Goal: Task Accomplishment & Management: Use online tool/utility

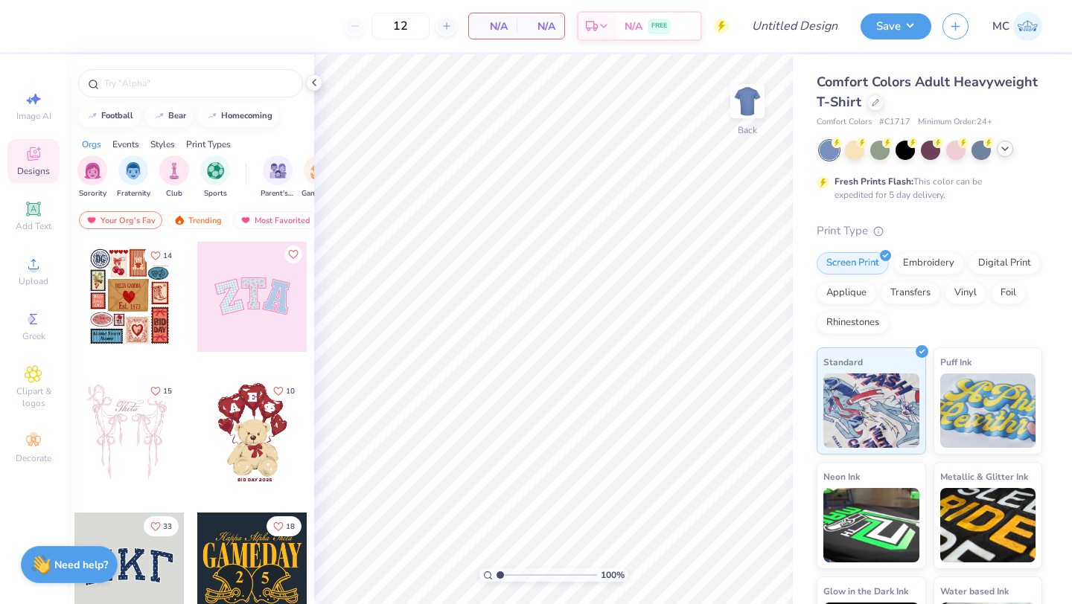
click at [1002, 153] on icon at bounding box center [1005, 149] width 12 height 12
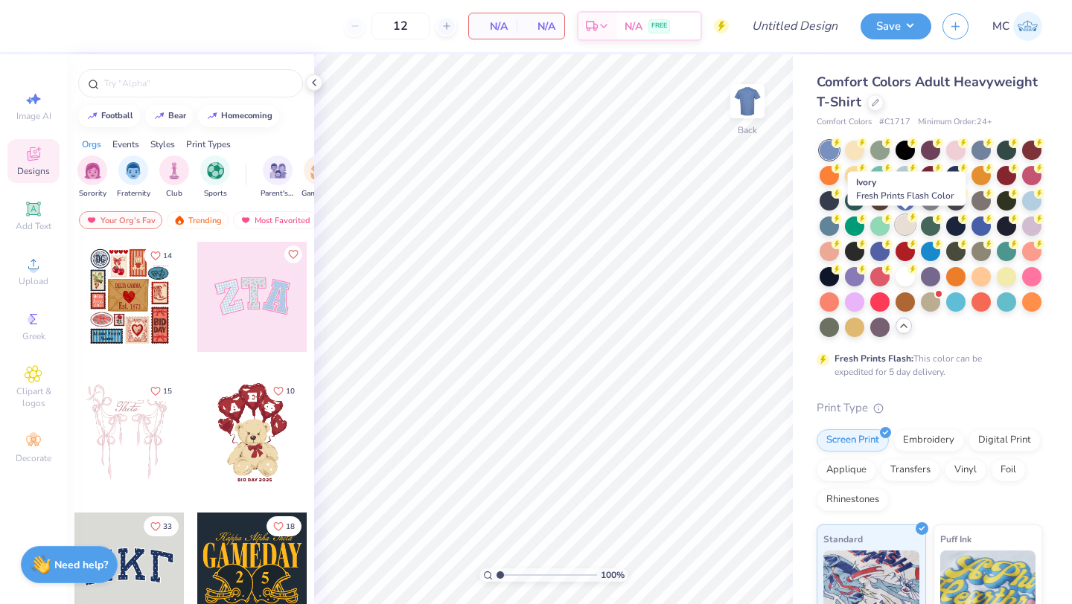
click at [903, 225] on div at bounding box center [905, 224] width 19 height 19
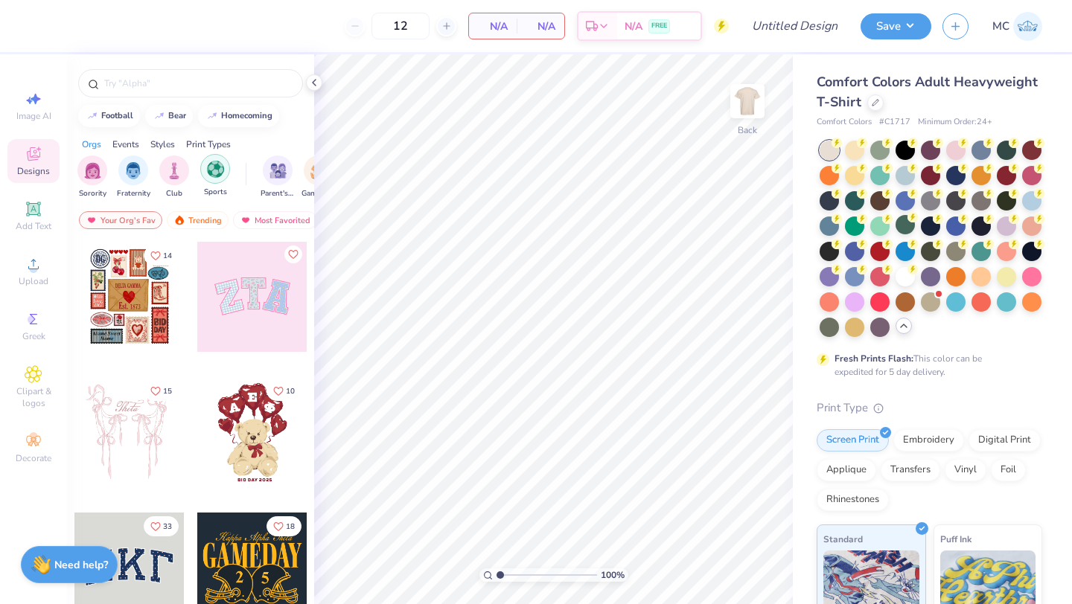
click at [210, 179] on div "filter for Sports" at bounding box center [215, 169] width 30 height 30
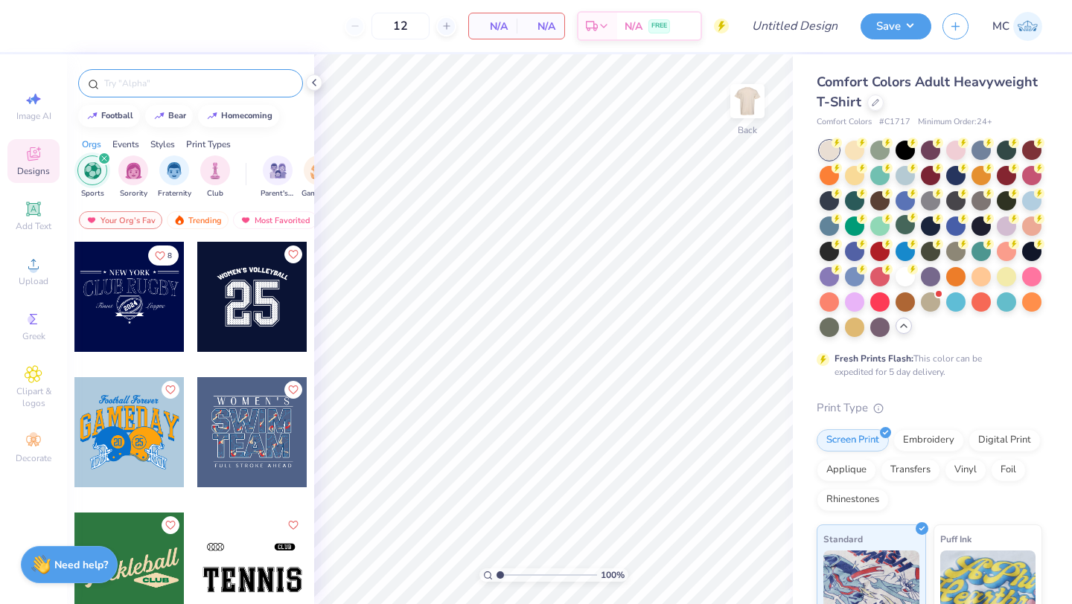
click at [125, 83] on input "text" at bounding box center [198, 83] width 191 height 15
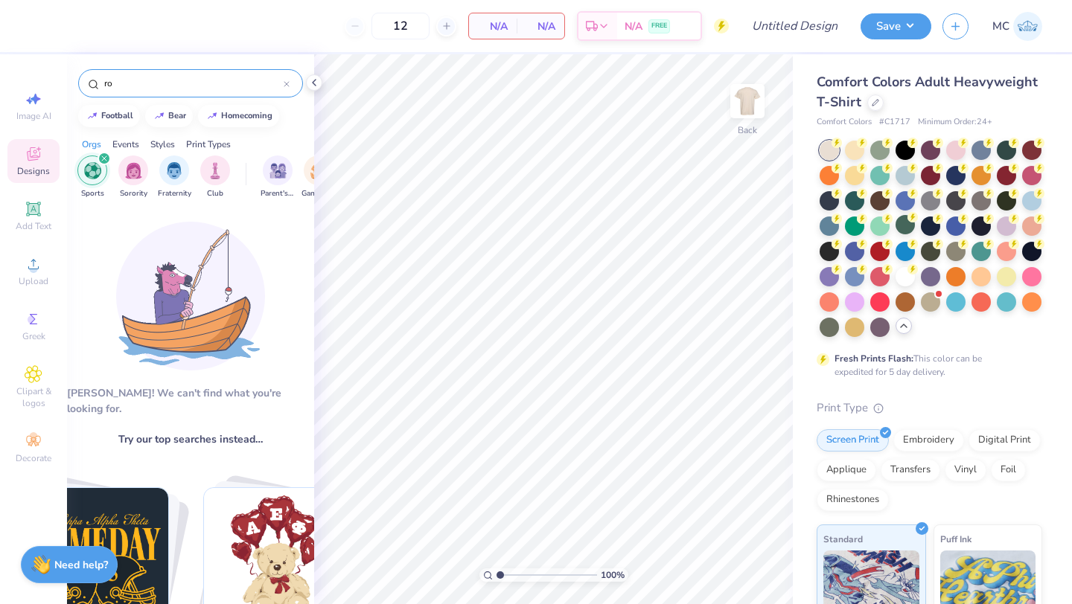
type input "r"
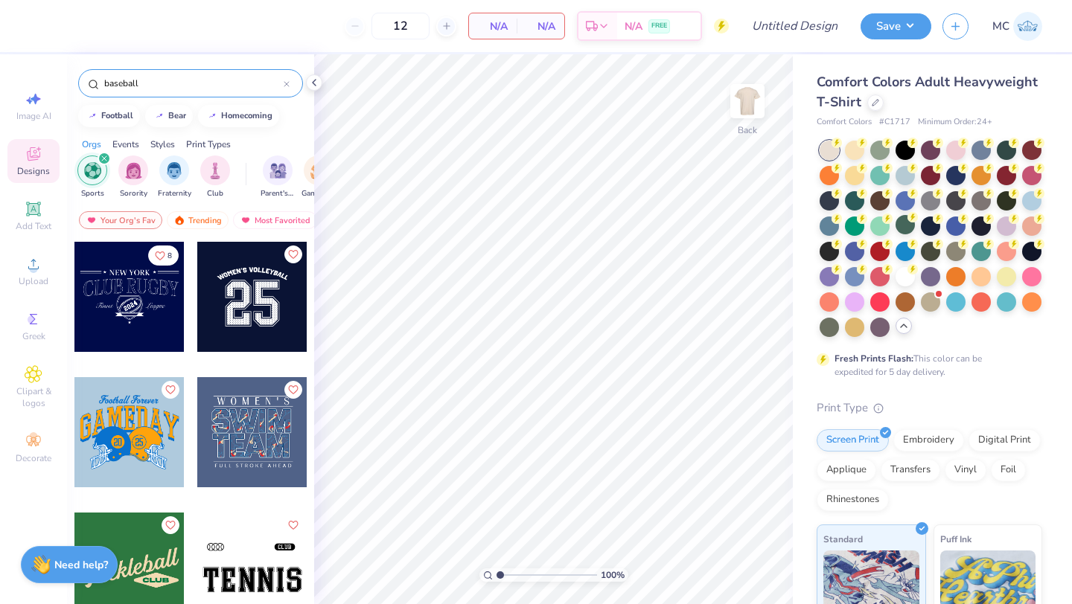
type input "baseball"
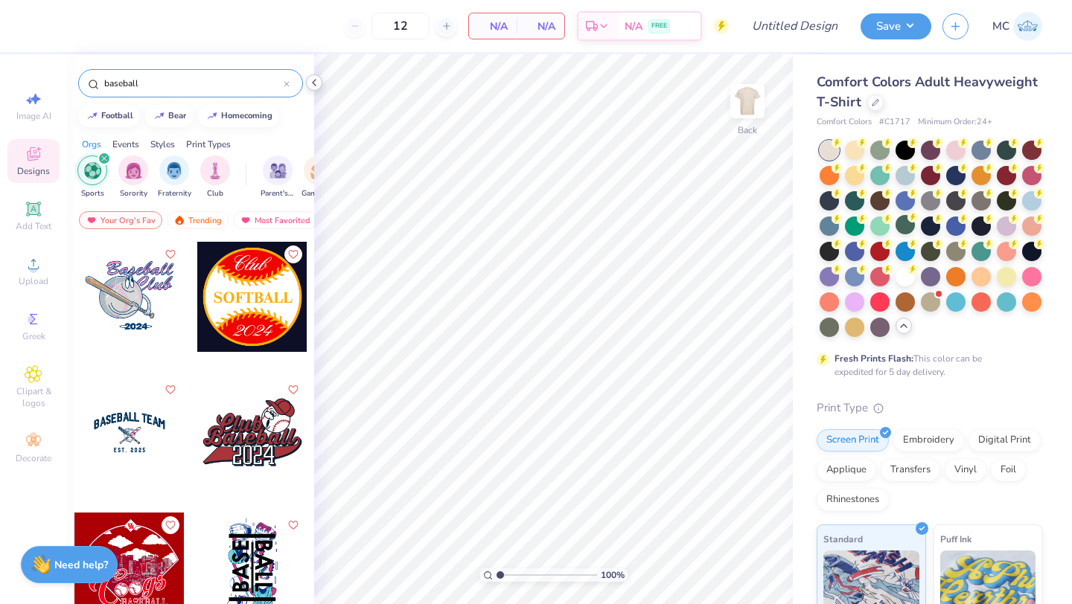
click at [313, 84] on icon at bounding box center [314, 83] width 12 height 12
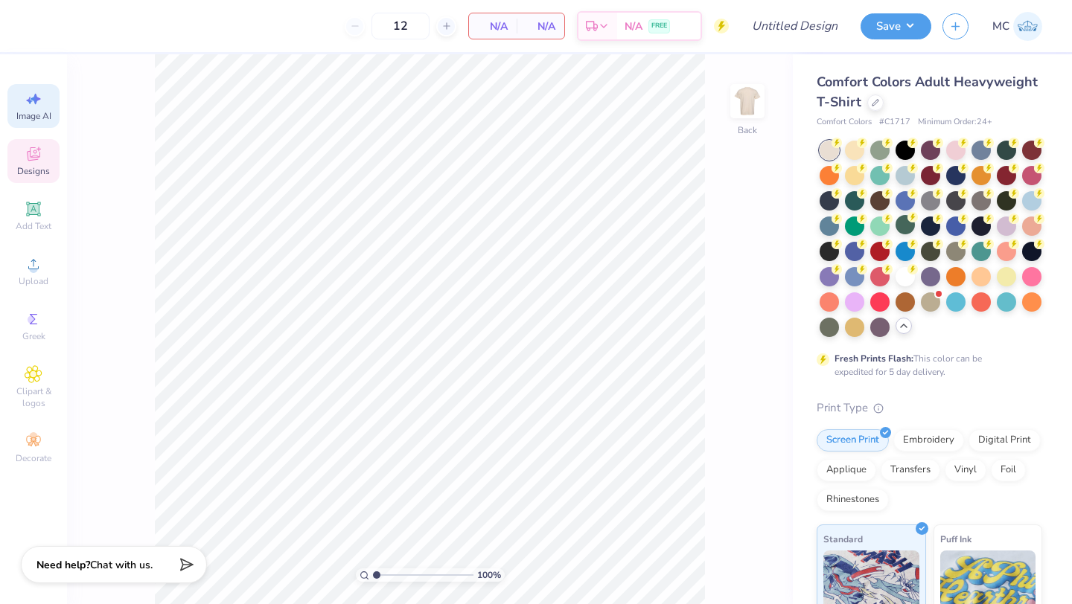
click at [48, 123] on div "Image AI" at bounding box center [33, 106] width 52 height 44
select select "4"
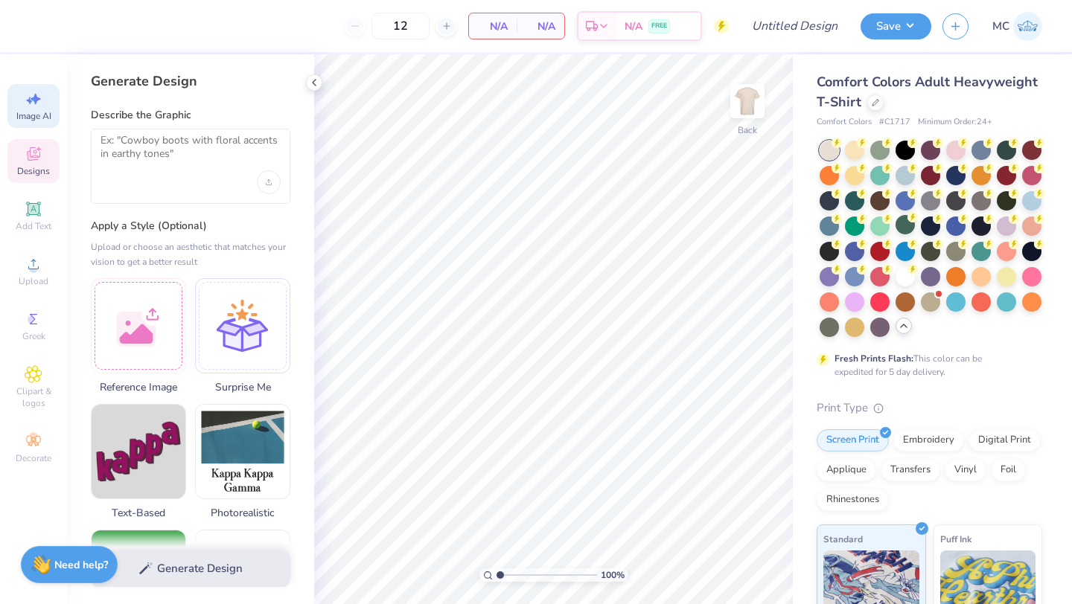
click at [43, 156] on div "Designs" at bounding box center [33, 161] width 52 height 44
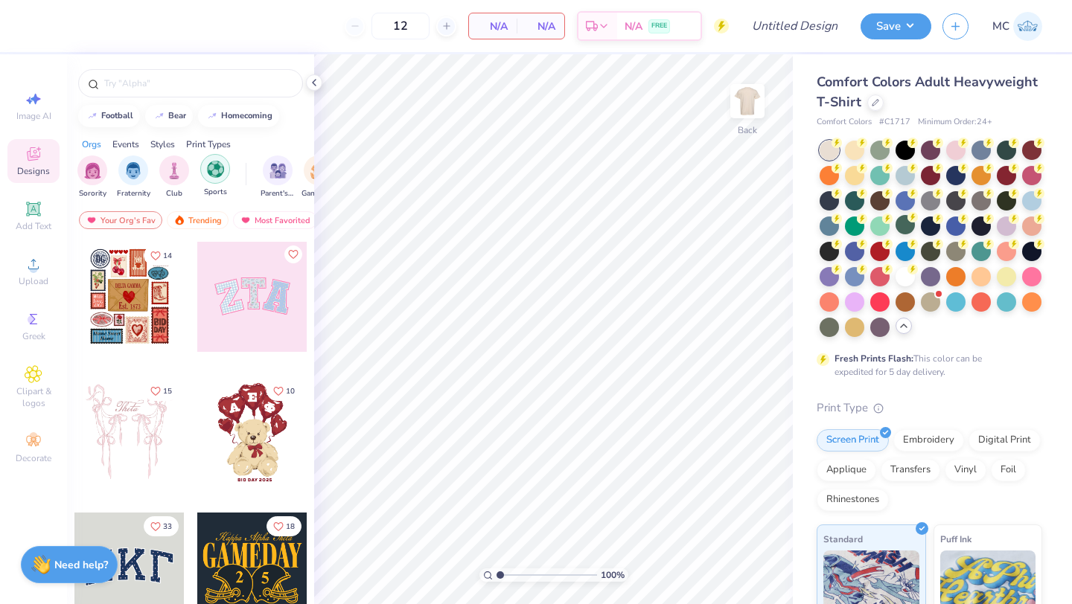
click at [220, 169] on img "filter for Sports" at bounding box center [215, 169] width 17 height 17
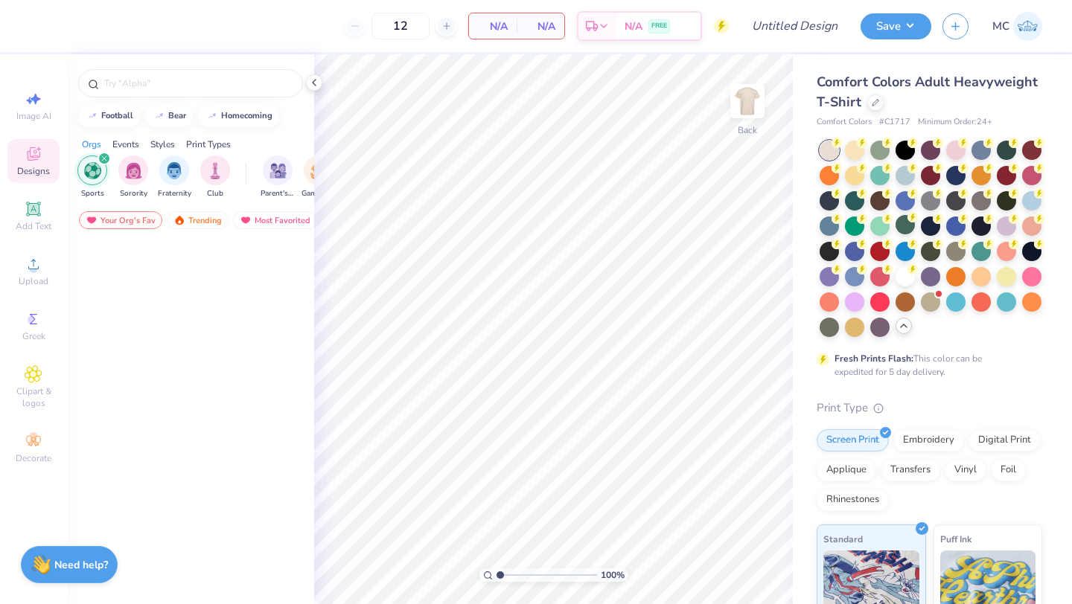
scroll to position [2298, 0]
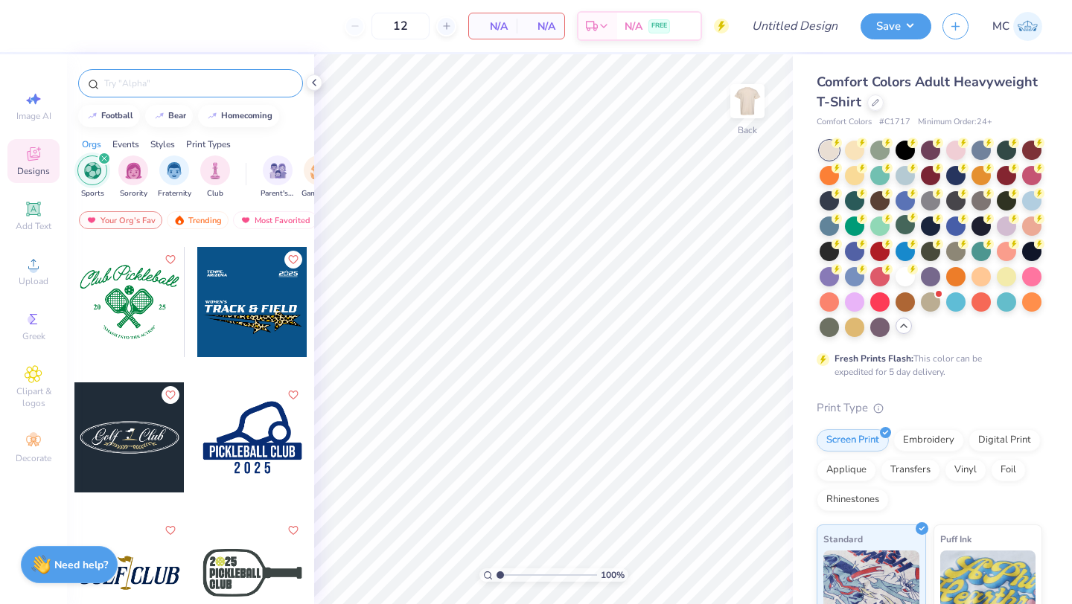
click at [152, 85] on input "text" at bounding box center [198, 83] width 191 height 15
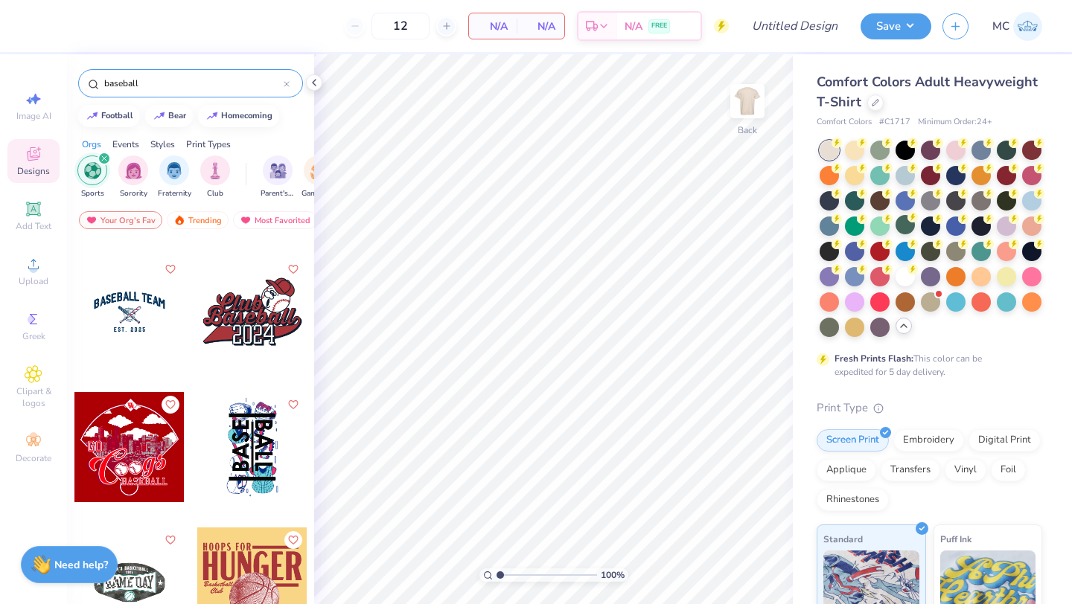
scroll to position [144, 0]
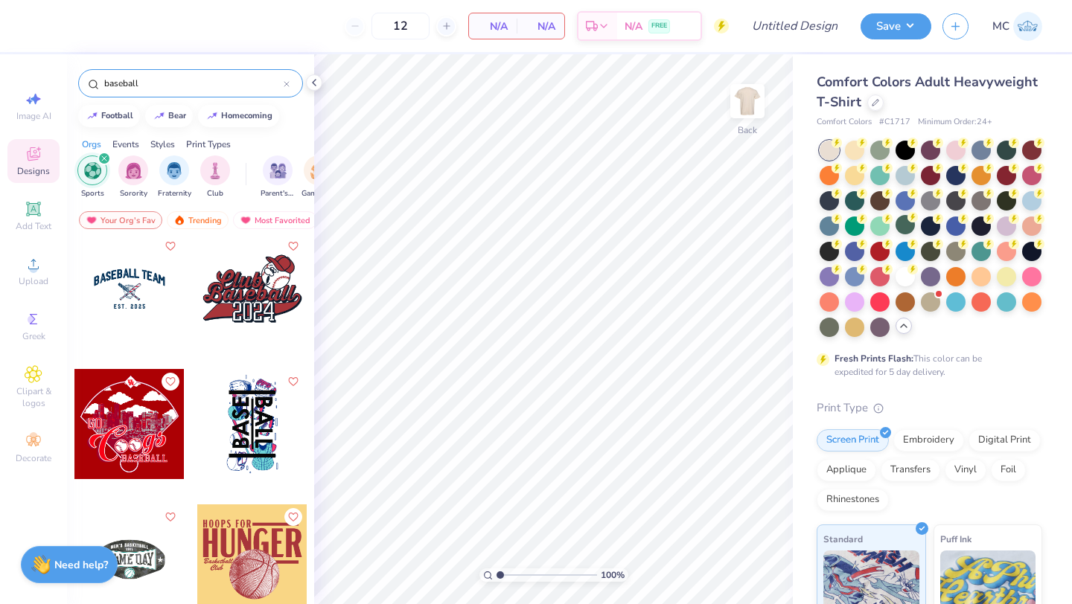
type input "baseball"
click at [127, 437] on div at bounding box center [129, 424] width 110 height 110
click at [744, 113] on img at bounding box center [748, 101] width 60 height 60
click at [90, 424] on div at bounding box center [129, 424] width 110 height 110
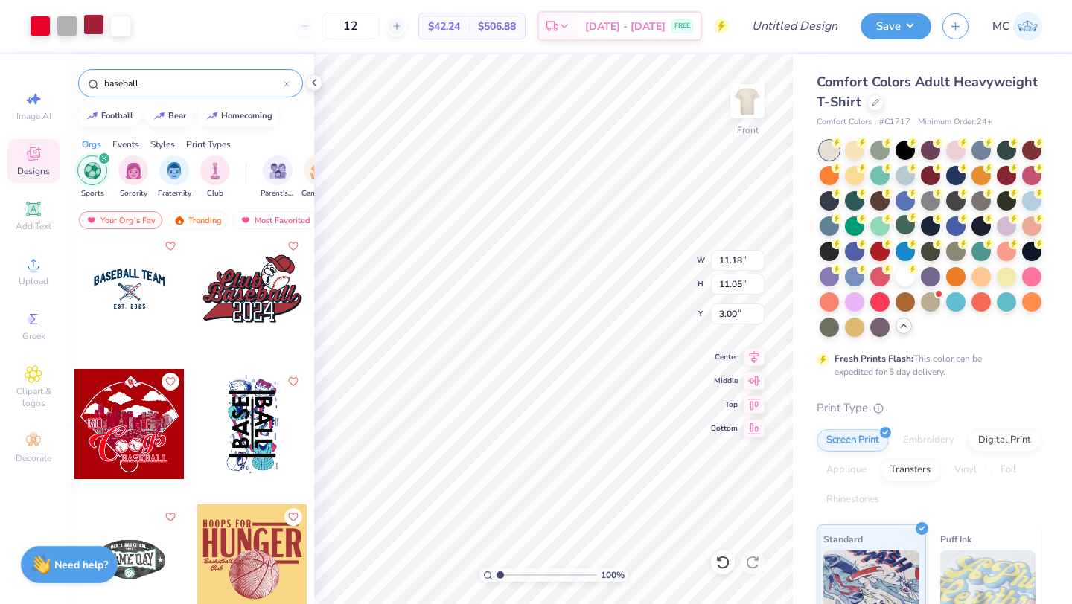
click at [89, 35] on div at bounding box center [93, 24] width 21 height 21
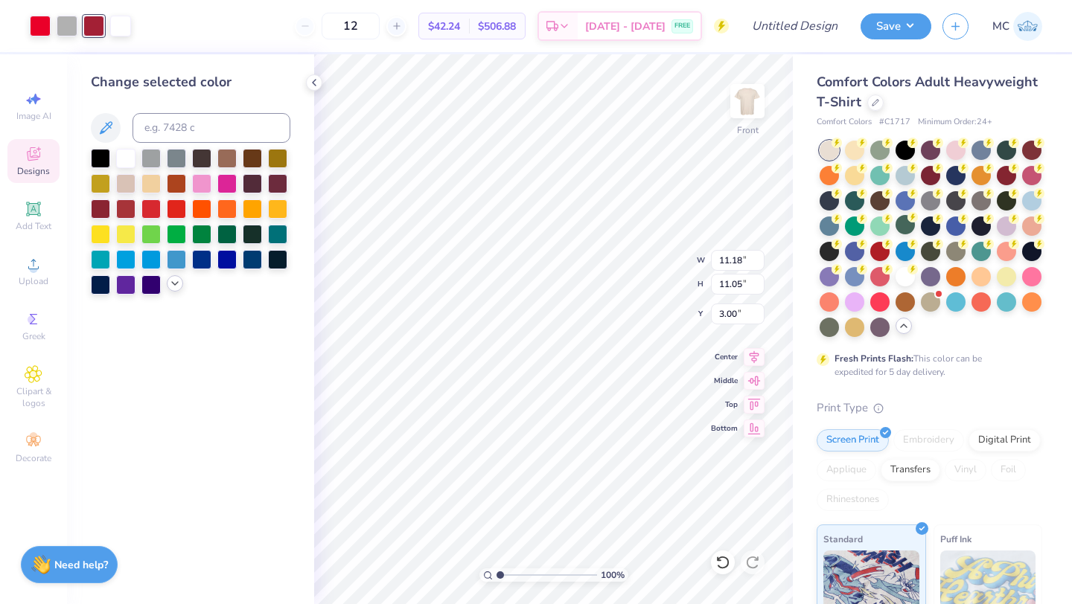
click at [169, 290] on div at bounding box center [190, 222] width 199 height 146
click at [148, 288] on div at bounding box center [150, 283] width 19 height 19
click at [43, 23] on div at bounding box center [40, 24] width 21 height 21
click at [123, 281] on div at bounding box center [125, 283] width 19 height 19
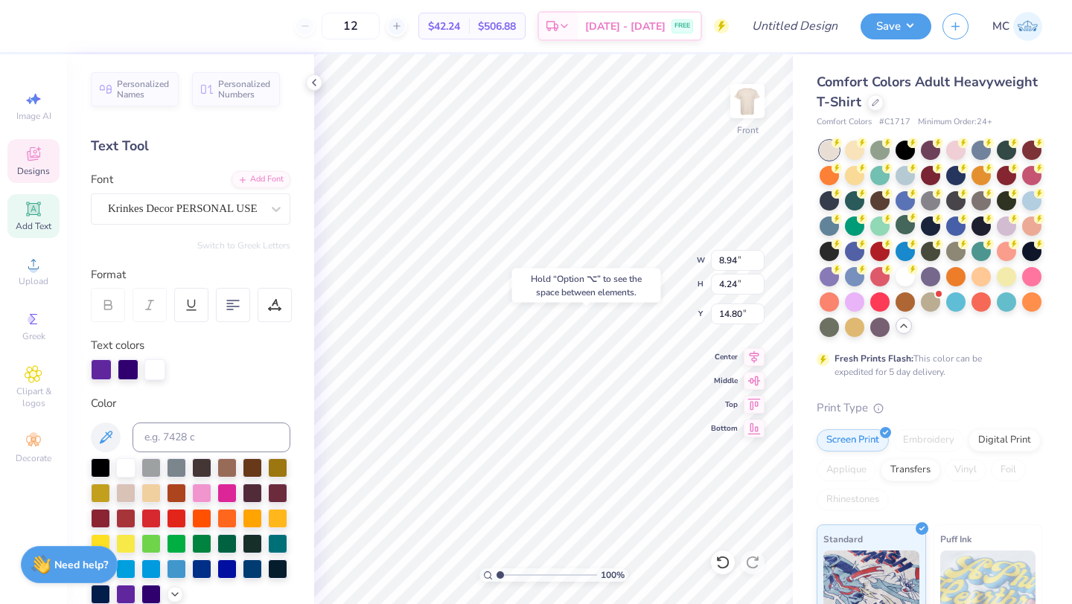
type input "14.80"
type input "1.64"
type input "1.33"
type input "7.82"
type input "19.42"
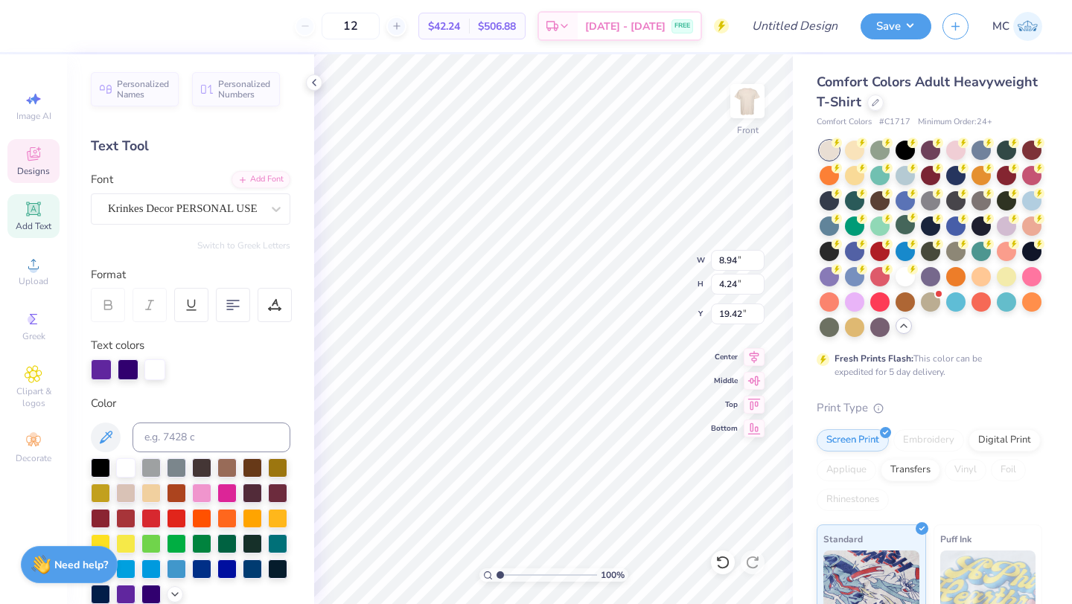
scroll to position [0, 0]
type textarea "R ckies"
type input "1.55"
type input "1.54"
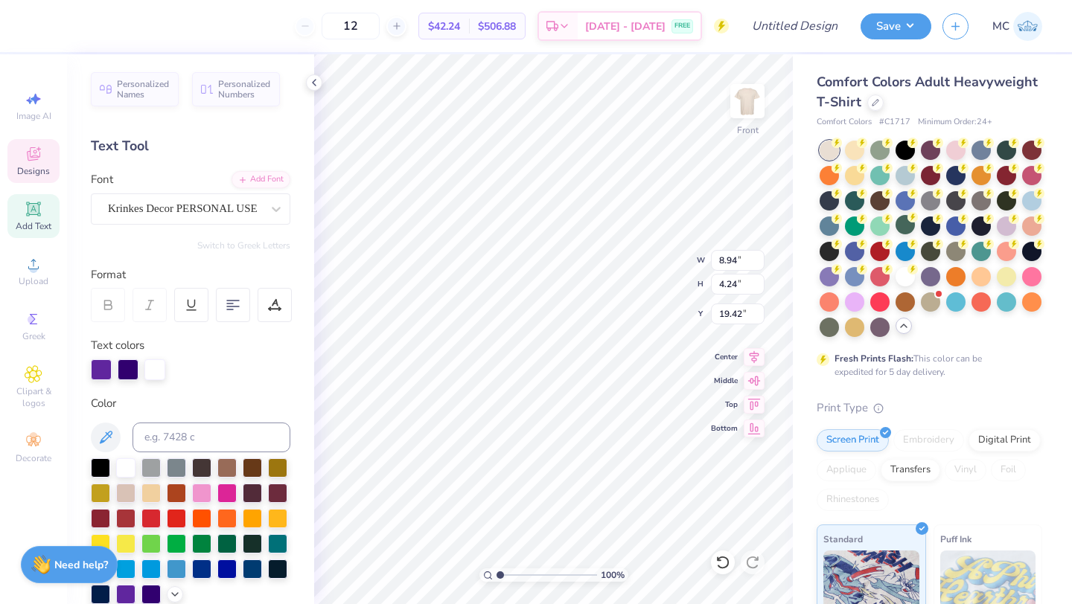
type input "10.26"
type input "1.42"
type input "1.40"
type input "10.18"
click at [722, 566] on icon at bounding box center [722, 562] width 15 height 15
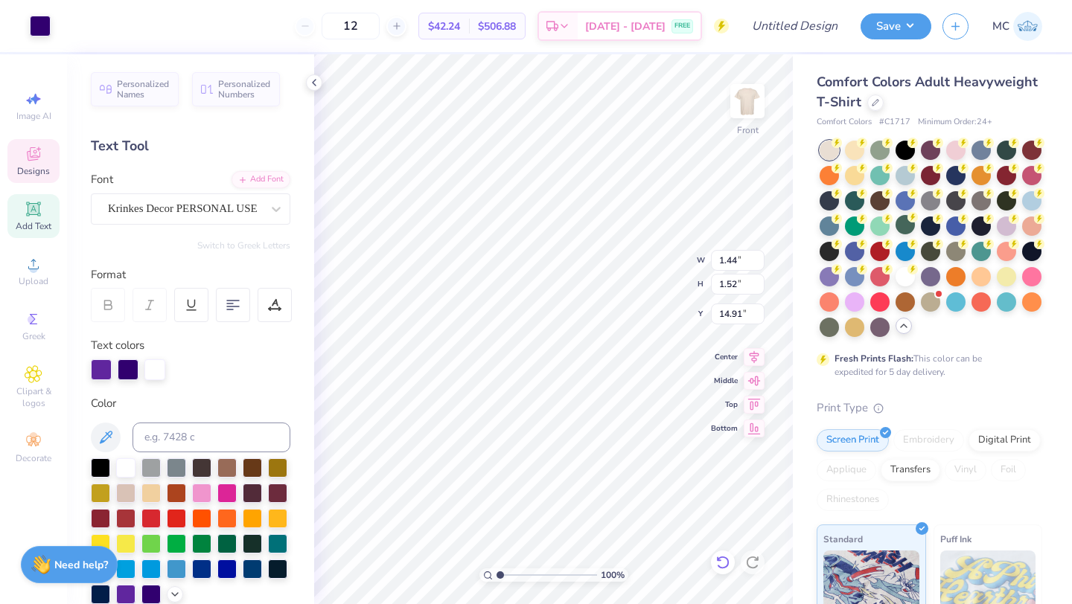
type input "14.91"
type input "15.05"
type input "8.91"
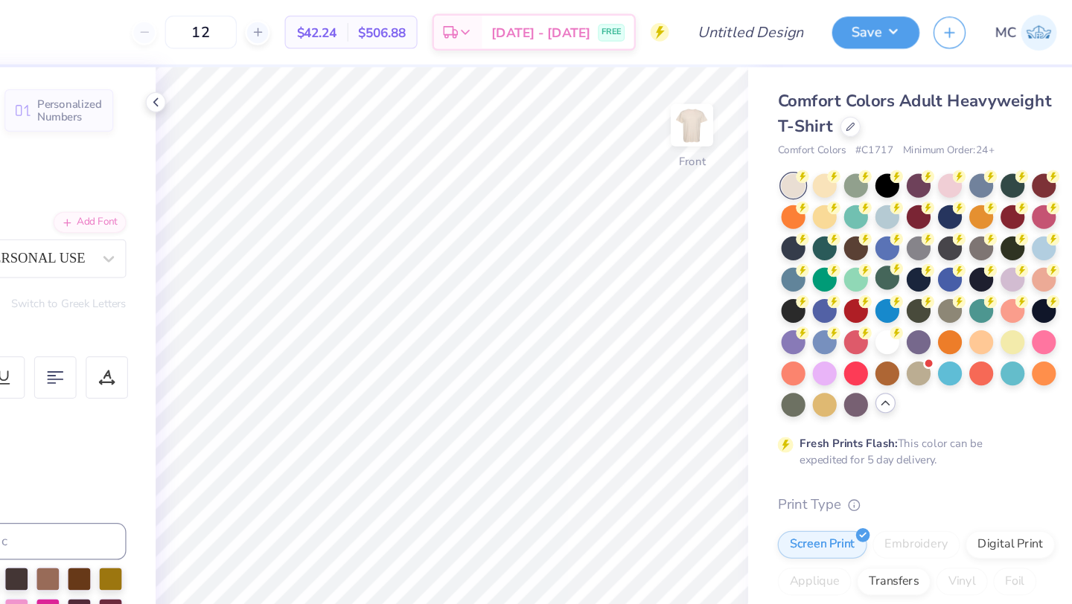
scroll to position [0, 0]
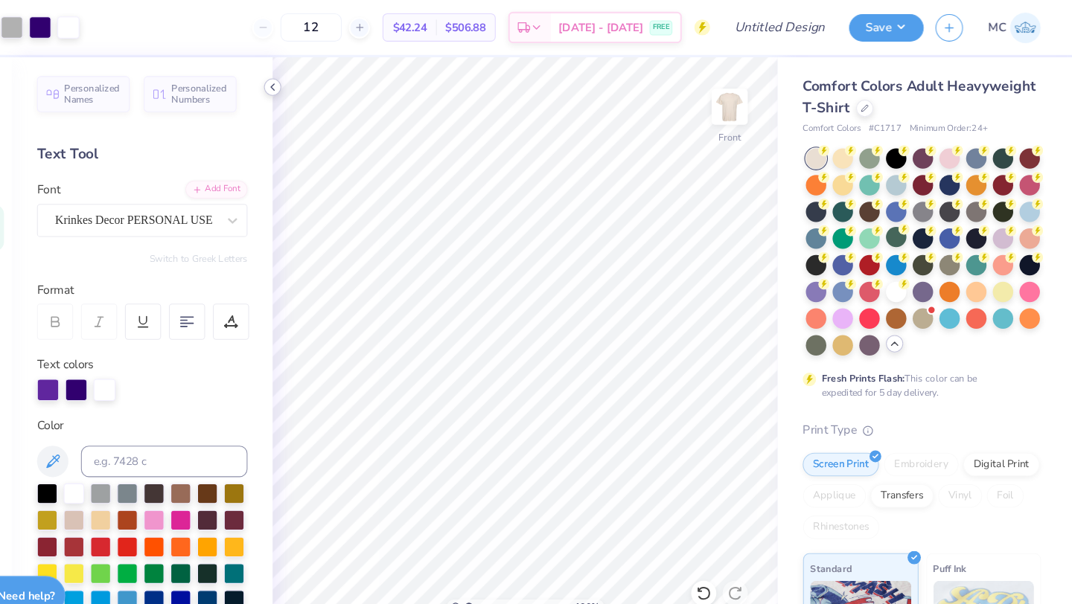
click at [313, 81] on polyline at bounding box center [314, 83] width 3 height 6
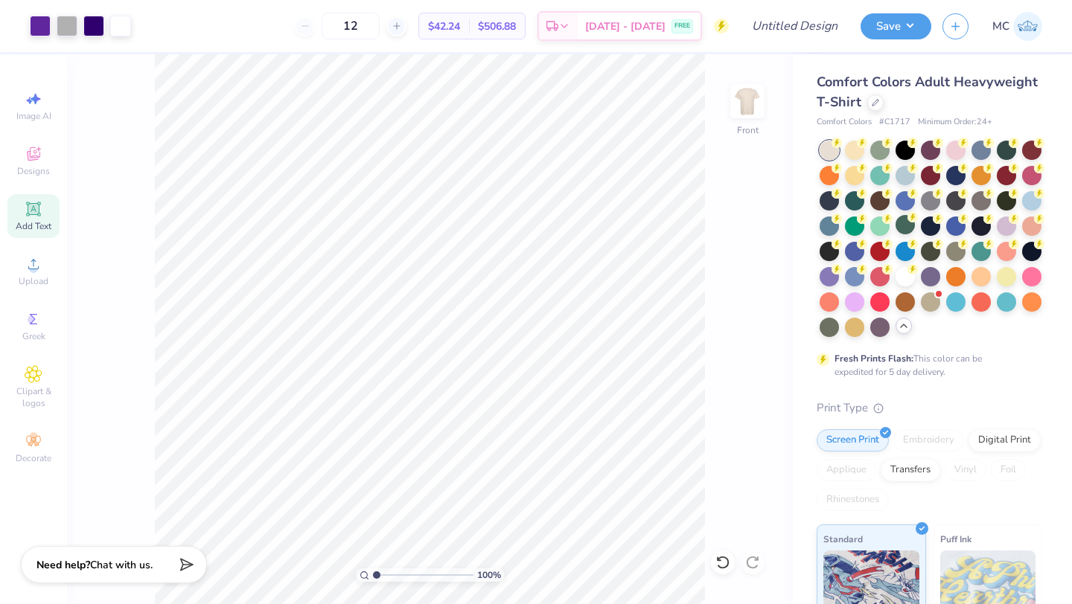
click at [23, 214] on div "Add Text" at bounding box center [33, 216] width 52 height 44
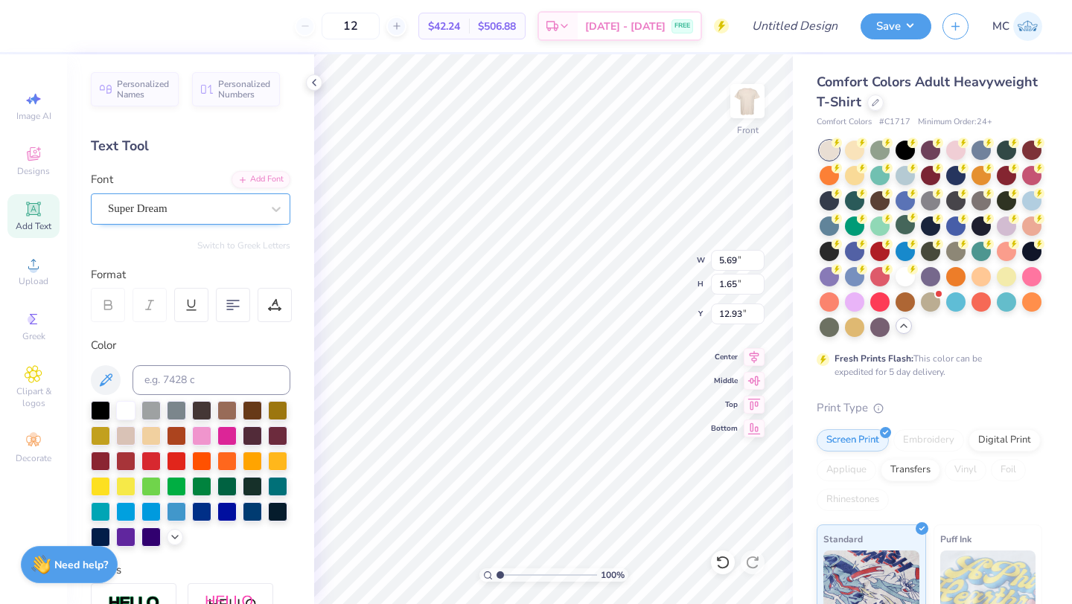
click at [229, 209] on div "Super Dream" at bounding box center [184, 208] width 156 height 23
type input "19.76"
type input "5.26"
type input "0.90"
type input "11.98"
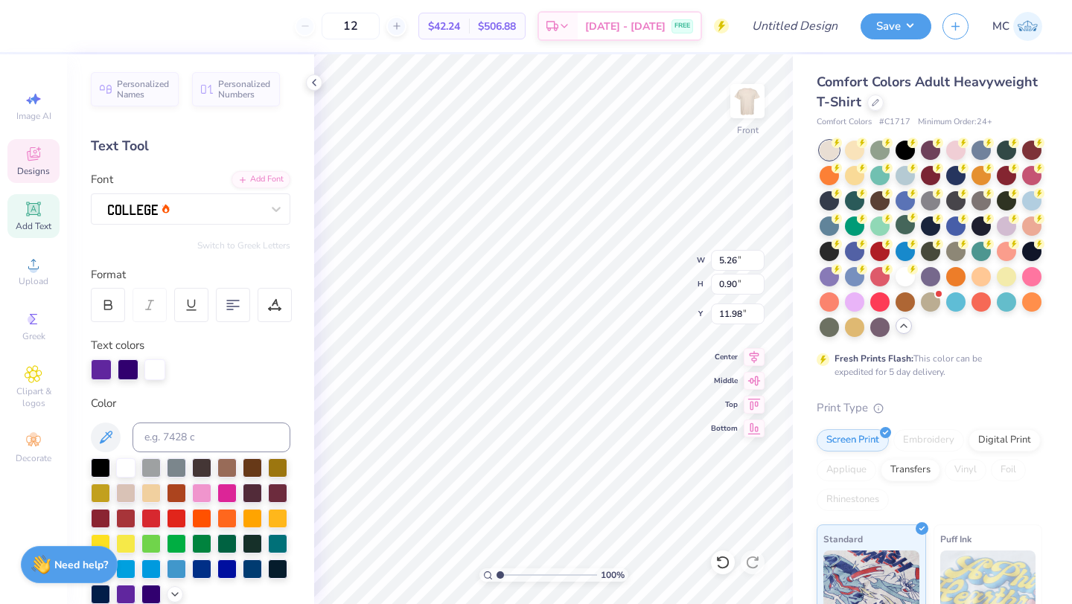
type input "5.69"
type input "1.65"
type input "19.76"
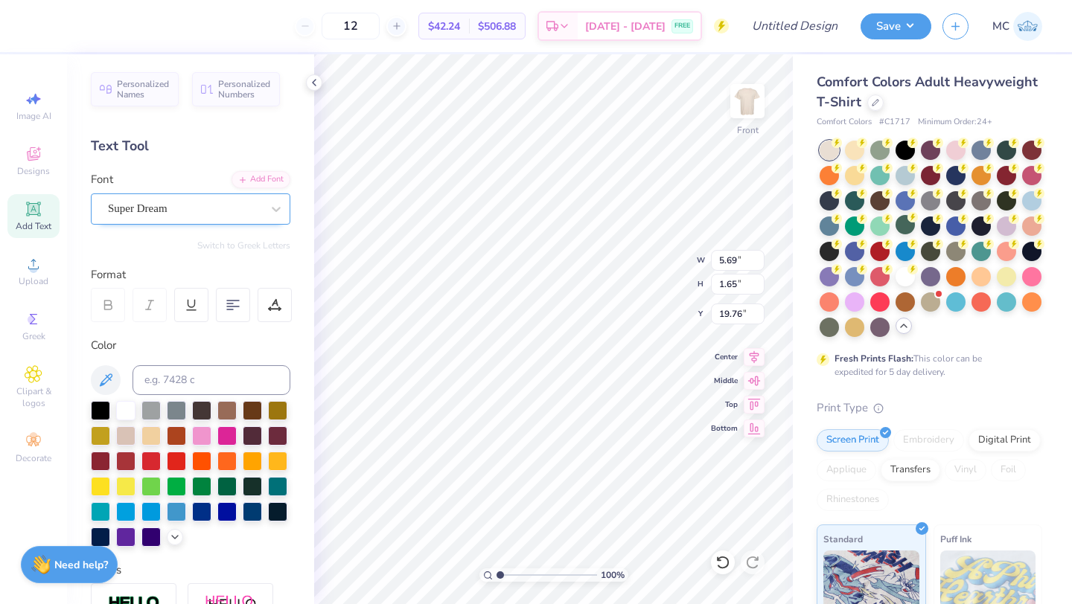
click at [224, 203] on div "Super Dream" at bounding box center [184, 208] width 156 height 23
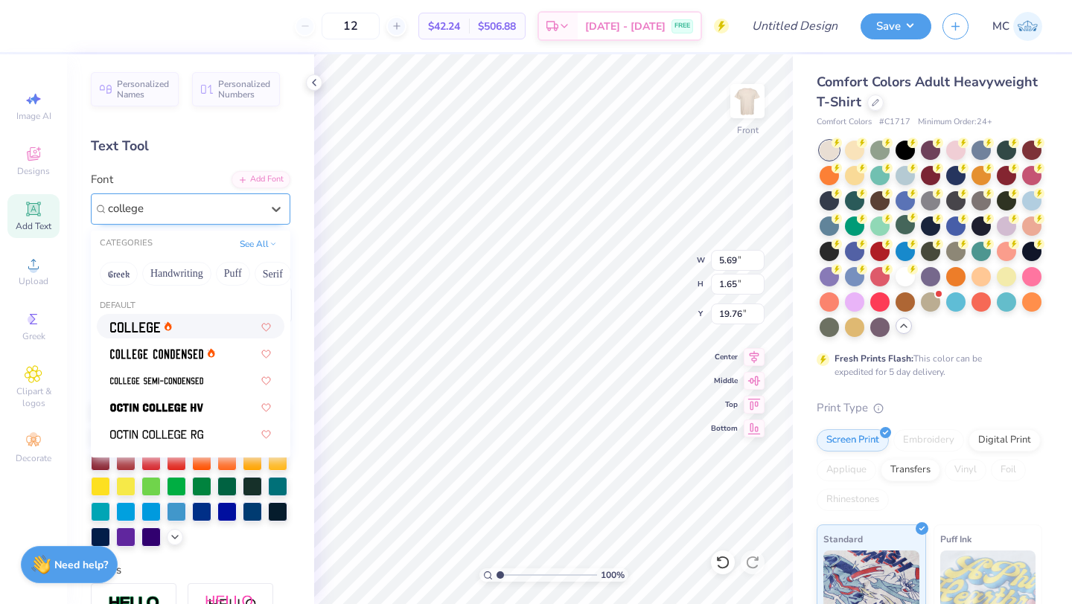
click at [139, 325] on img at bounding box center [135, 327] width 50 height 10
type input "college"
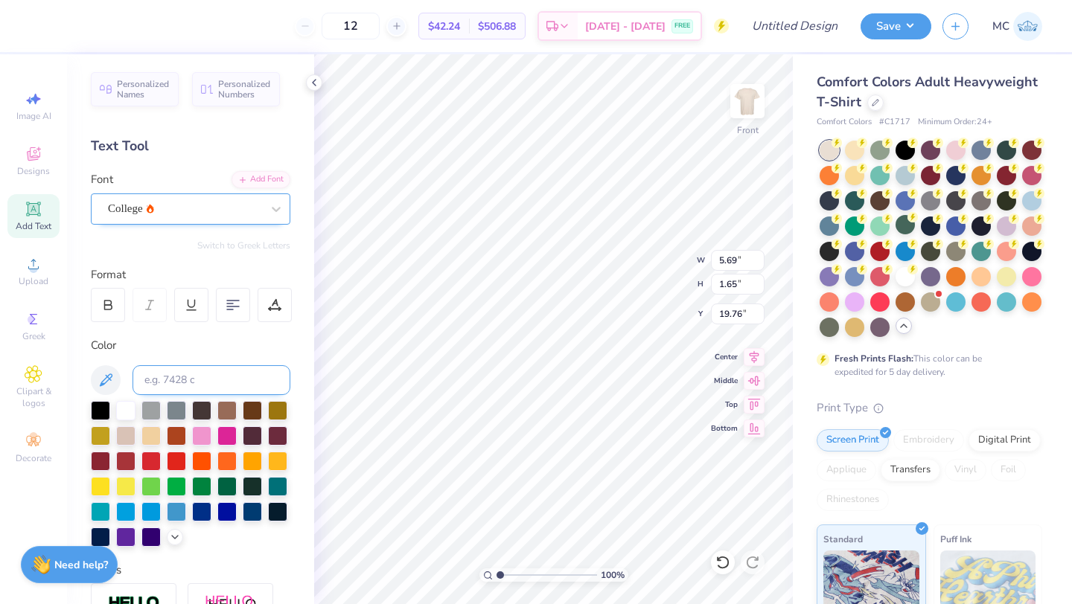
type input "5.16"
type input "1.61"
type input "19.78"
type textarea "25"
click at [124, 540] on div at bounding box center [125, 535] width 19 height 19
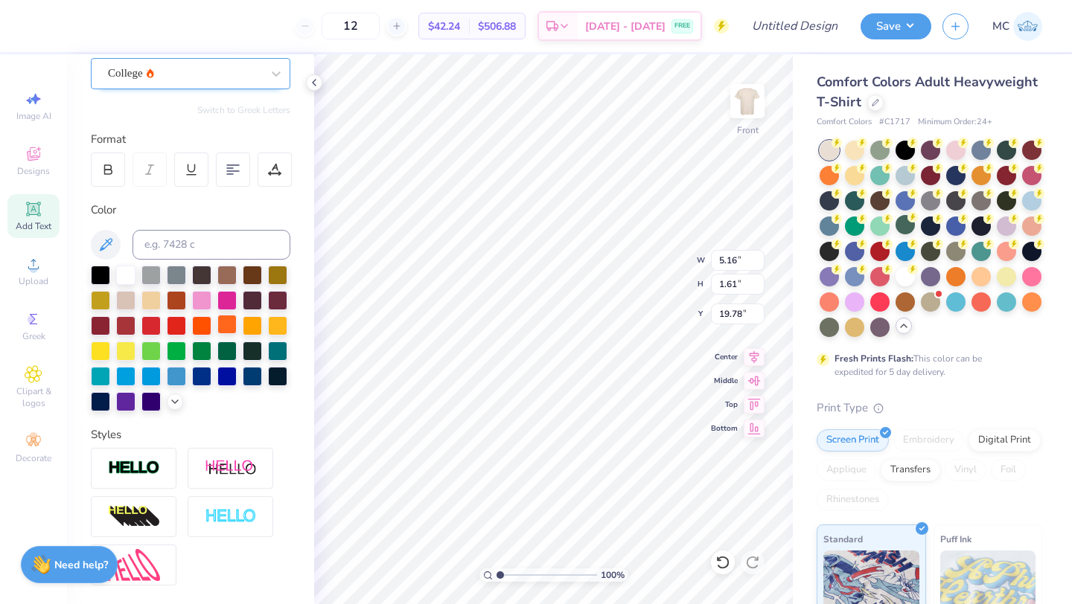
scroll to position [139, 0]
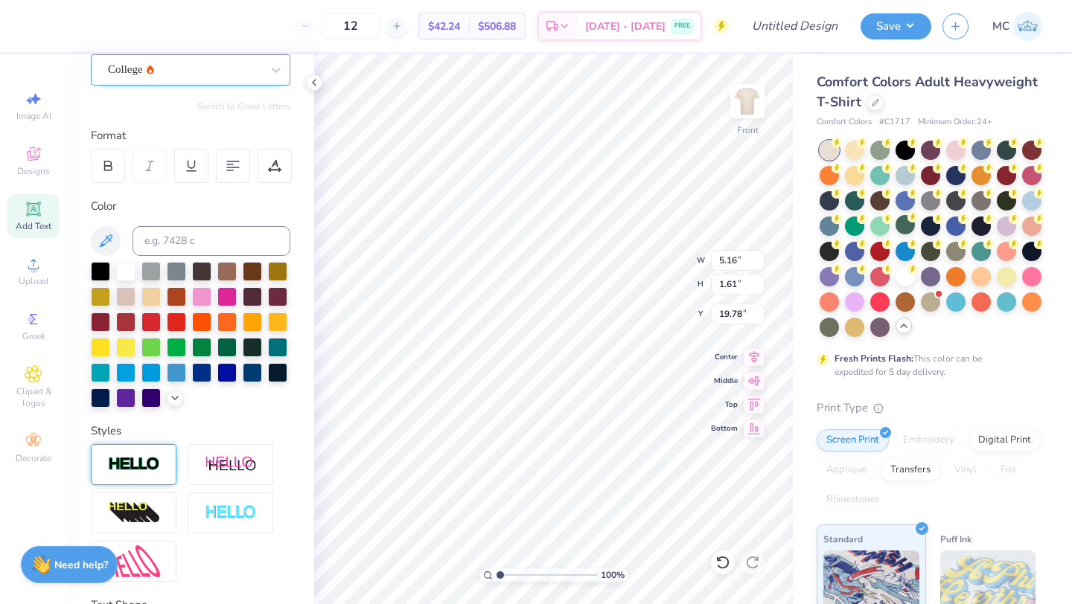
click at [147, 464] on img at bounding box center [134, 464] width 52 height 17
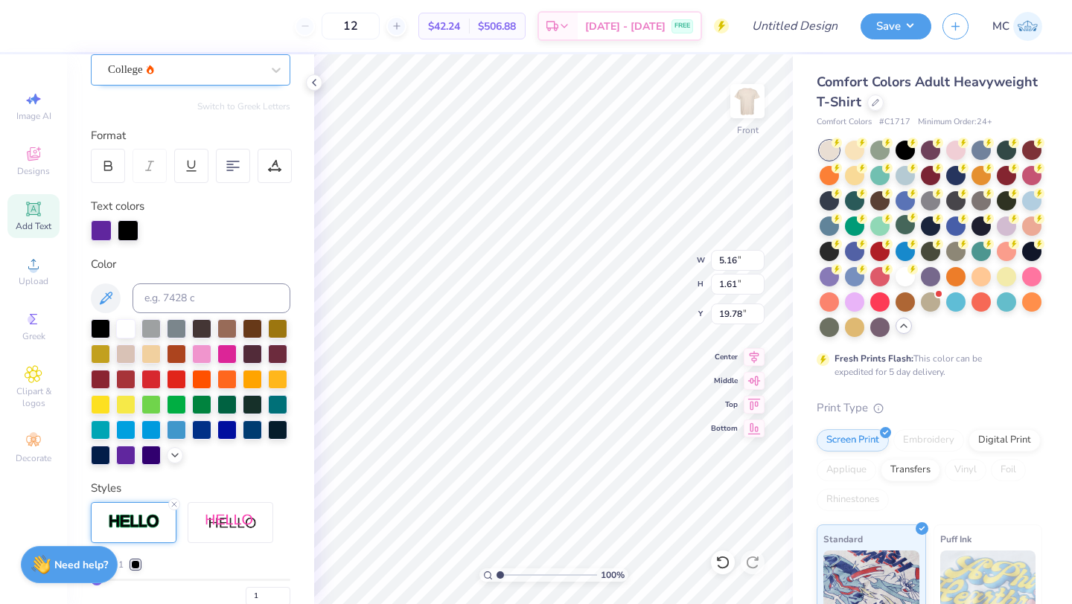
click at [126, 233] on div at bounding box center [128, 230] width 21 height 21
click at [124, 333] on div at bounding box center [125, 327] width 19 height 19
click at [130, 234] on div at bounding box center [128, 230] width 21 height 21
click at [124, 456] on div at bounding box center [125, 453] width 19 height 19
click at [127, 229] on div at bounding box center [128, 230] width 21 height 21
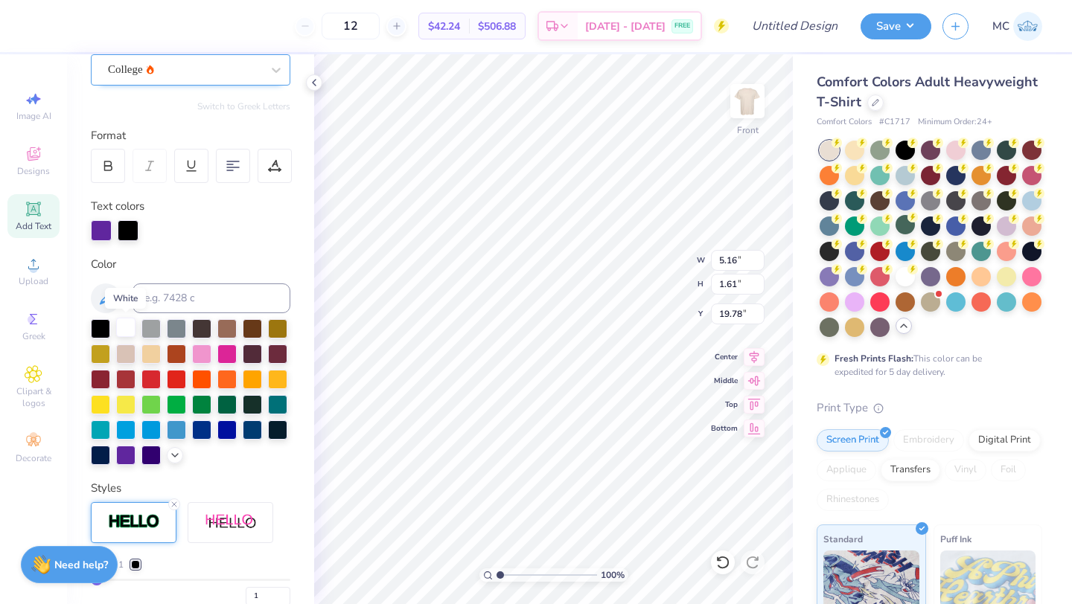
click at [121, 328] on div at bounding box center [125, 327] width 19 height 19
click at [125, 235] on div at bounding box center [128, 230] width 21 height 21
click at [123, 327] on div at bounding box center [125, 327] width 19 height 19
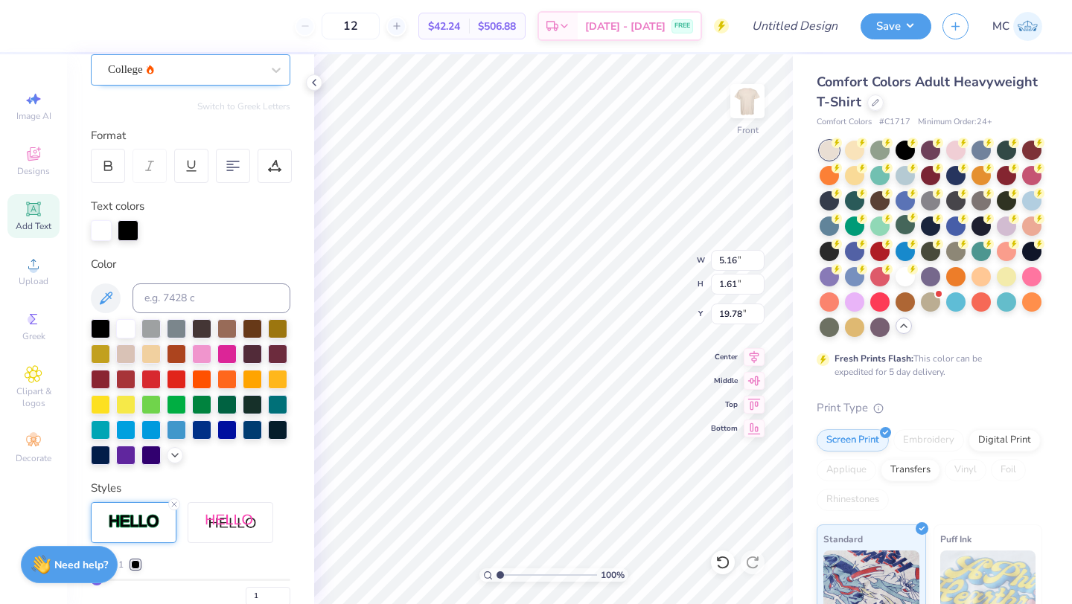
click at [132, 234] on div at bounding box center [128, 230] width 21 height 21
click at [125, 456] on div at bounding box center [125, 453] width 19 height 19
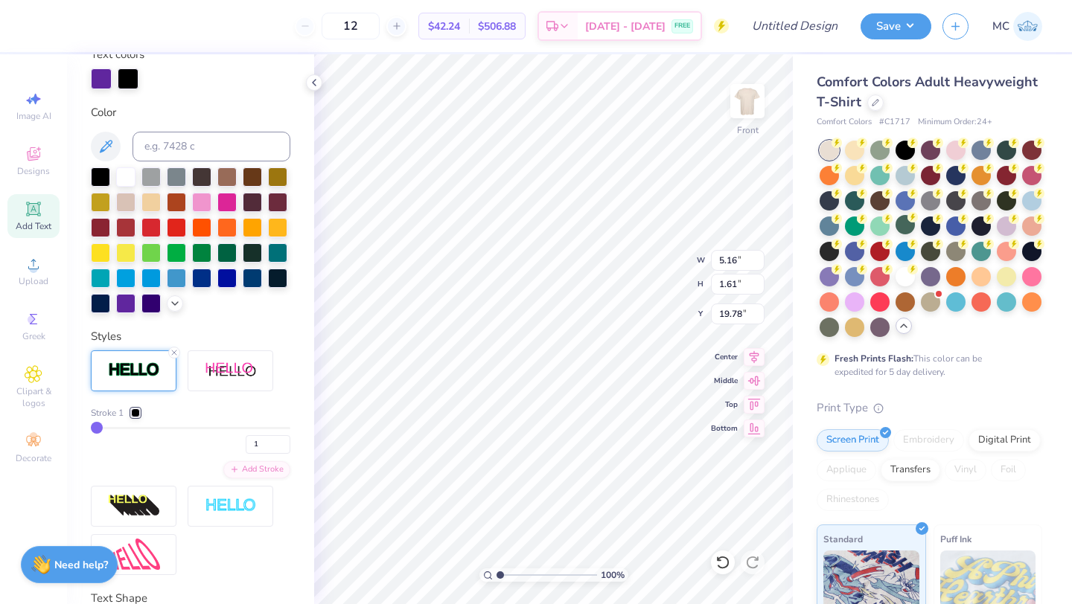
scroll to position [296, 0]
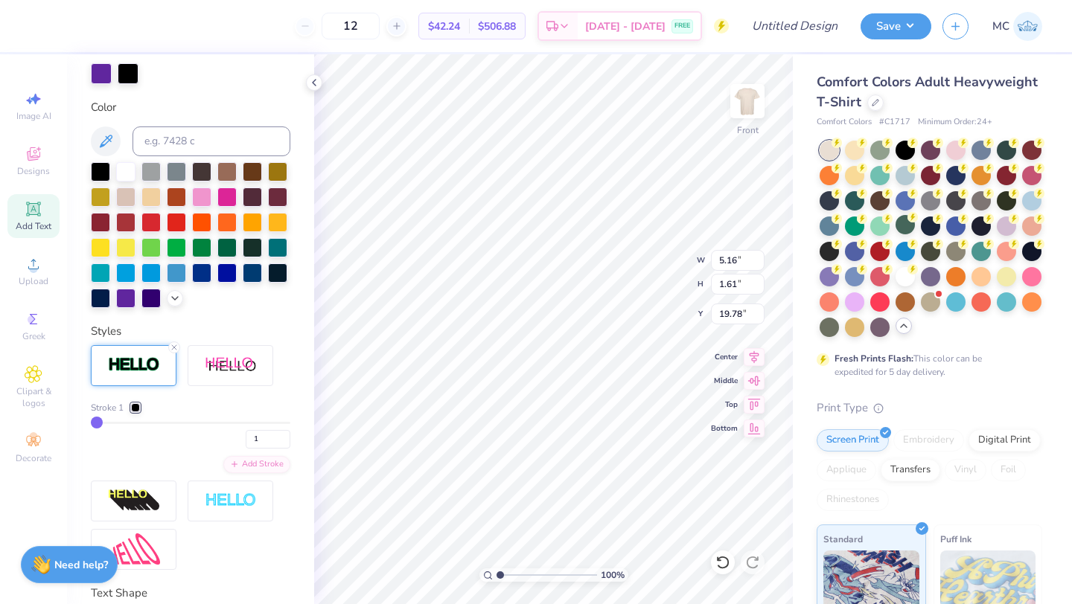
click at [135, 406] on div at bounding box center [135, 407] width 9 height 9
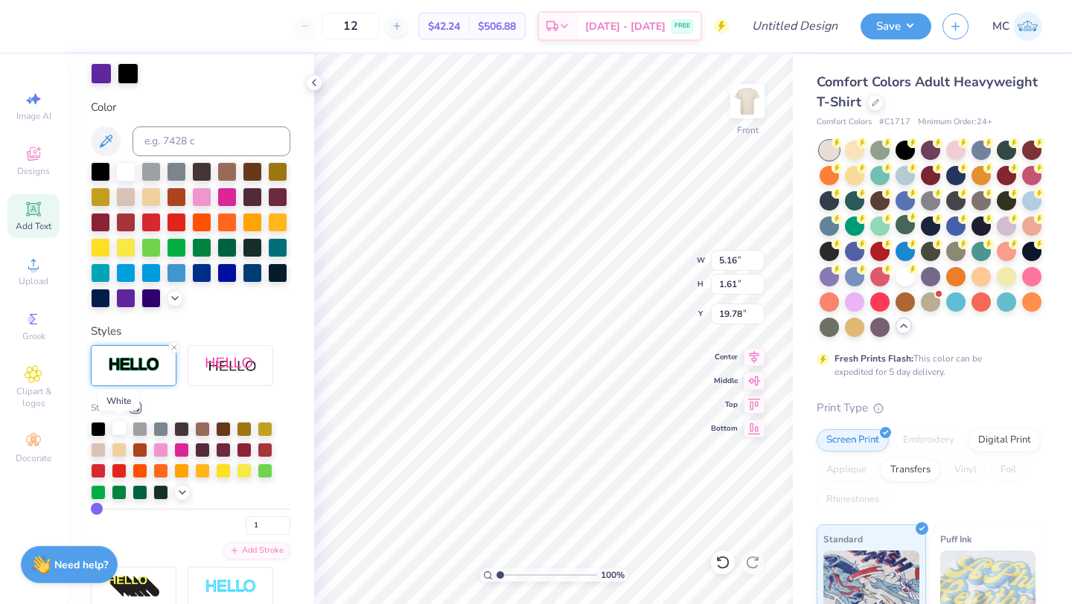
click at [114, 429] on div at bounding box center [119, 428] width 15 height 15
click at [100, 509] on input "range" at bounding box center [190, 509] width 199 height 2
type input "2"
type input "3"
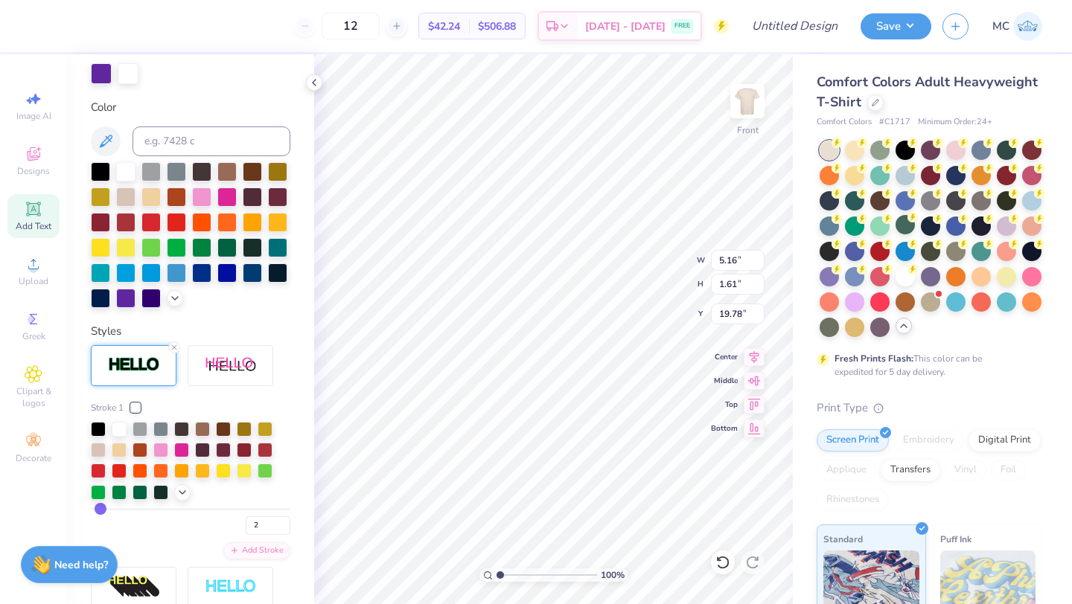
type input "3"
click at [99, 511] on input "range" at bounding box center [190, 509] width 199 height 2
type input "2"
type input "19.76"
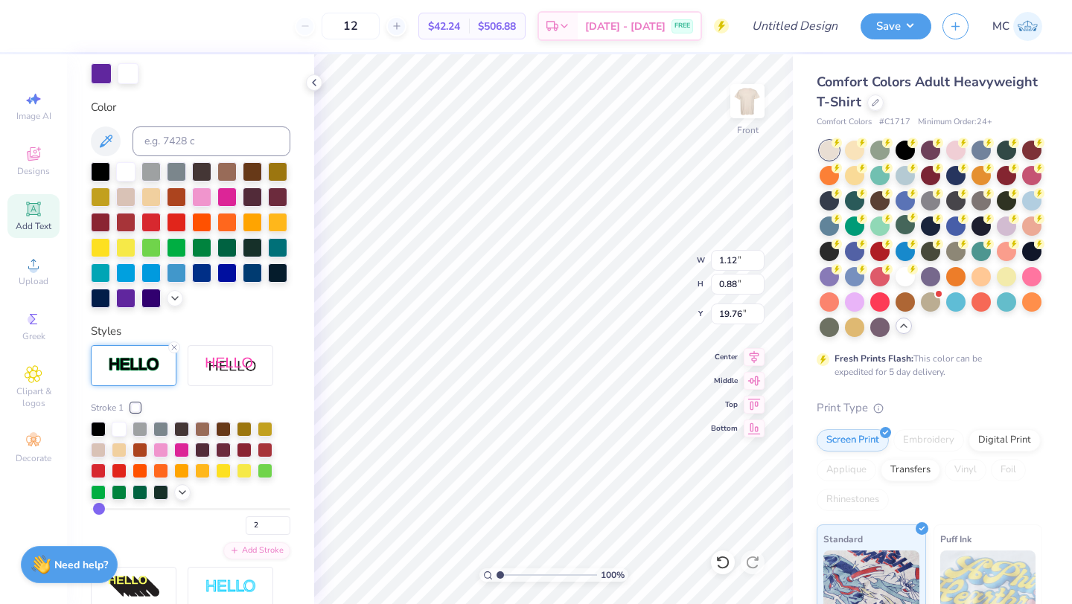
type input "1.12"
type input "0.88"
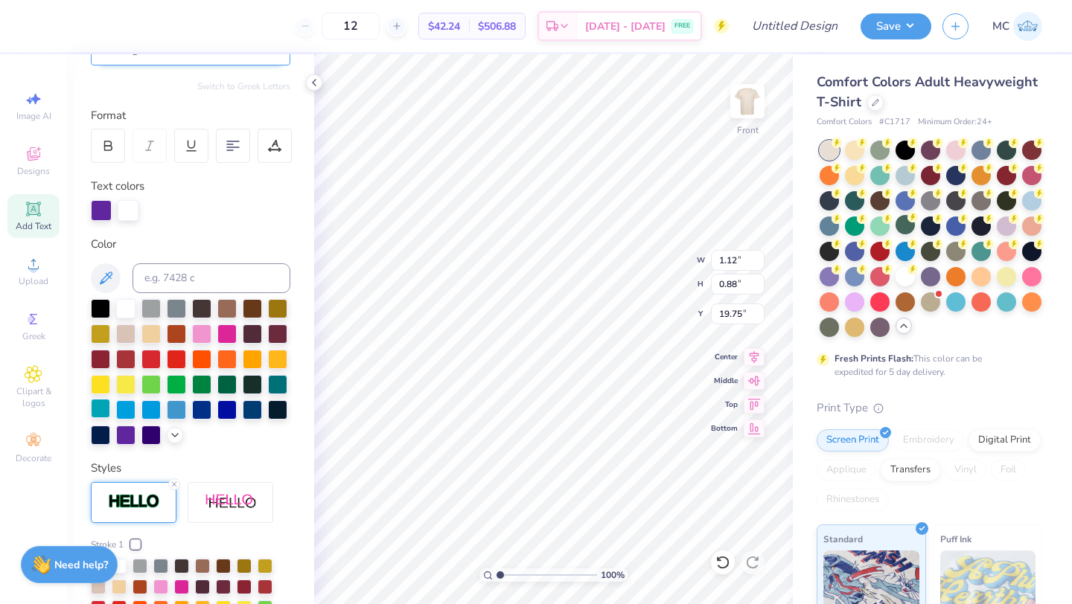
scroll to position [0, 0]
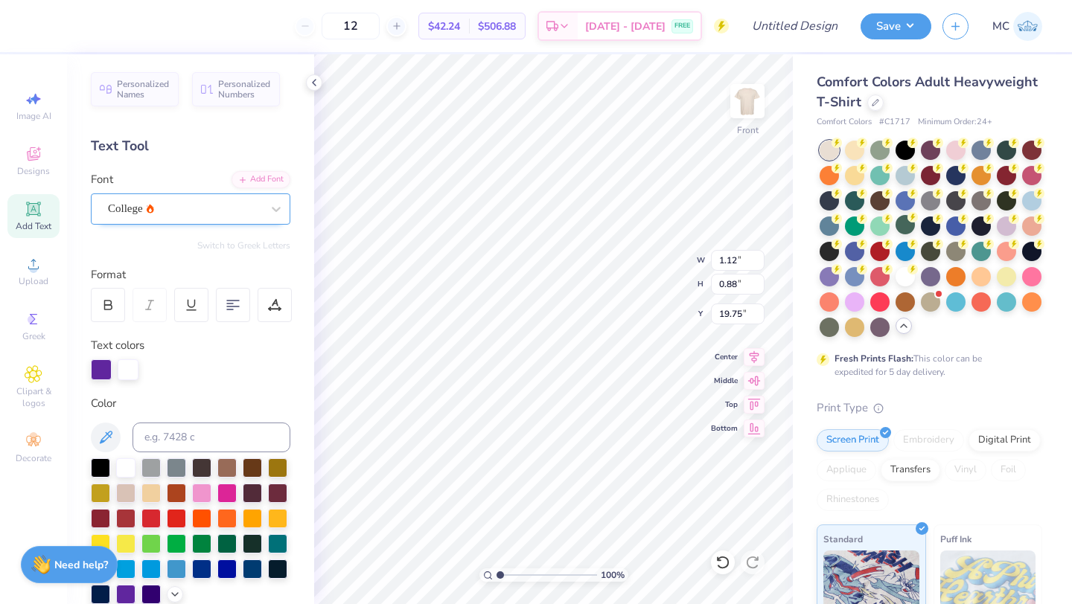
click at [147, 210] on div "College" at bounding box center [184, 208] width 156 height 23
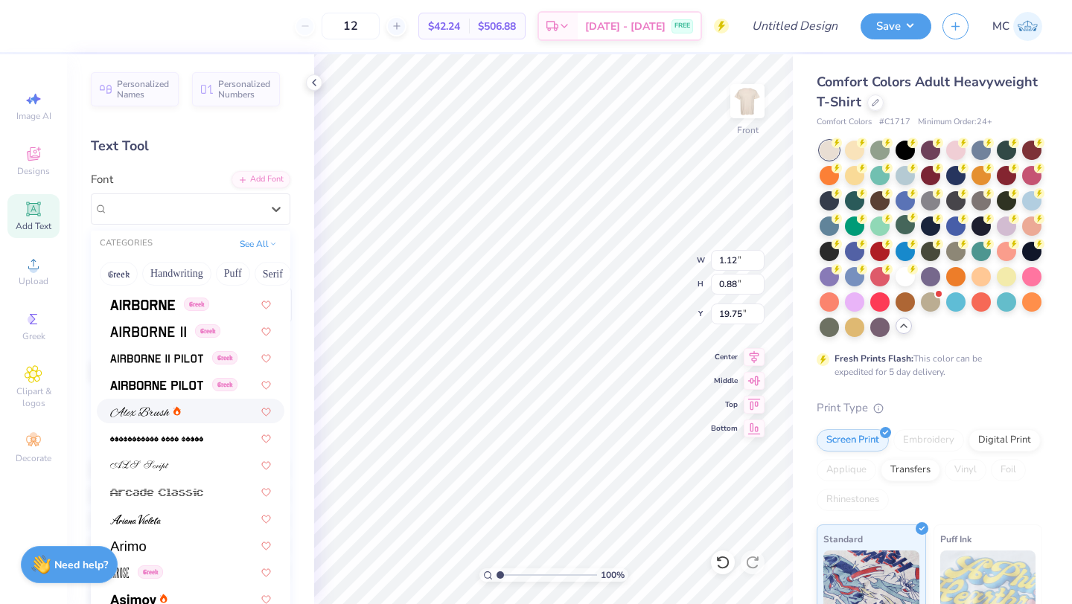
scroll to position [311, 0]
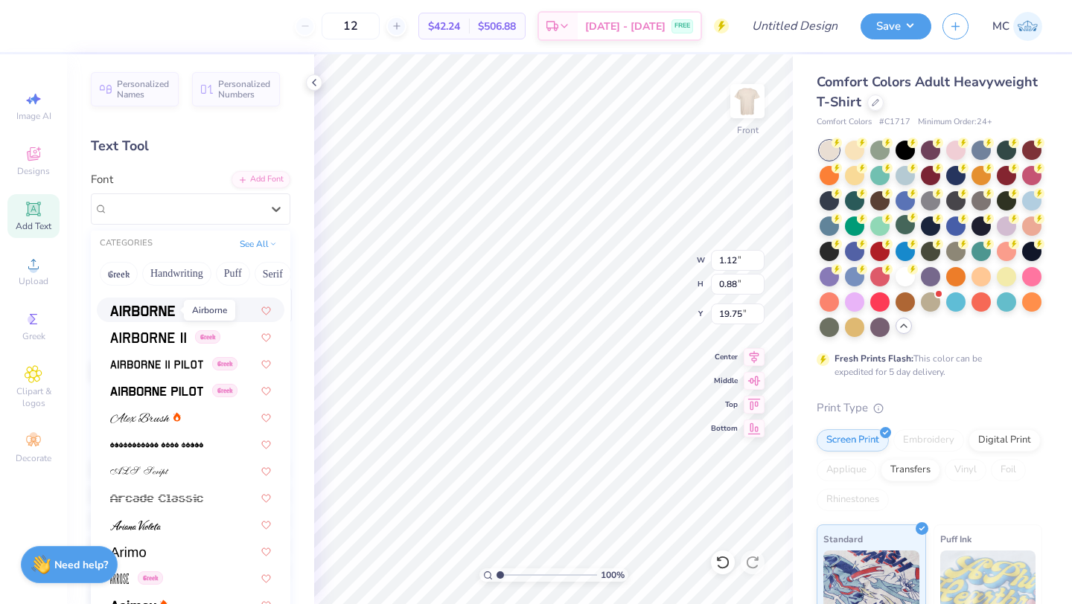
click at [135, 311] on img at bounding box center [142, 311] width 65 height 10
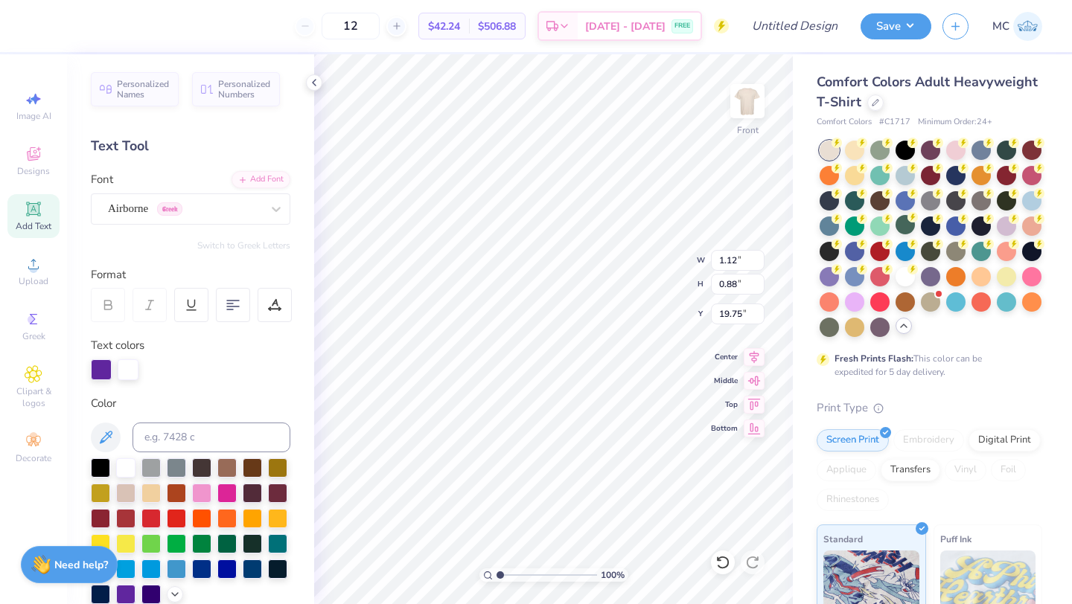
type input "1.48"
type input "0.94"
type input "19.72"
click at [200, 213] on div "Airborne Greek" at bounding box center [184, 208] width 156 height 23
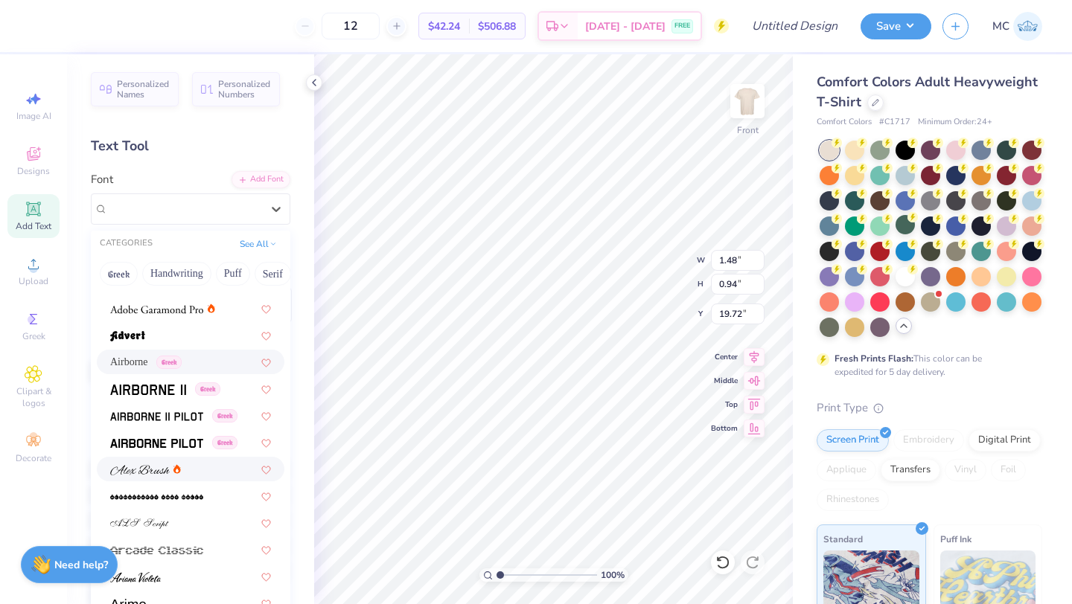
scroll to position [256, 0]
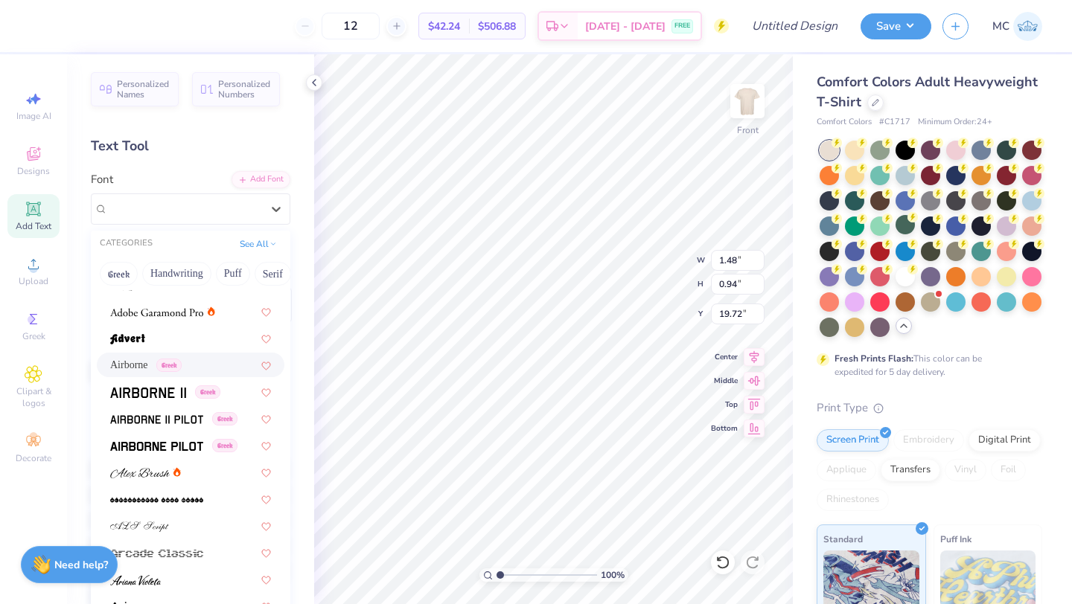
click at [129, 362] on span "Airborne" at bounding box center [129, 365] width 38 height 16
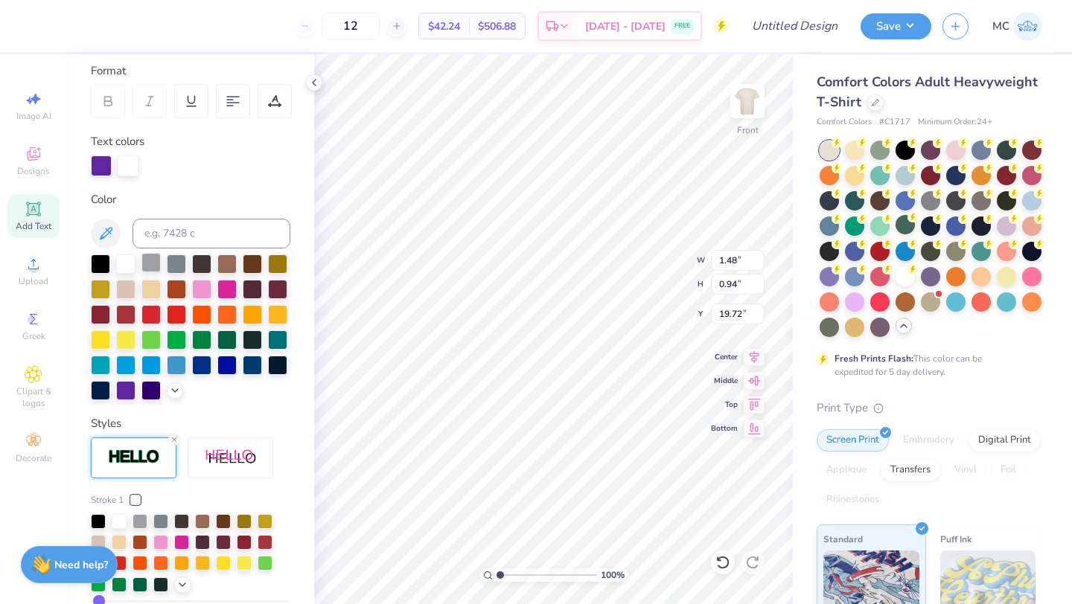
scroll to position [210, 0]
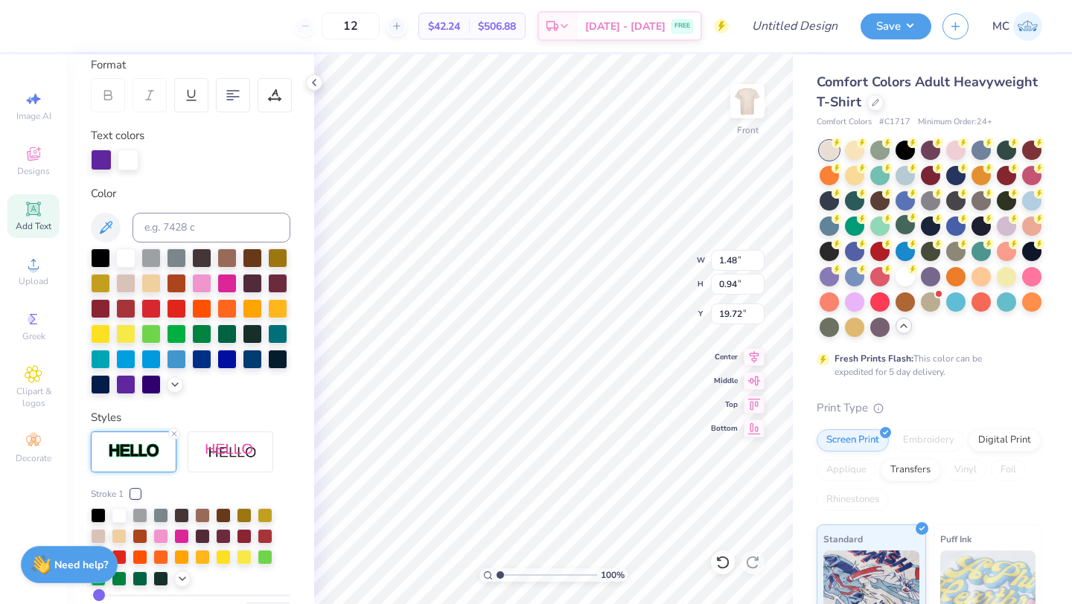
click at [126, 444] on img at bounding box center [134, 451] width 52 height 17
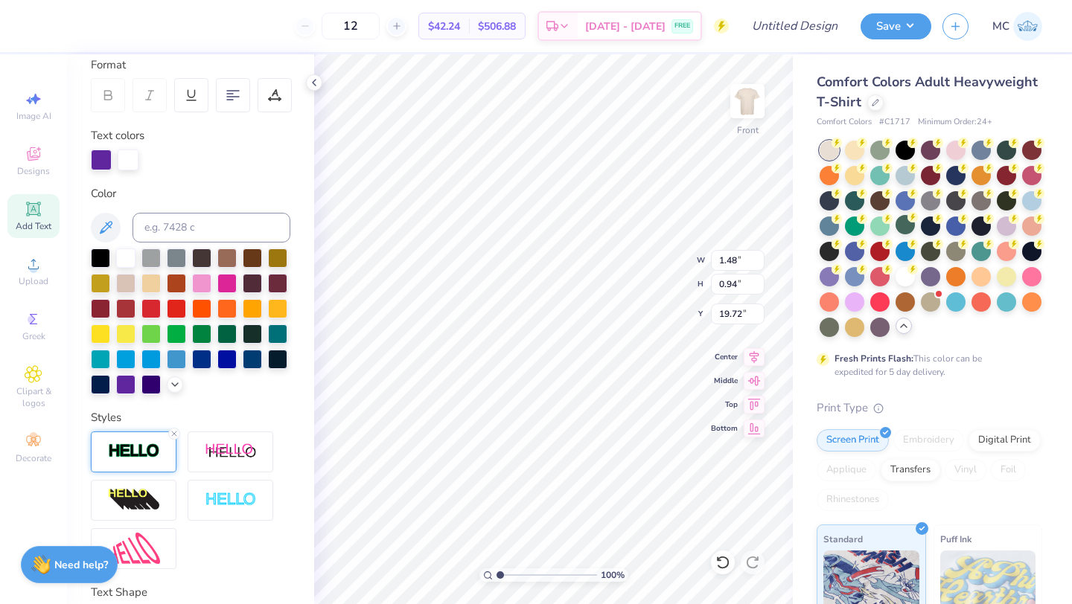
click at [124, 442] on div at bounding box center [134, 452] width 86 height 41
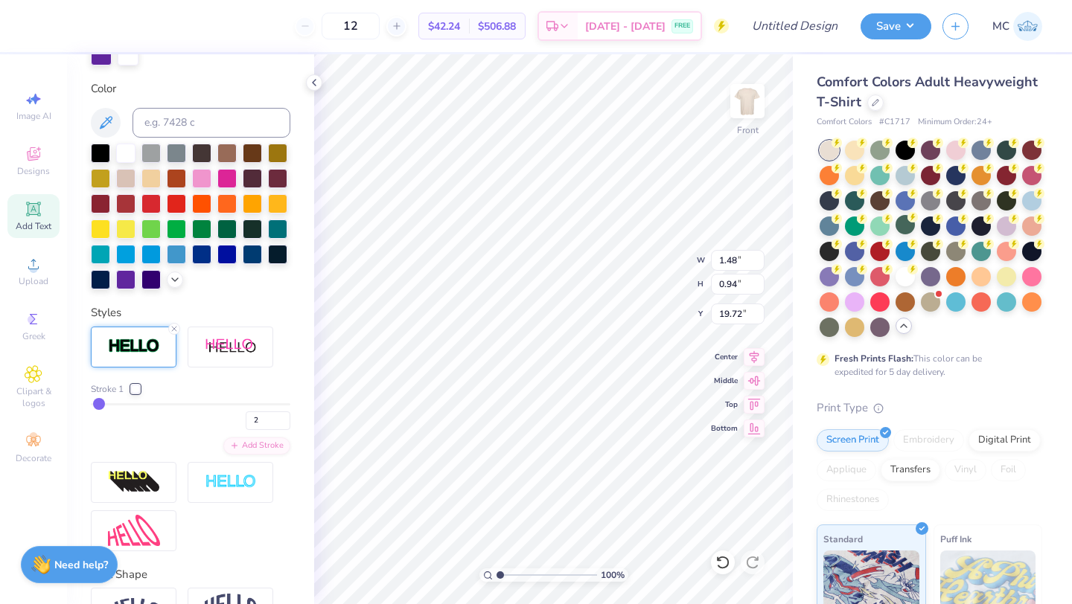
scroll to position [317, 0]
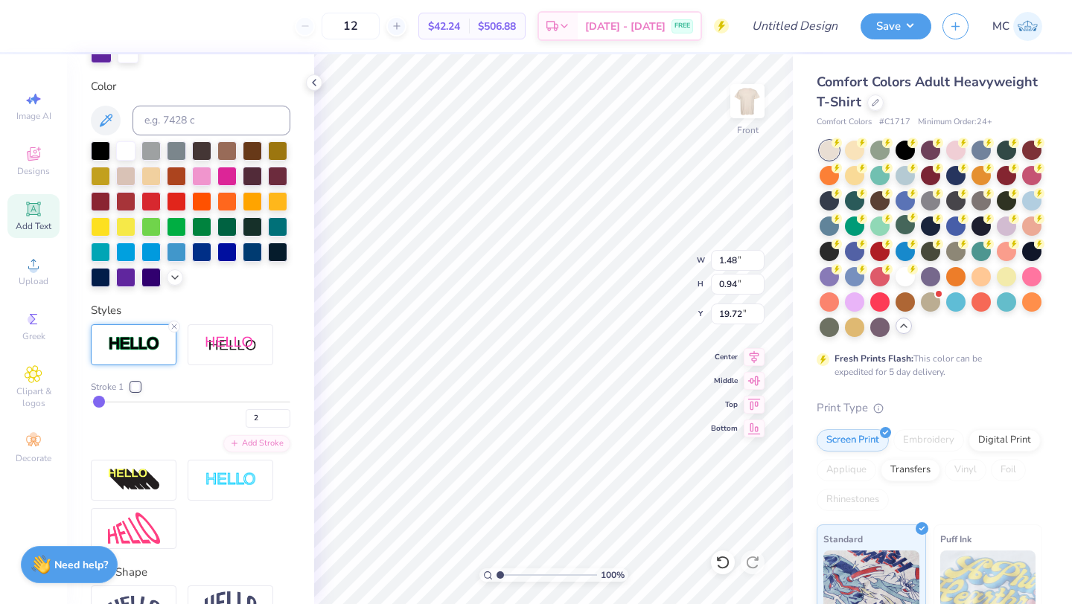
click at [98, 403] on input "range" at bounding box center [190, 402] width 199 height 2
type input "3"
type input "1.49"
type input "0.96"
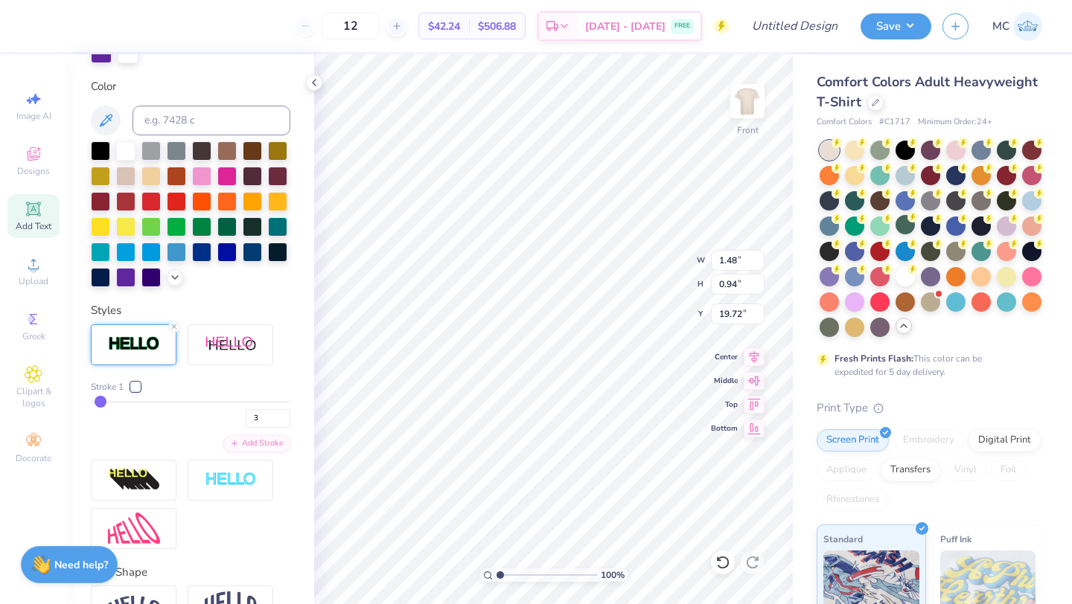
type input "19.71"
click at [98, 403] on input "range" at bounding box center [190, 402] width 199 height 2
type input "4"
type input "1.51"
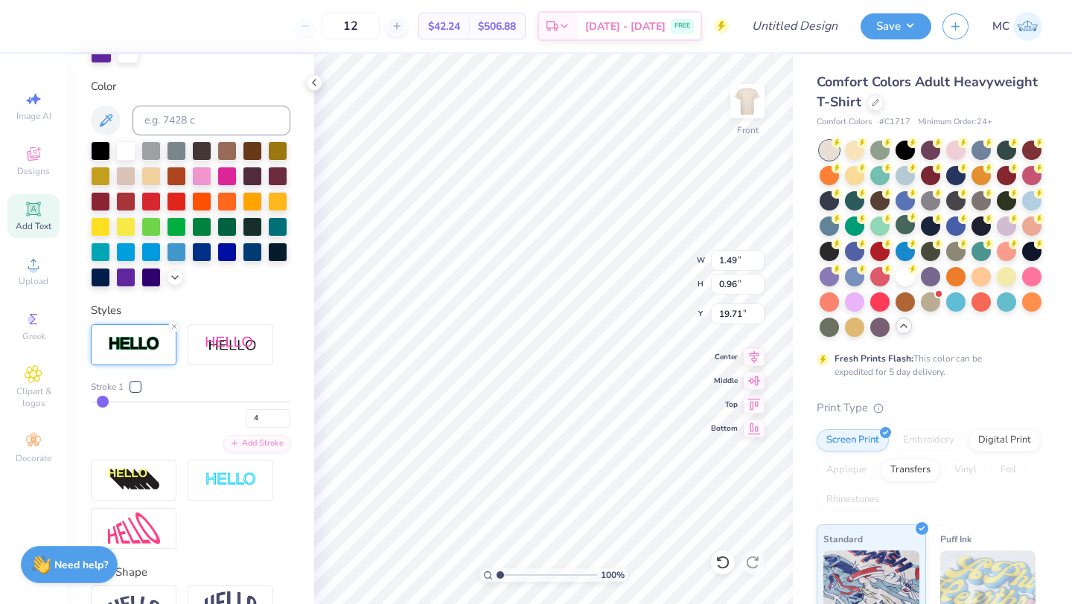
type input "0.98"
type input "1.07"
type input "0.69"
click at [135, 387] on div at bounding box center [135, 387] width 9 height 9
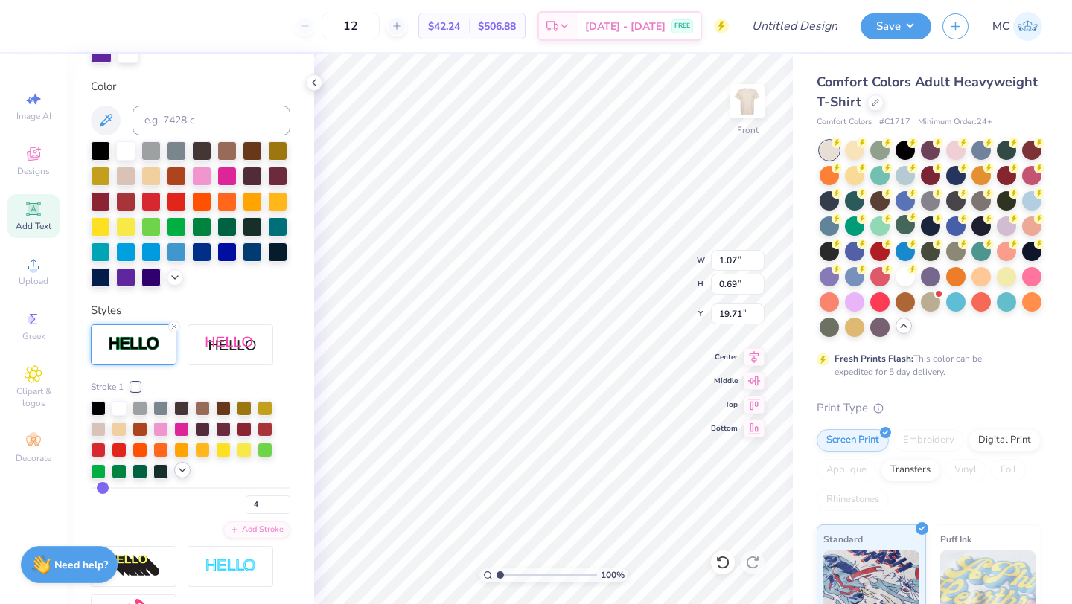
click at [175, 471] on div at bounding box center [182, 470] width 16 height 16
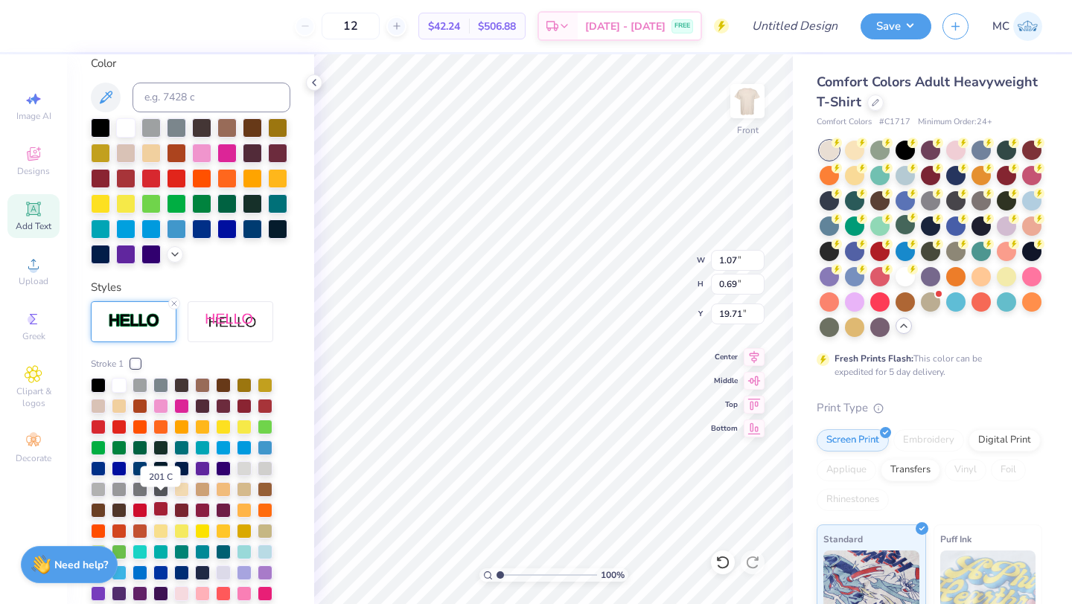
scroll to position [347, 0]
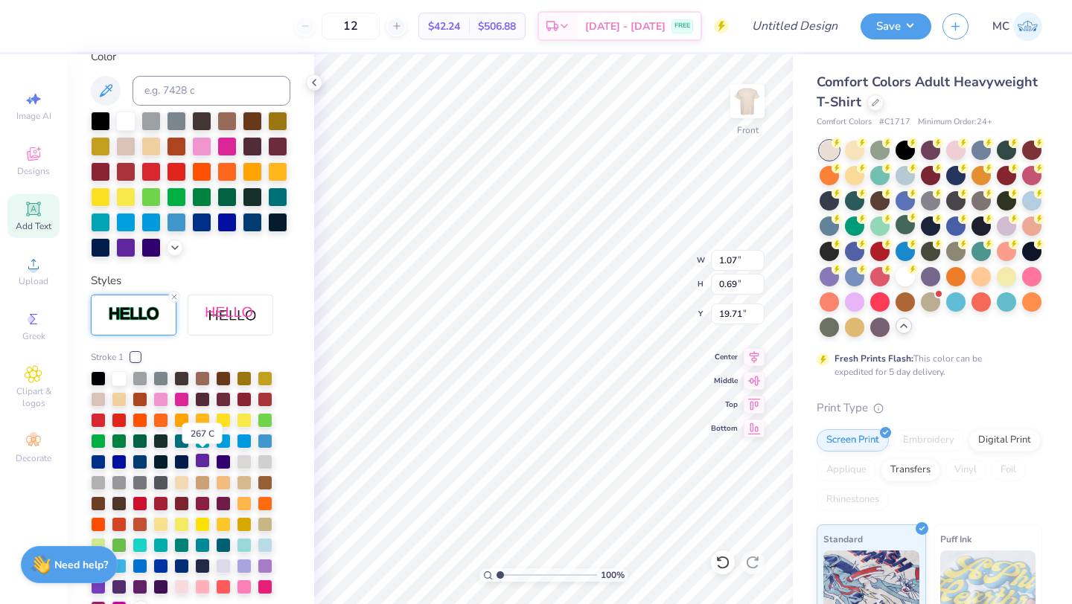
click at [199, 465] on div at bounding box center [202, 460] width 15 height 15
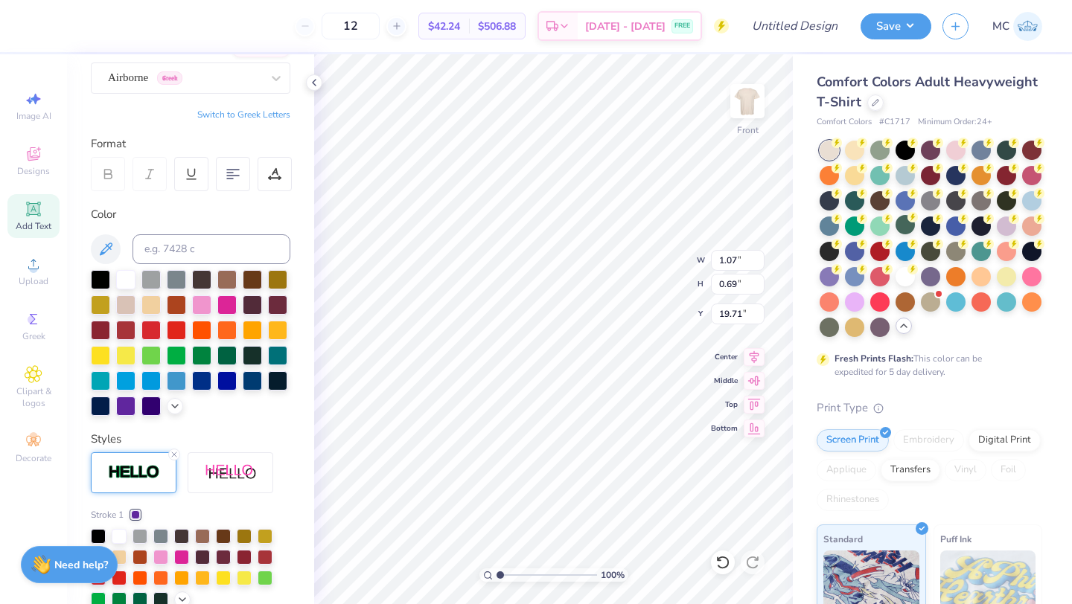
scroll to position [0, 0]
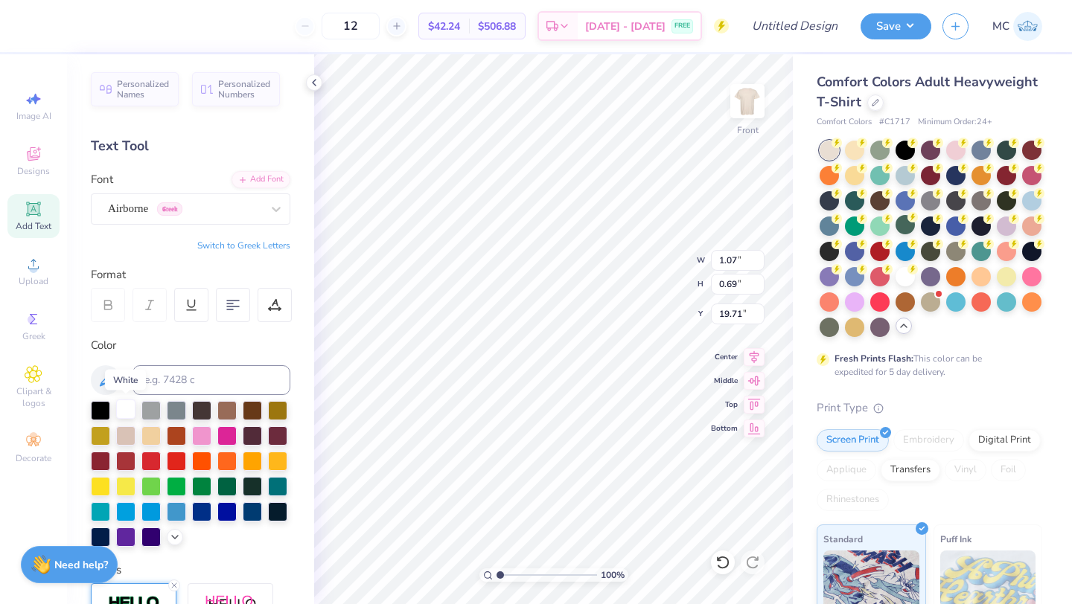
click at [124, 412] on div at bounding box center [125, 409] width 19 height 19
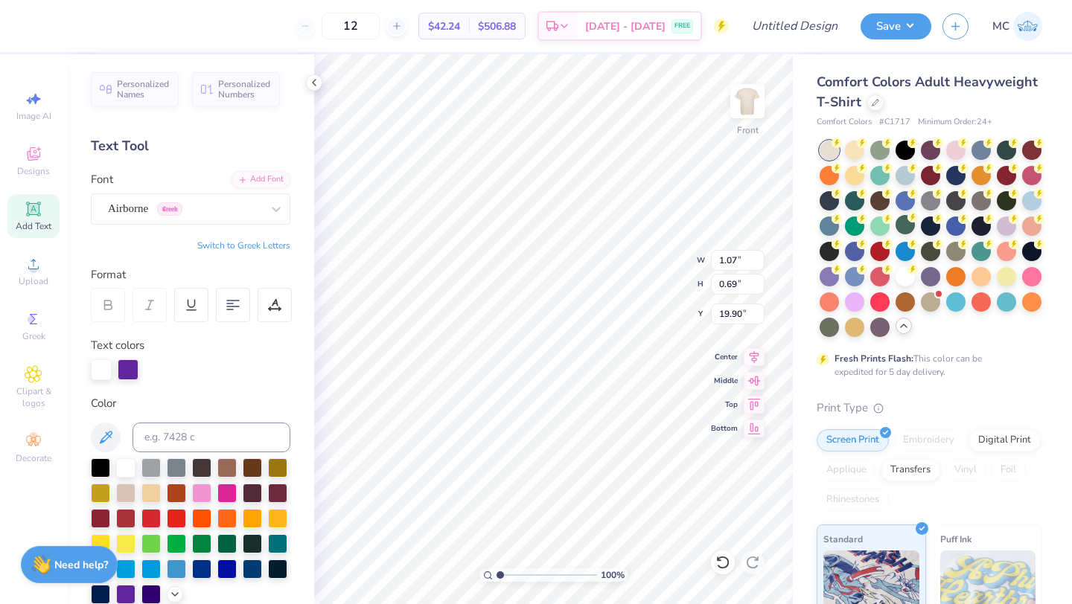
type input "19.90"
type input "0.65"
type input "0.42"
type input "3.55"
click at [751, 357] on icon at bounding box center [755, 355] width 10 height 13
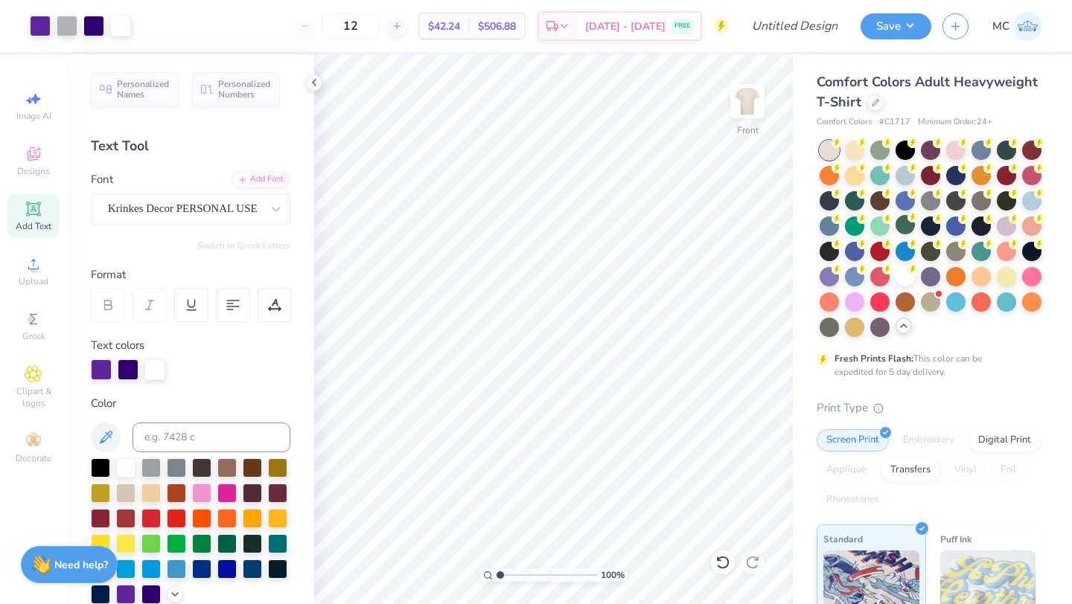
click at [29, 220] on div "Add Text" at bounding box center [33, 216] width 52 height 44
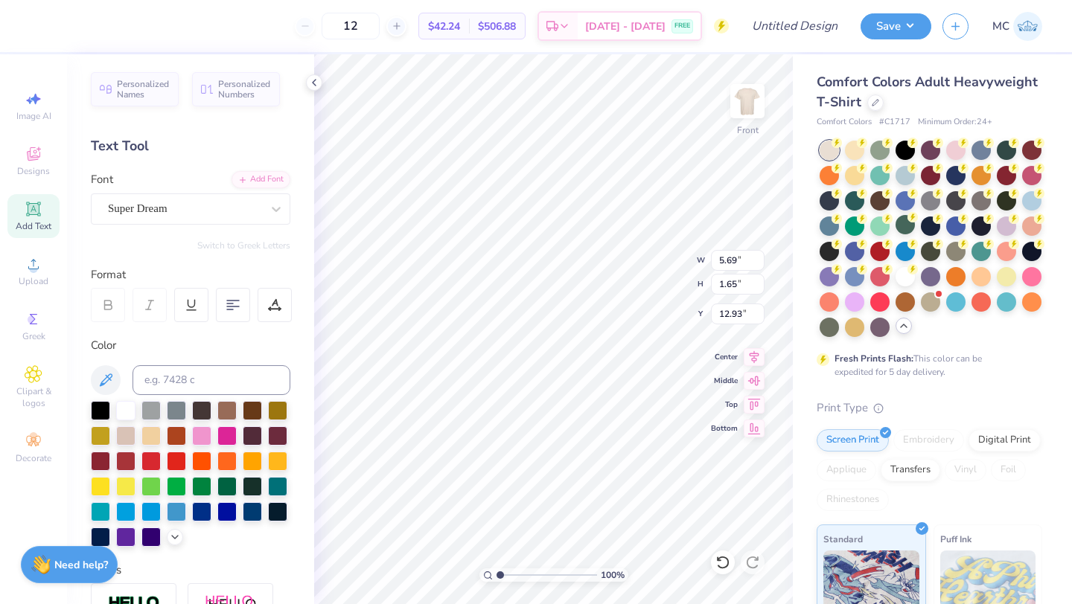
type input "20.53"
click at [142, 213] on div "Super Dream" at bounding box center [184, 208] width 156 height 23
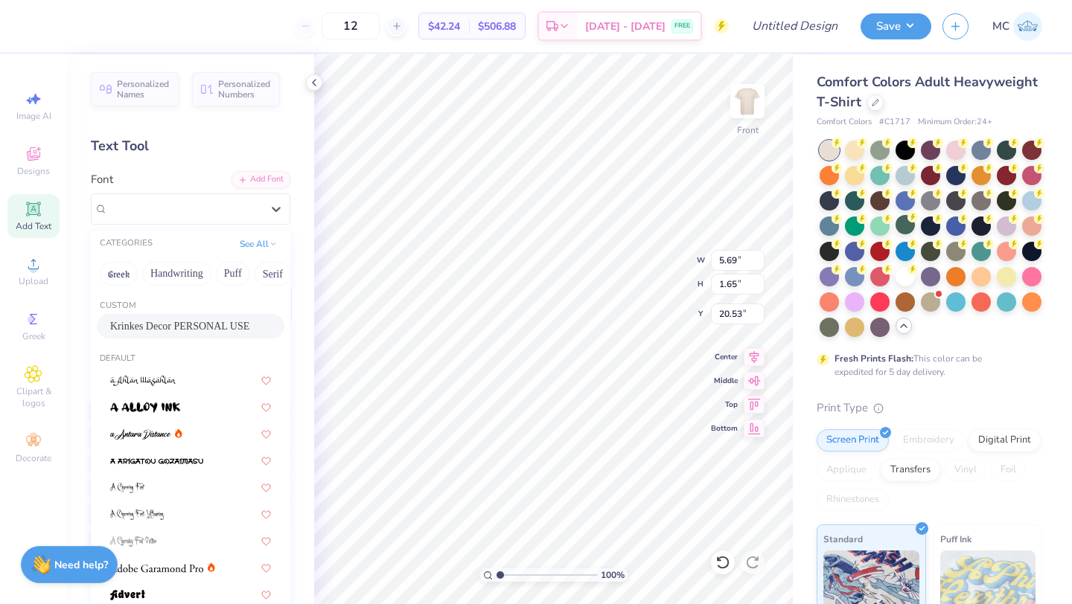
click at [172, 316] on div "Krinkes Decor PERSONAL USE" at bounding box center [191, 326] width 188 height 25
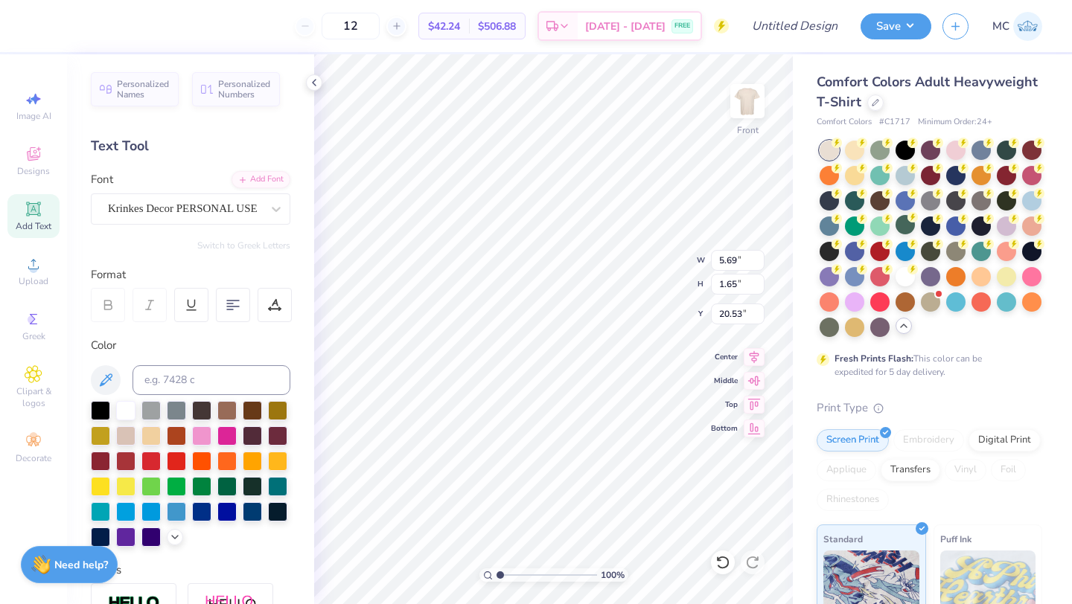
type textarea "K"
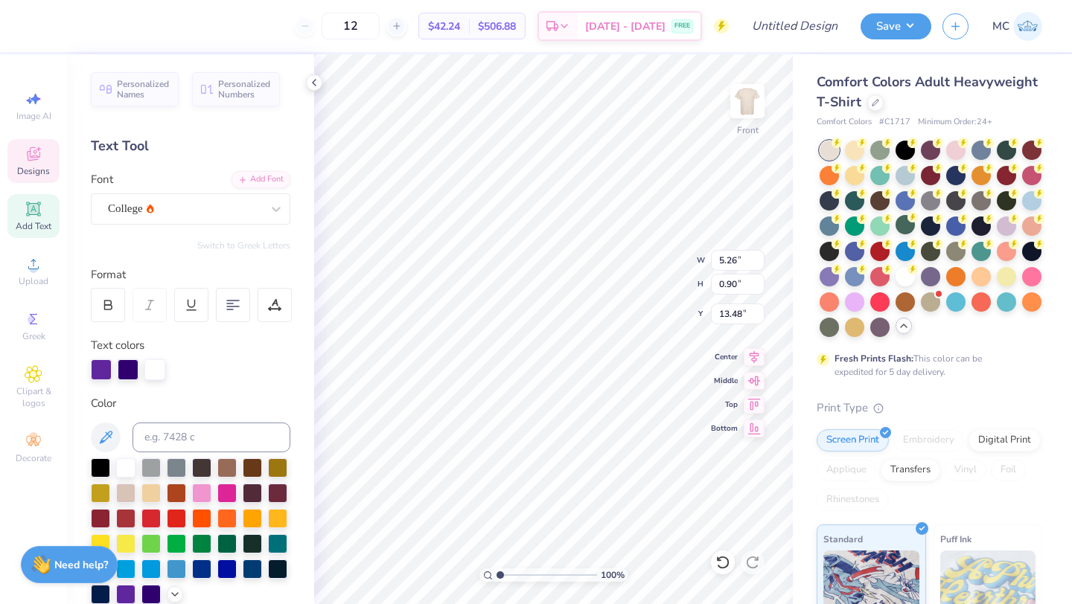
type textarea "Datedash"
click at [721, 561] on icon at bounding box center [722, 562] width 15 height 15
click at [716, 567] on icon at bounding box center [722, 562] width 15 height 15
click at [751, 564] on icon at bounding box center [752, 562] width 15 height 15
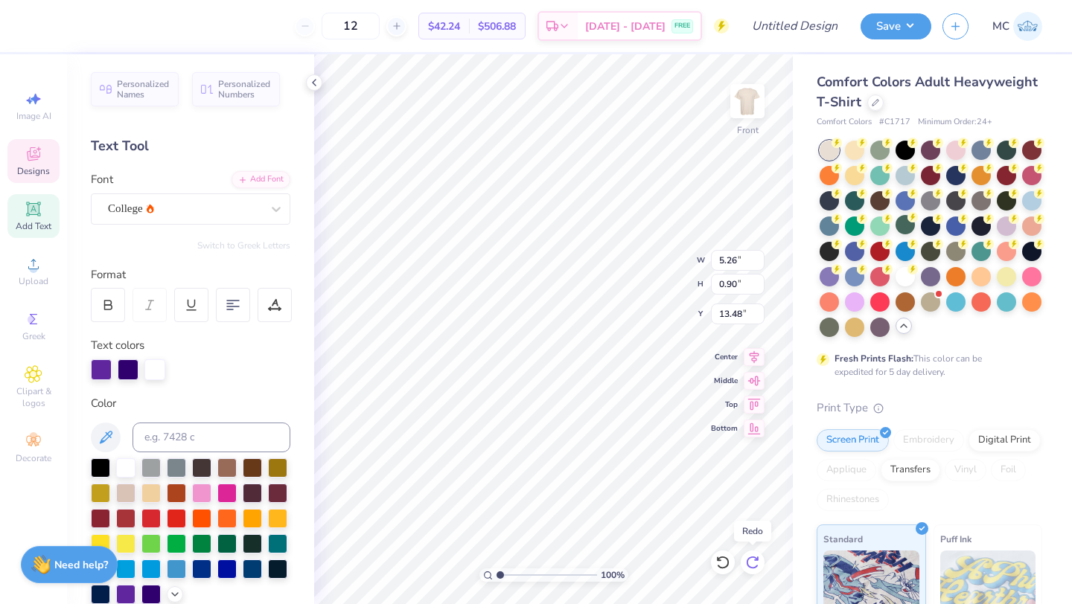
click at [752, 564] on icon at bounding box center [752, 562] width 15 height 15
type input "4.89"
type textarea "DATEDASH"
type input "13.30"
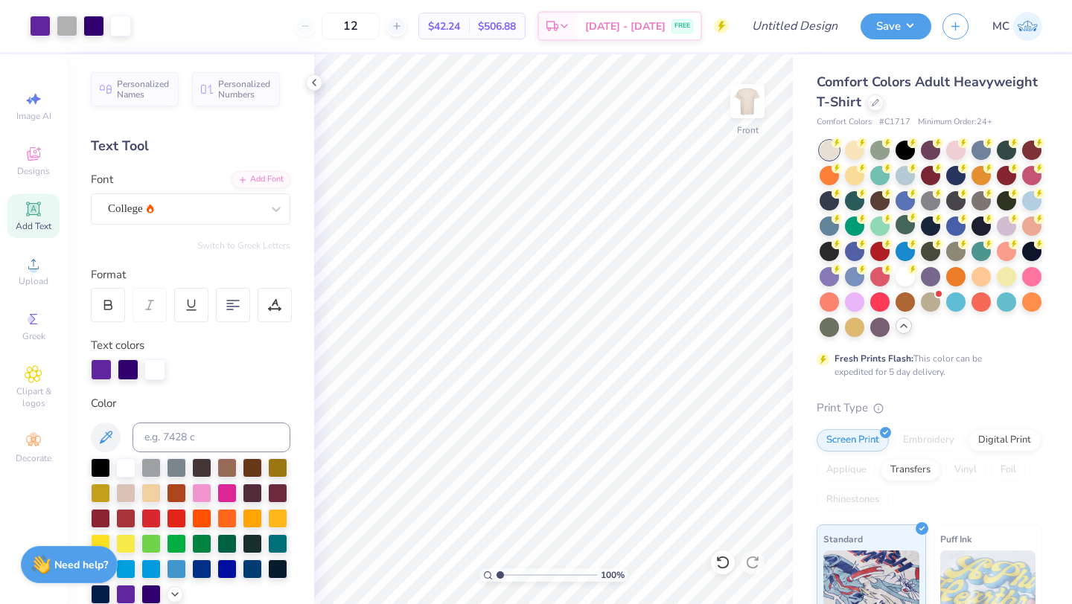
click at [37, 223] on span "Add Text" at bounding box center [34, 226] width 36 height 12
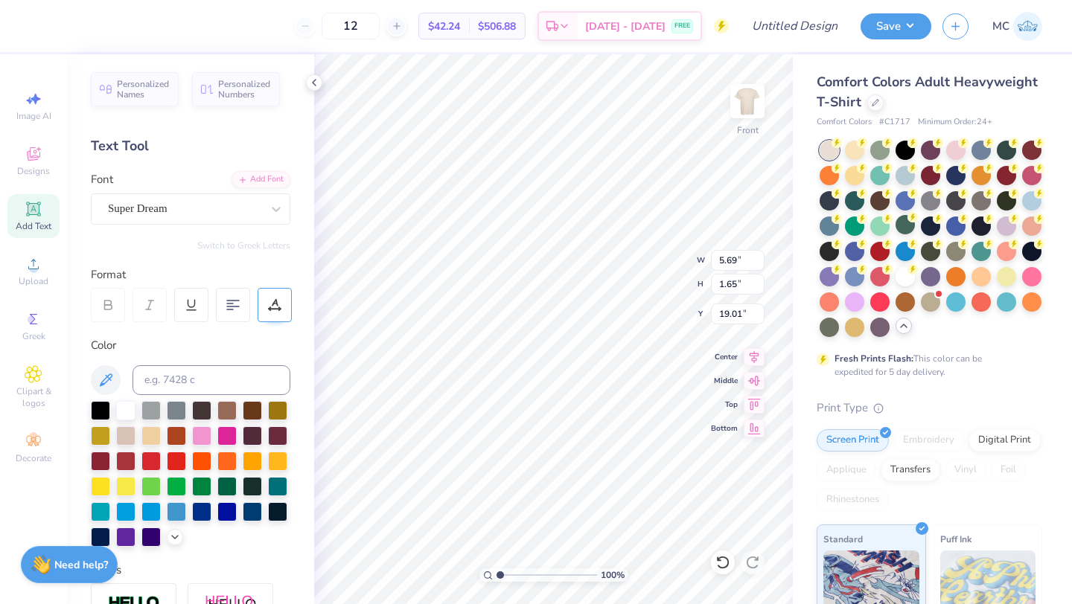
type input "19.01"
type textarea "KKG"
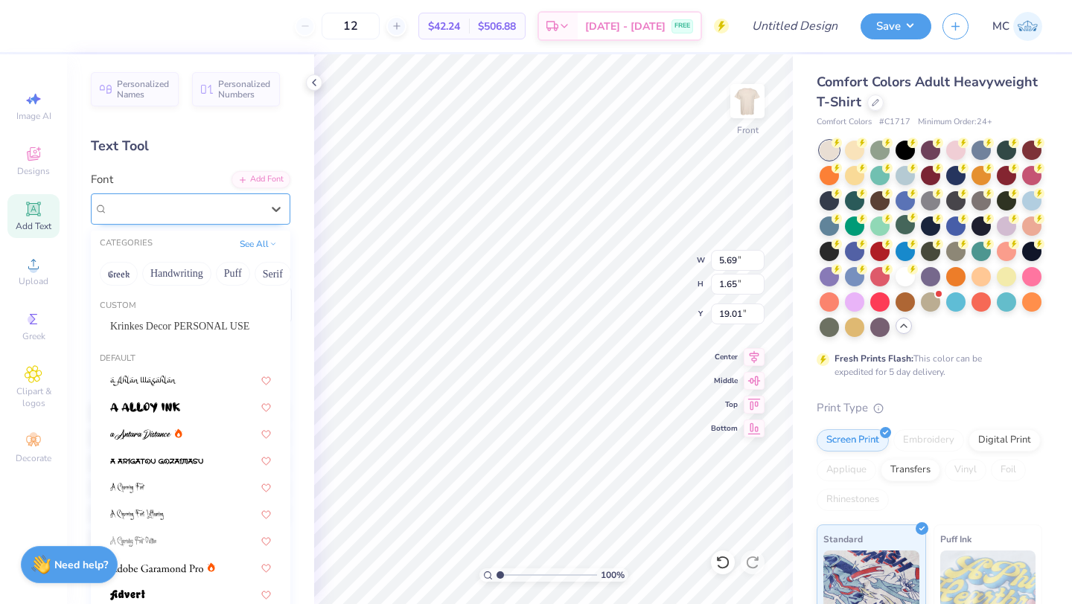
click at [243, 214] on div "Super Dream" at bounding box center [184, 208] width 156 height 23
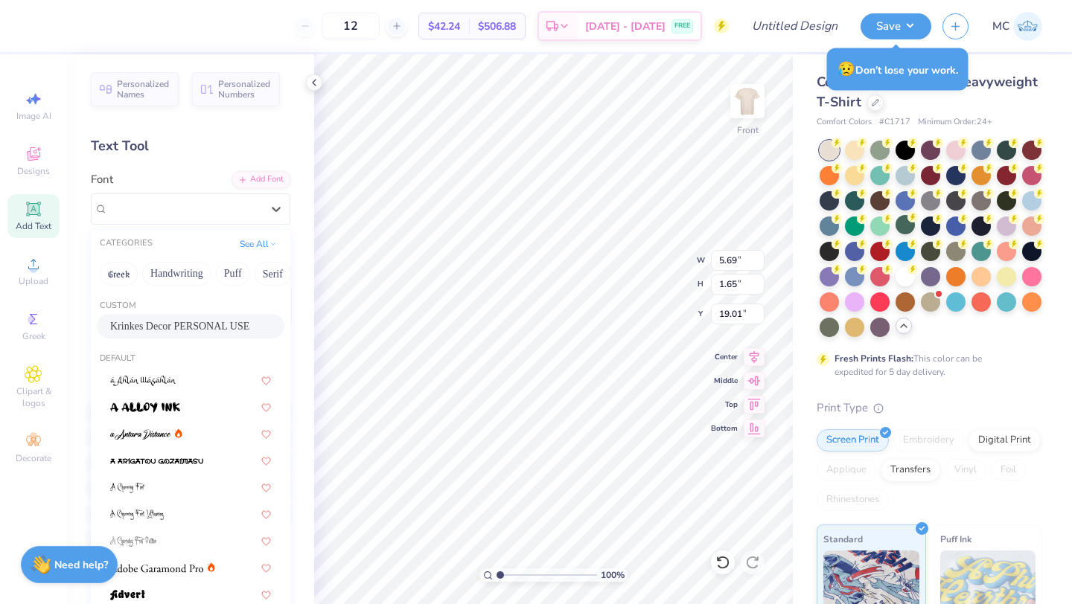
click at [163, 327] on span "Krinkes Decor PERSONAL USE" at bounding box center [179, 327] width 139 height 16
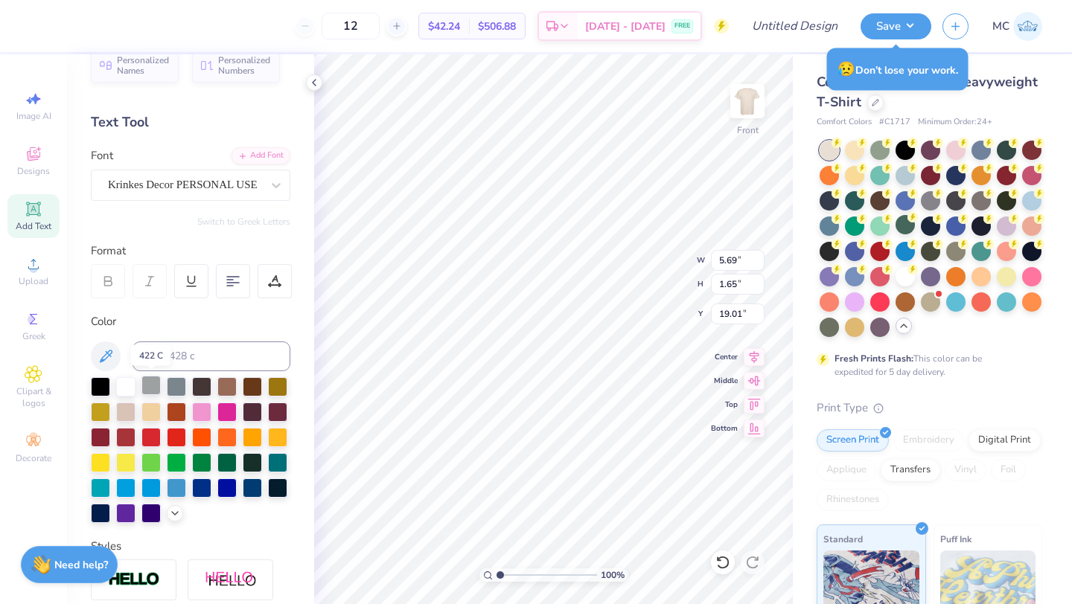
scroll to position [25, 0]
click at [125, 514] on div at bounding box center [125, 511] width 19 height 19
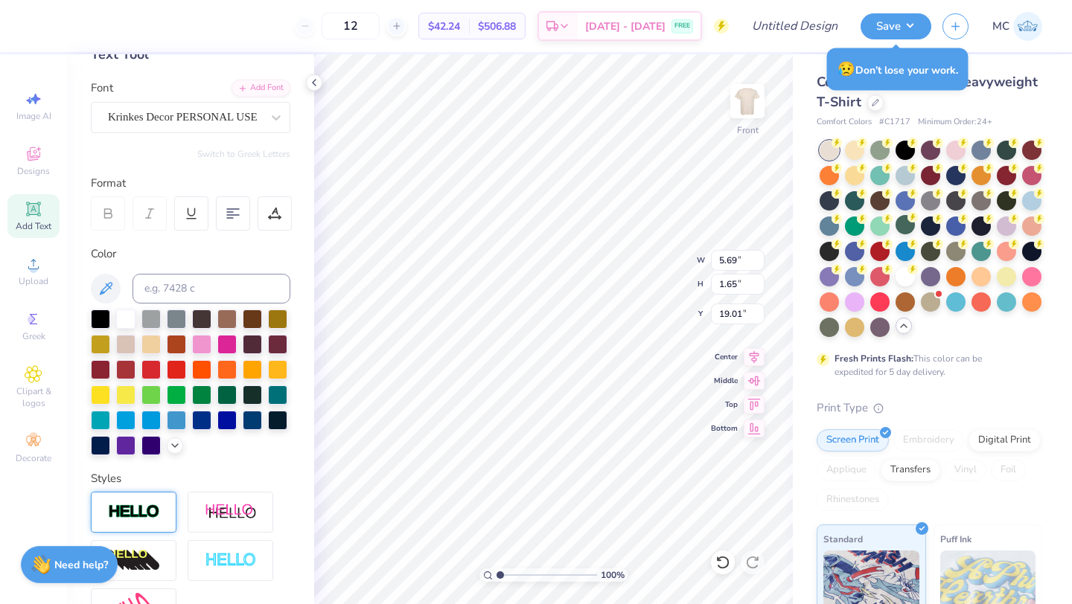
click at [150, 506] on img at bounding box center [134, 512] width 52 height 17
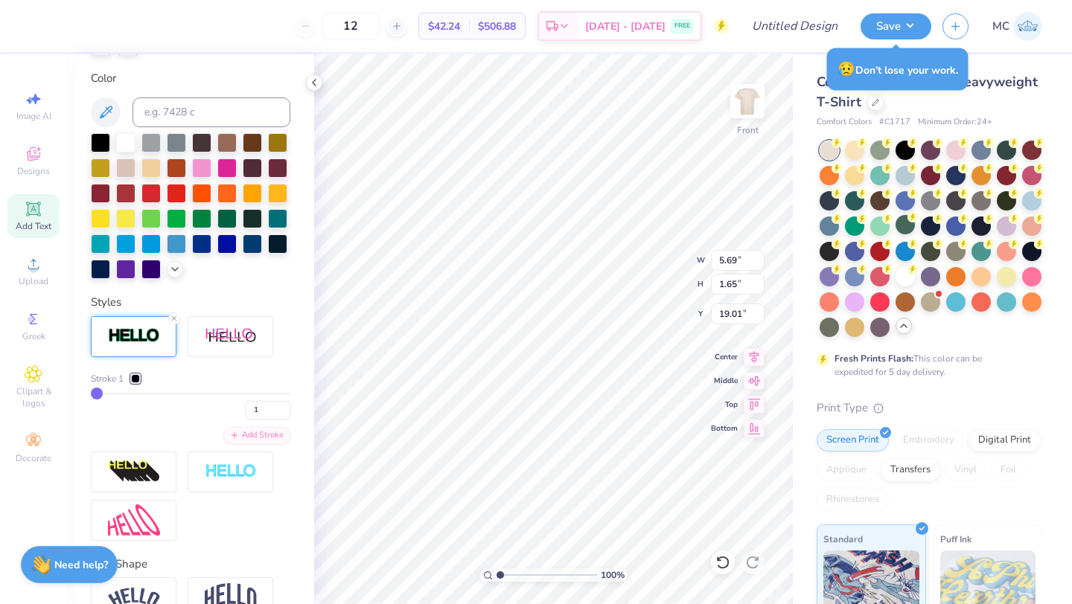
scroll to position [326, 0]
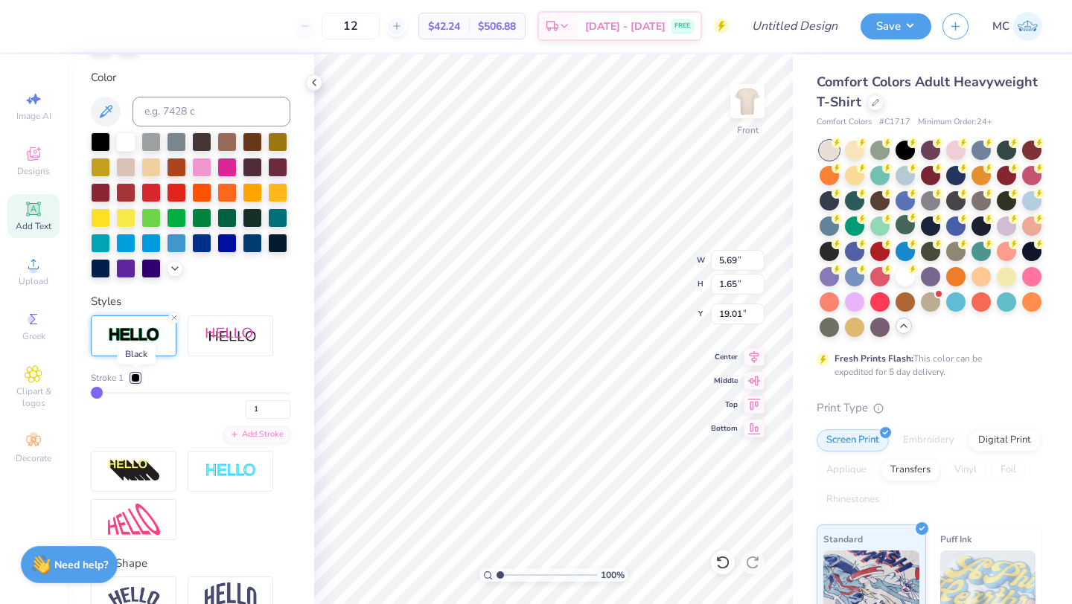
click at [135, 376] on div at bounding box center [135, 378] width 9 height 9
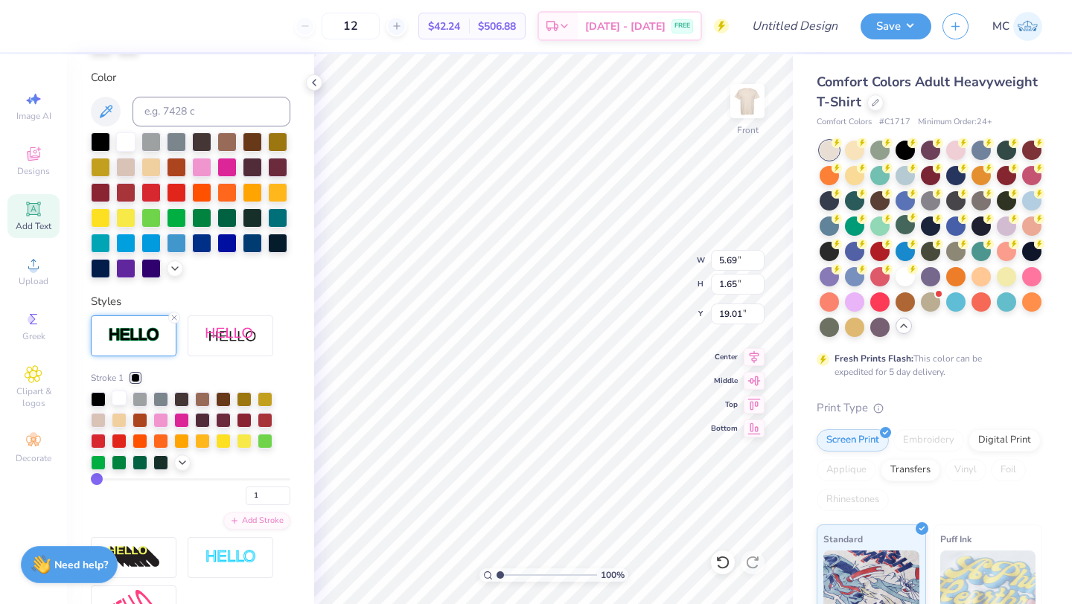
click at [118, 404] on div at bounding box center [119, 398] width 15 height 15
click at [95, 479] on input "range" at bounding box center [190, 480] width 199 height 2
type input "2"
click at [95, 479] on input "range" at bounding box center [190, 480] width 199 height 2
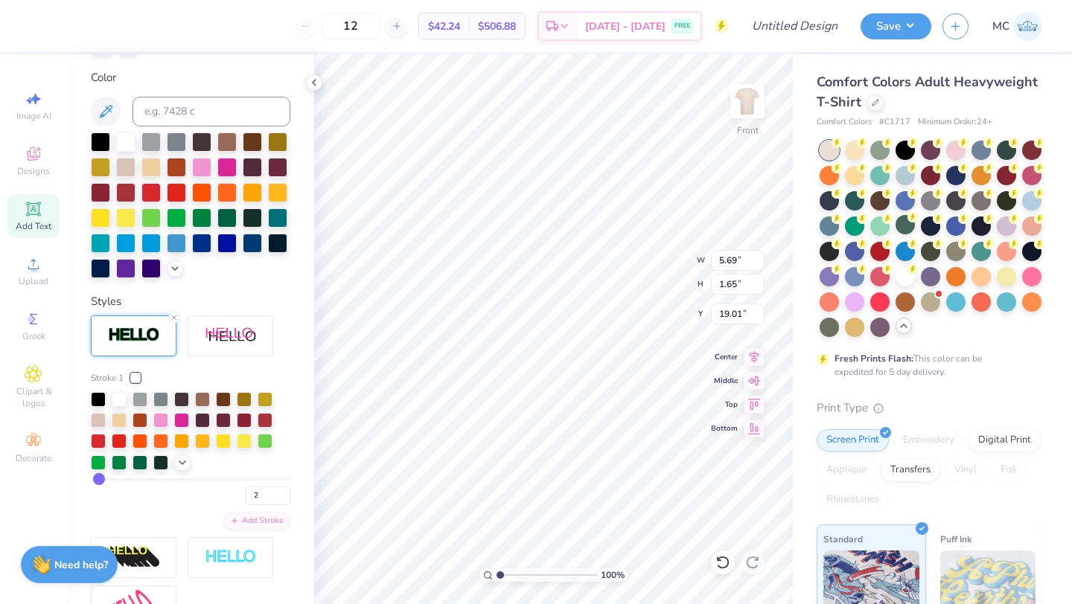
type input "3"
type textarea "K"
click at [28, 223] on span "Add Text" at bounding box center [34, 226] width 36 height 12
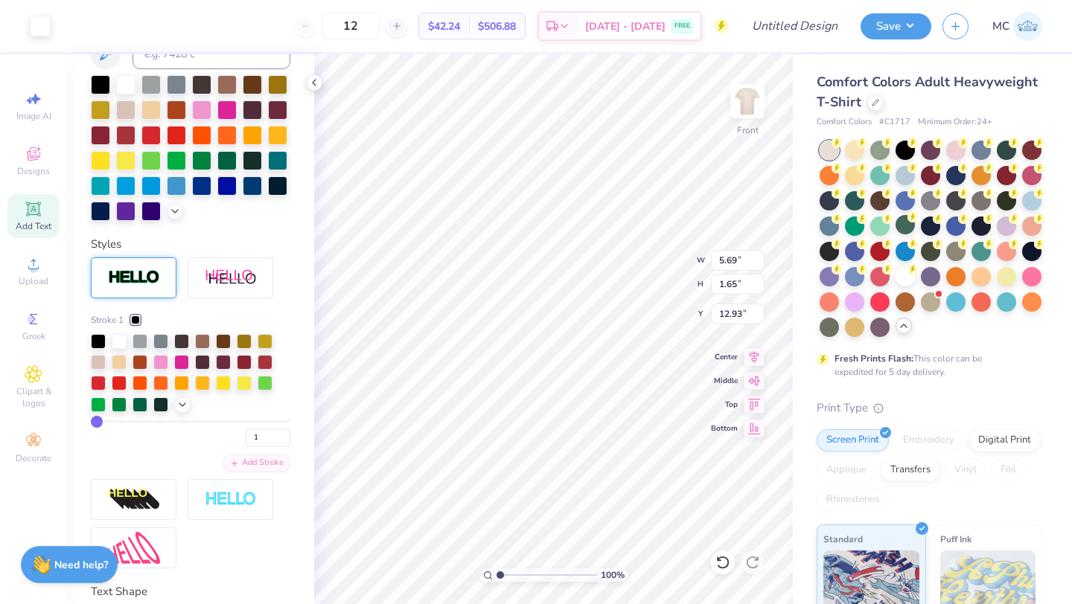
scroll to position [319, 0]
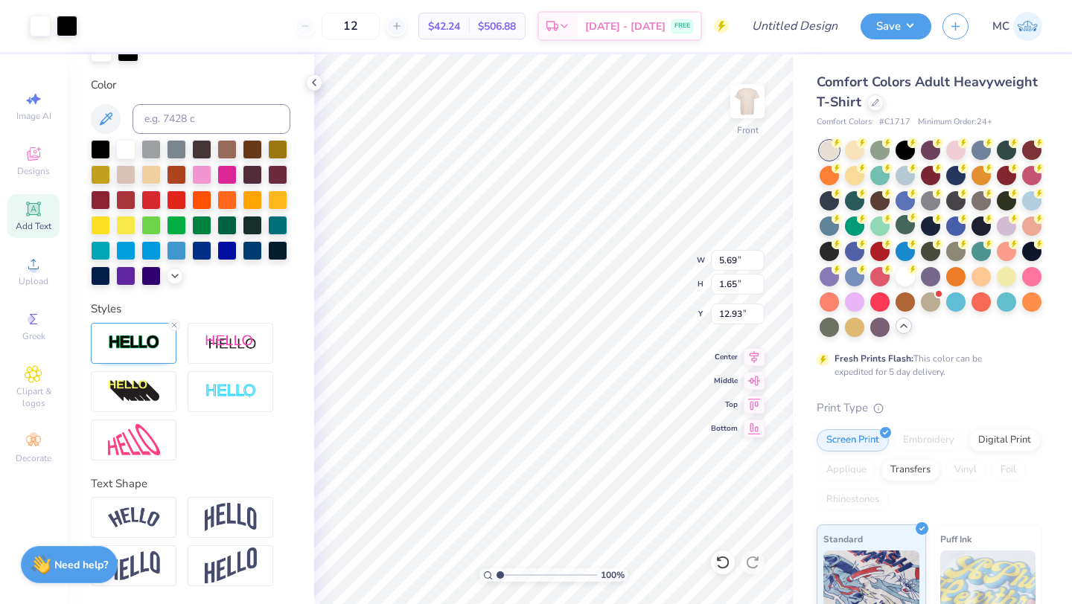
type input "5.72"
type input "1.68"
type input "18.87"
click at [174, 324] on line at bounding box center [174, 325] width 4 height 4
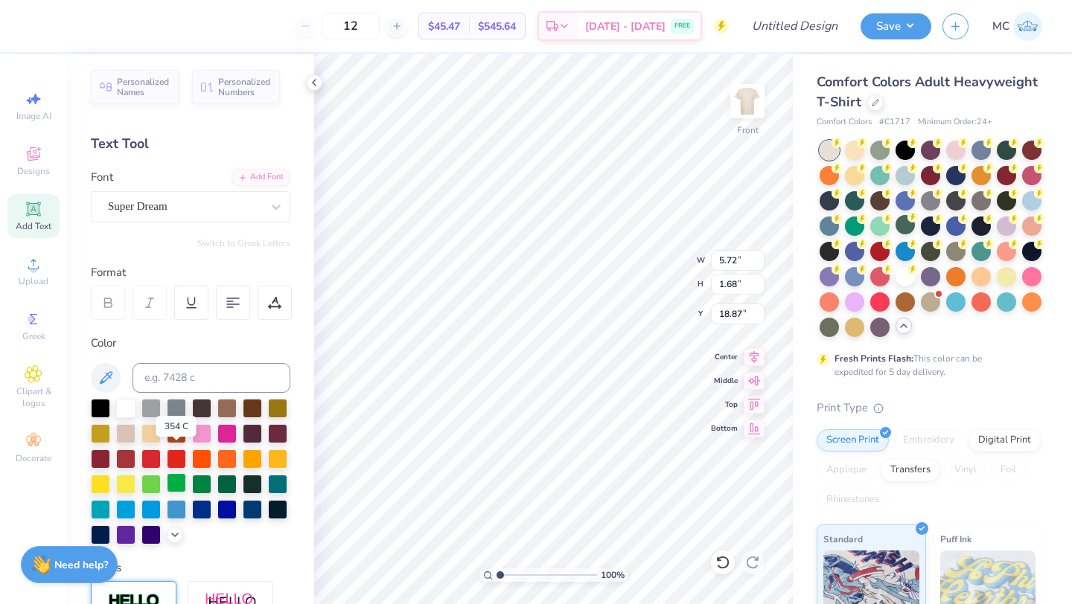
scroll to position [0, 0]
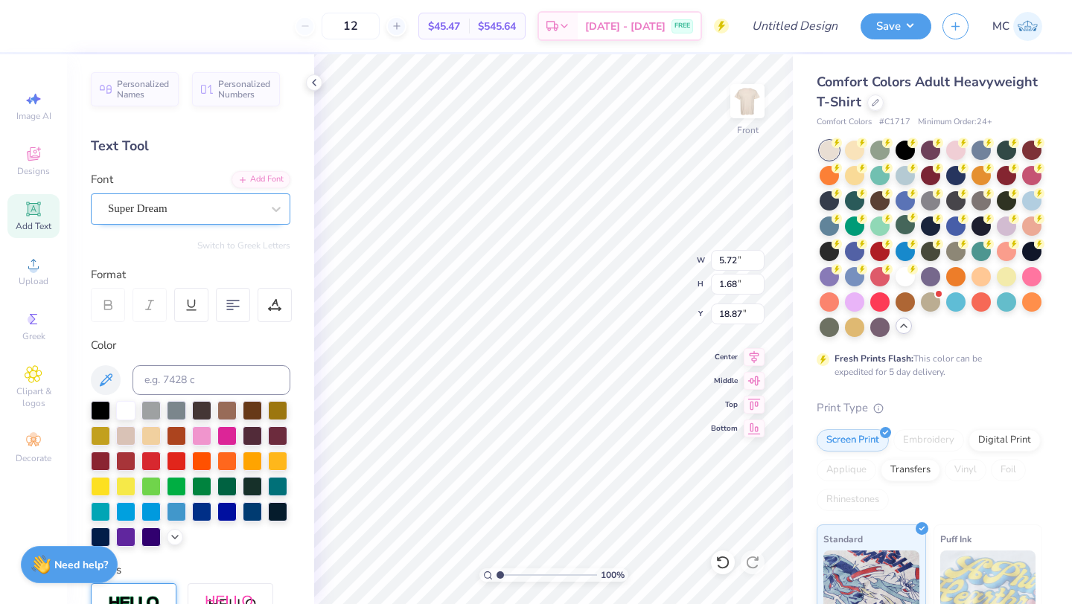
type textarea "KKG"
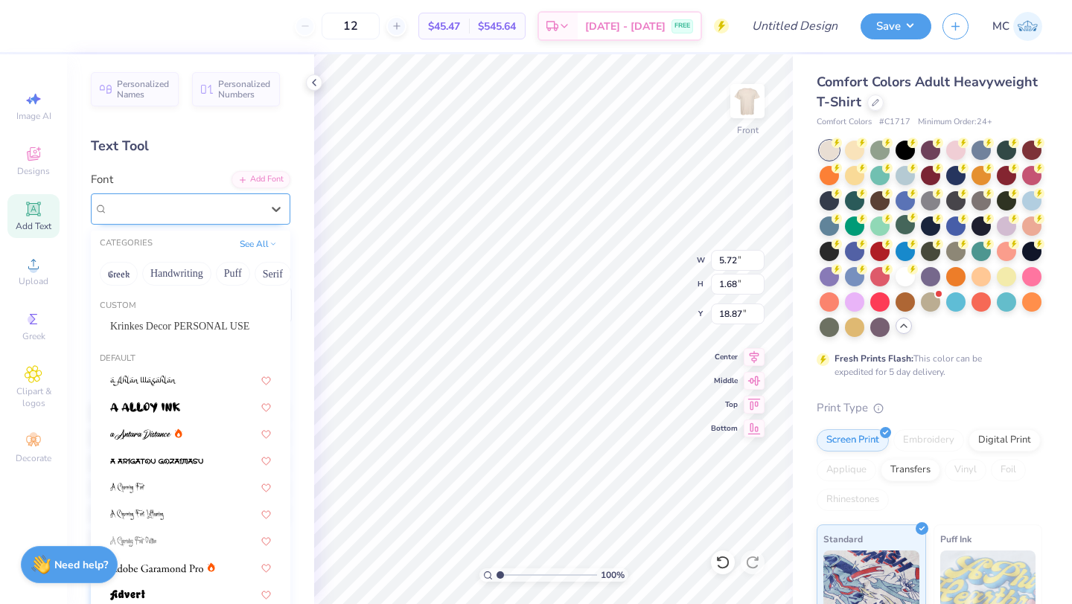
click at [162, 208] on div "Super Dream" at bounding box center [184, 208] width 156 height 23
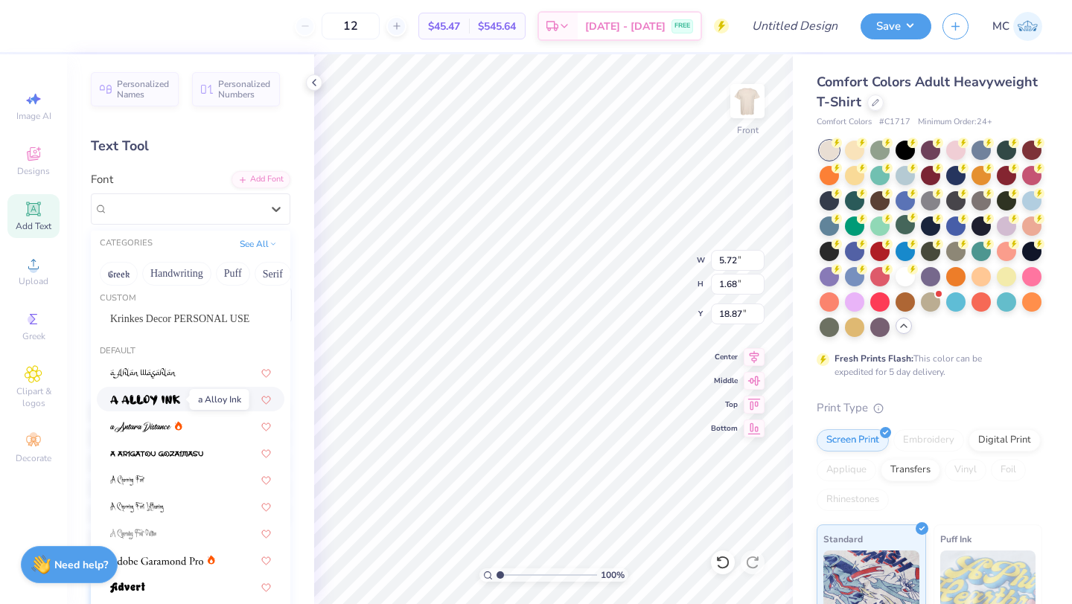
click at [150, 400] on img at bounding box center [145, 400] width 70 height 10
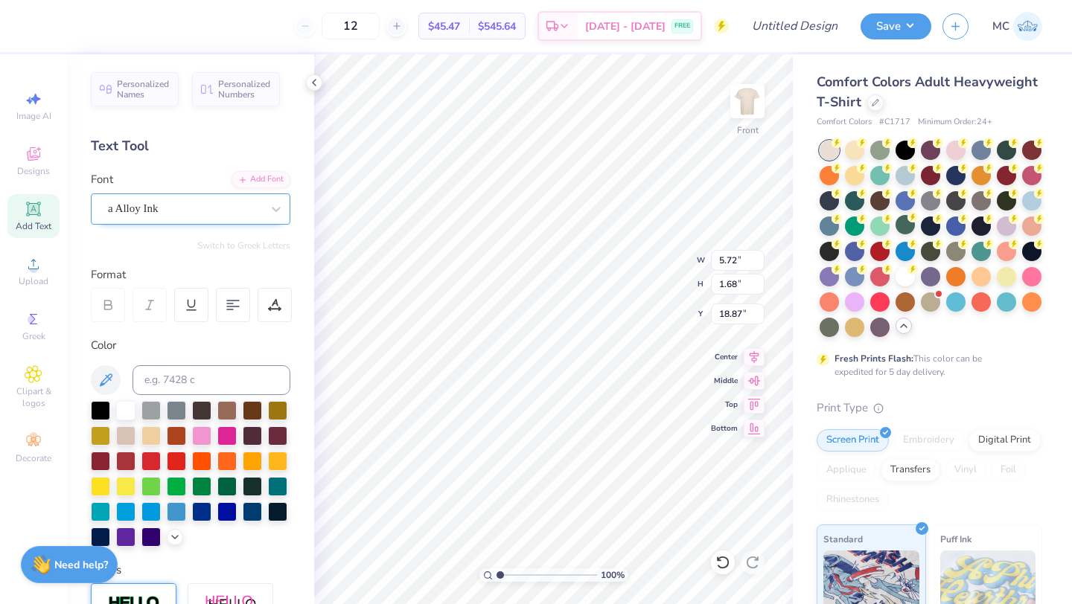
click at [224, 204] on div "a Alloy Ink" at bounding box center [184, 208] width 156 height 23
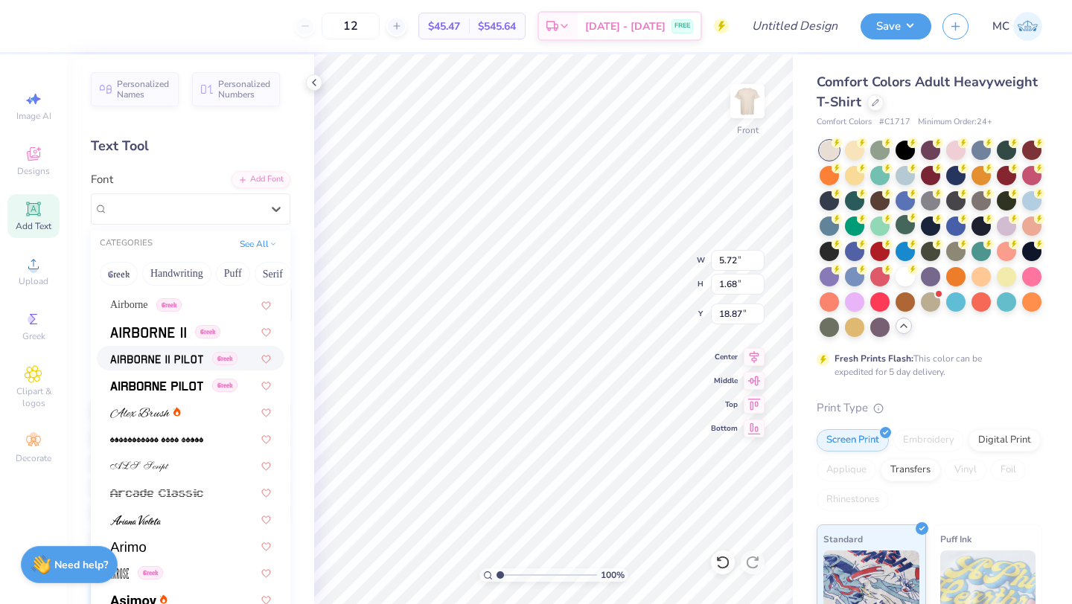
scroll to position [317, 0]
click at [135, 415] on img at bounding box center [140, 412] width 60 height 10
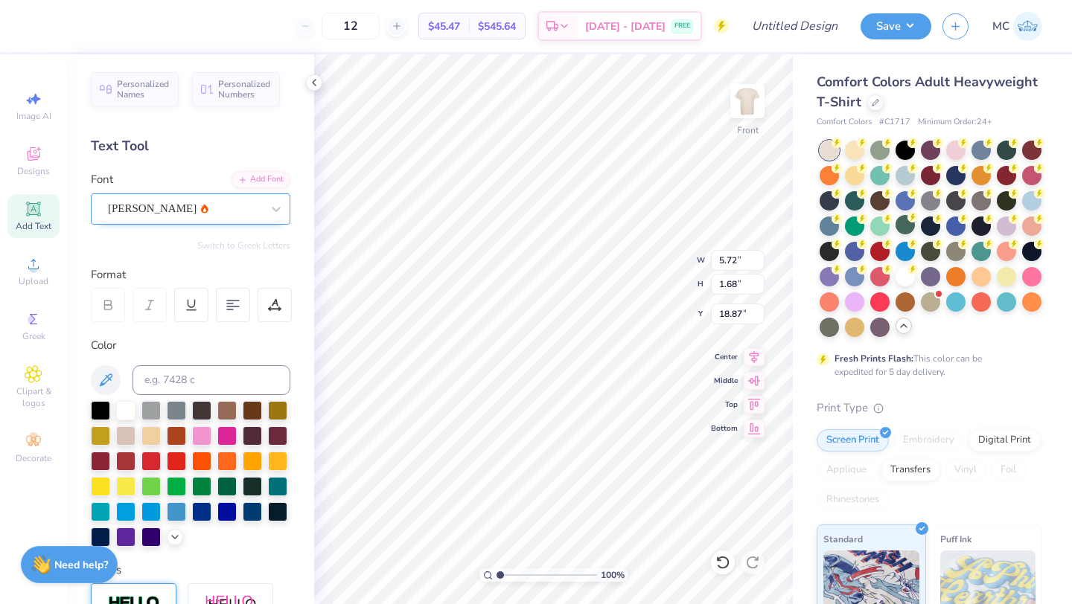
click at [251, 223] on div "[PERSON_NAME]" at bounding box center [190, 209] width 199 height 31
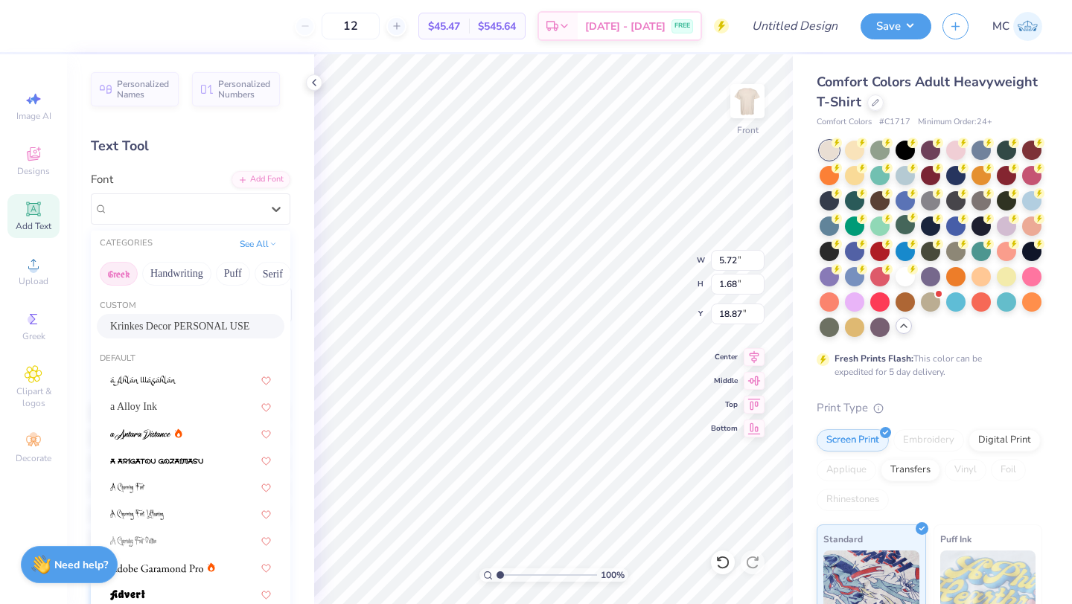
click at [121, 276] on button "Greek" at bounding box center [119, 274] width 38 height 24
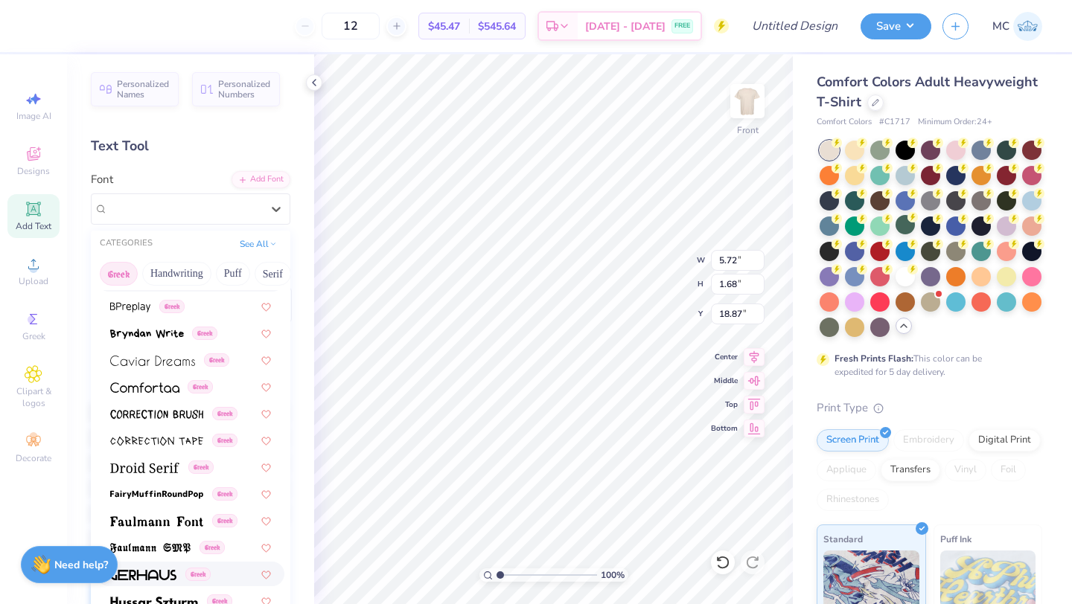
scroll to position [405, 0]
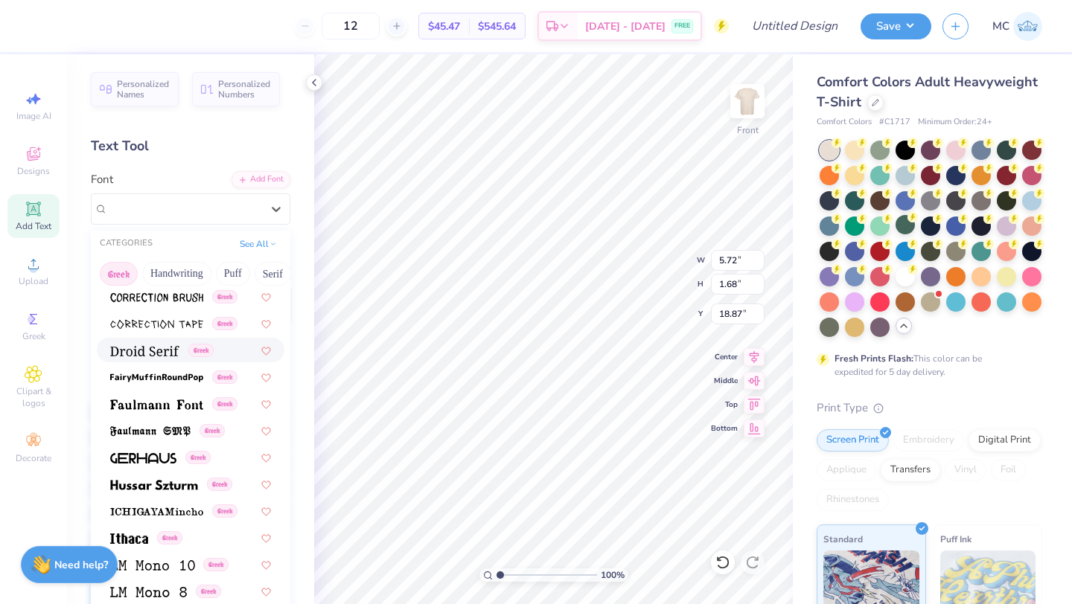
click at [144, 351] on img at bounding box center [144, 351] width 69 height 10
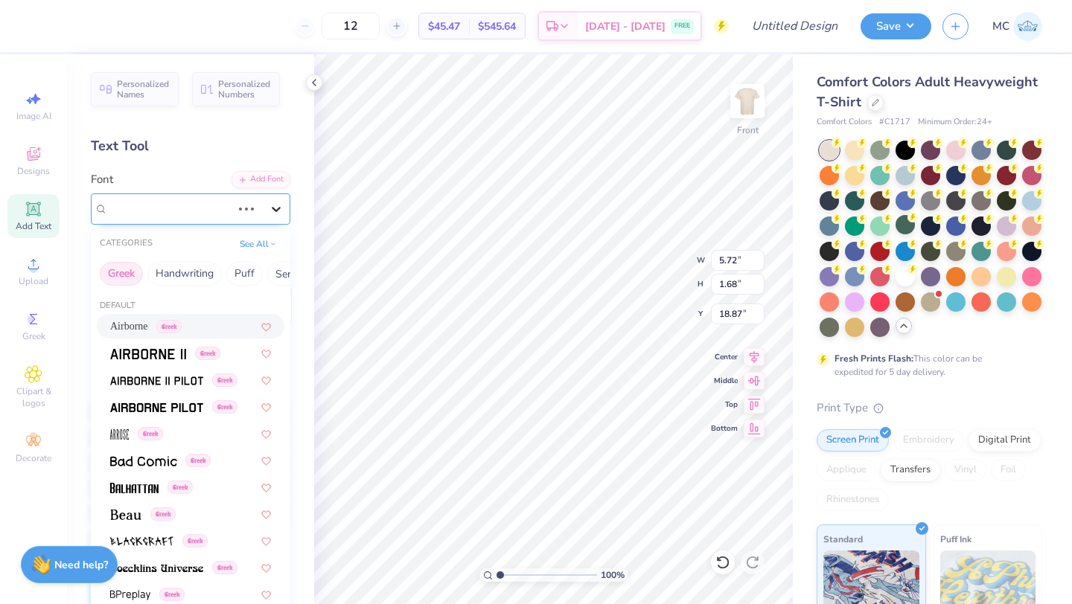
click at [263, 202] on div at bounding box center [276, 209] width 27 height 27
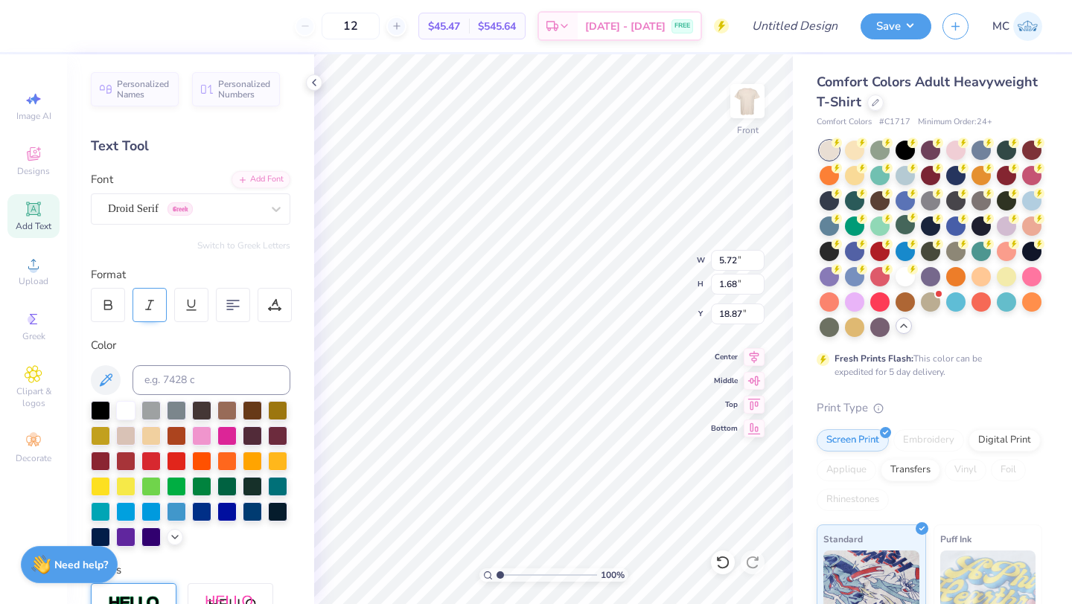
click at [147, 304] on icon at bounding box center [149, 305] width 13 height 13
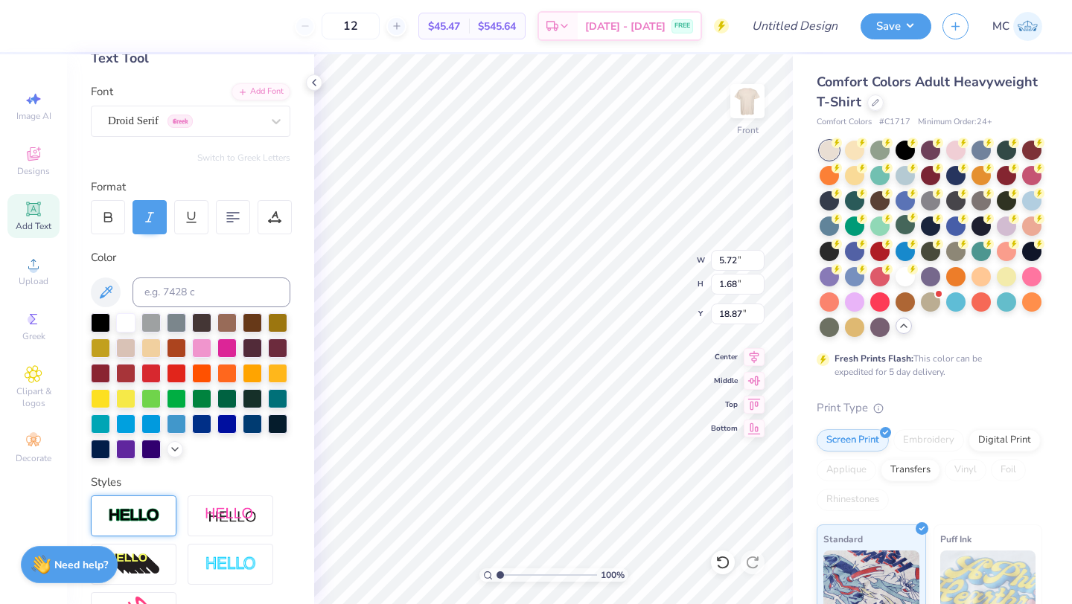
scroll to position [103, 0]
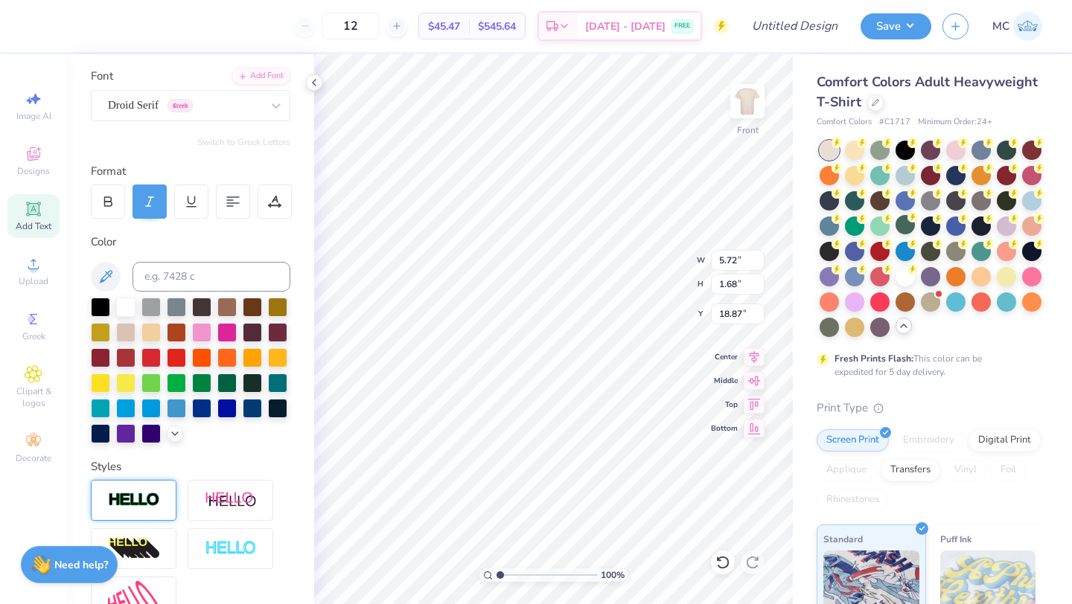
click at [135, 482] on div at bounding box center [134, 500] width 86 height 41
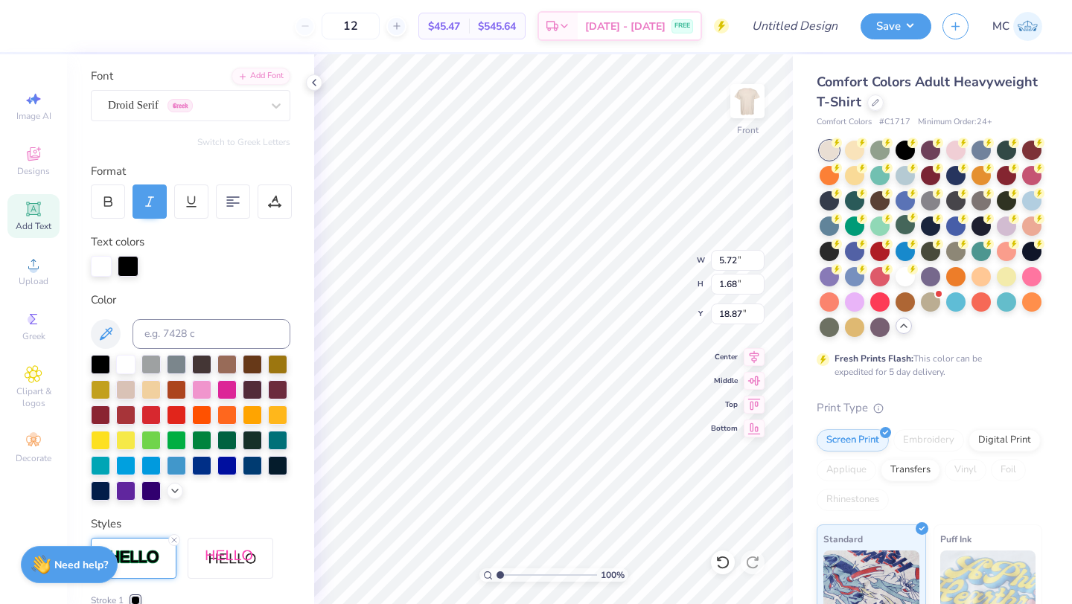
click at [103, 269] on div at bounding box center [101, 266] width 21 height 21
click at [127, 486] on div at bounding box center [125, 489] width 19 height 19
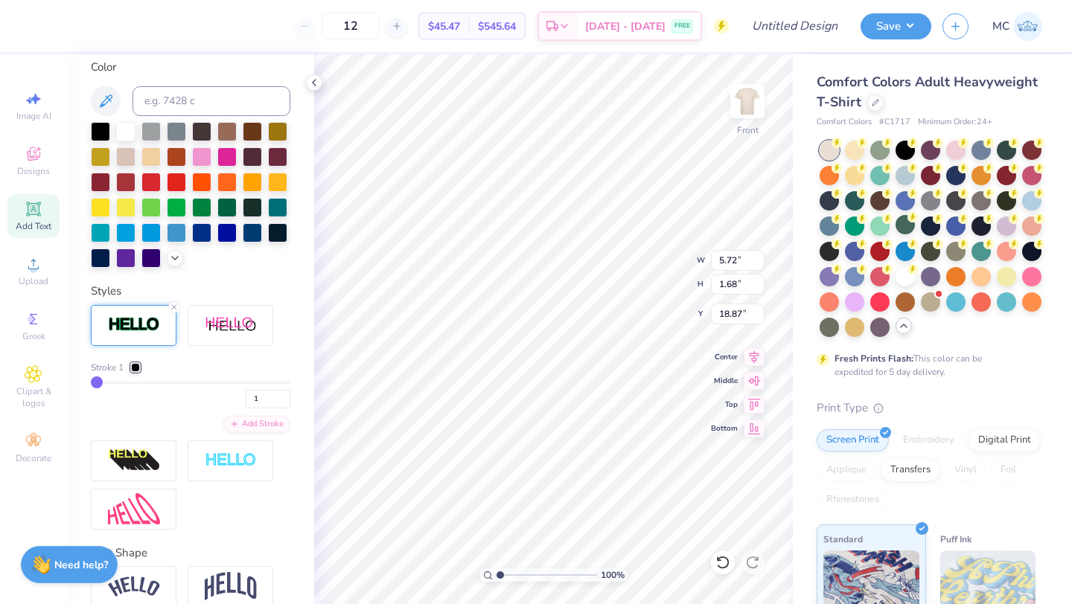
scroll to position [337, 0]
click at [137, 368] on div at bounding box center [135, 367] width 9 height 9
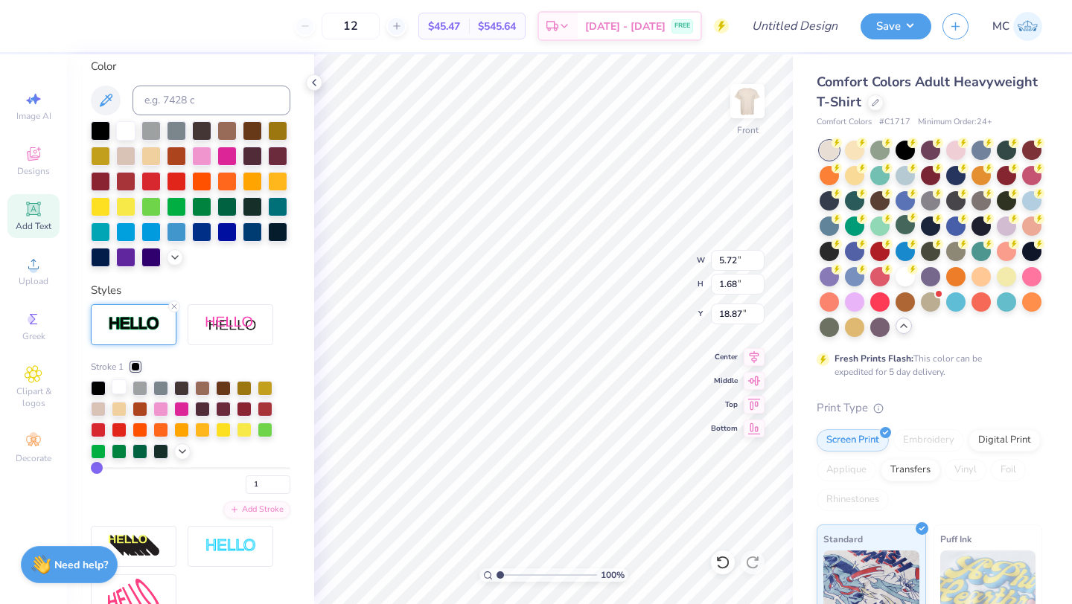
click at [118, 389] on div at bounding box center [119, 387] width 15 height 15
click at [99, 467] on input "range" at bounding box center [190, 468] width 199 height 2
type input "2"
type input "3"
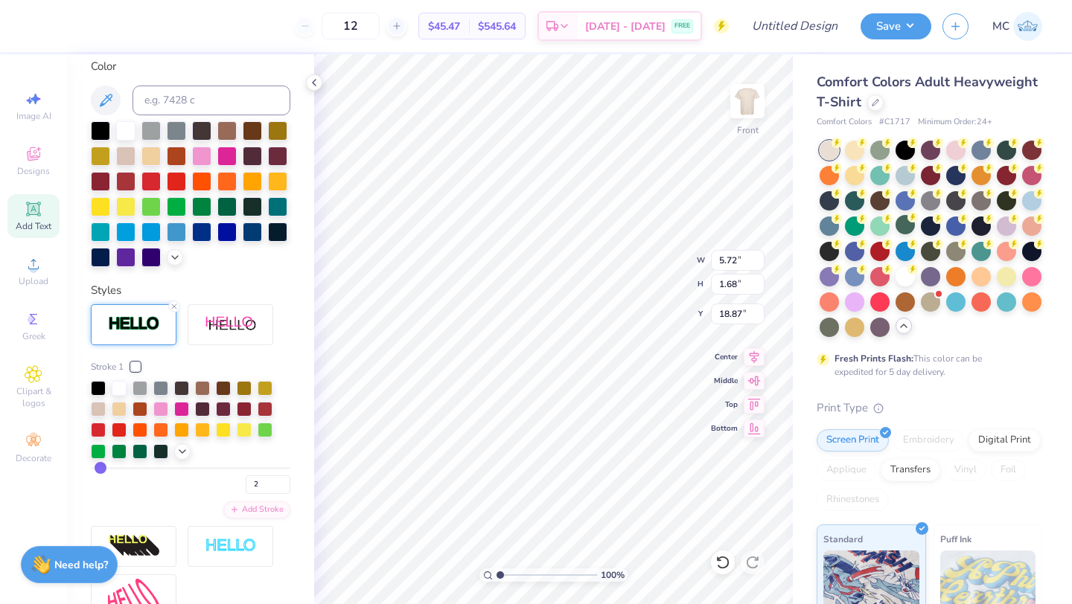
type input "3"
click at [100, 469] on input "range" at bounding box center [190, 468] width 199 height 2
click at [100, 470] on input "range" at bounding box center [190, 468] width 199 height 2
type input "2"
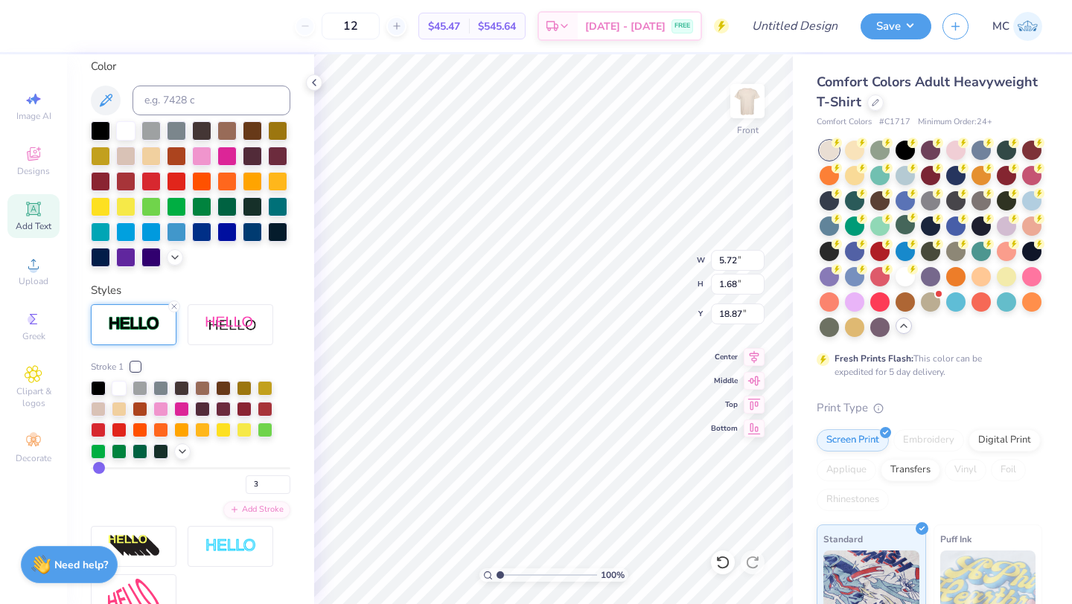
type input "2"
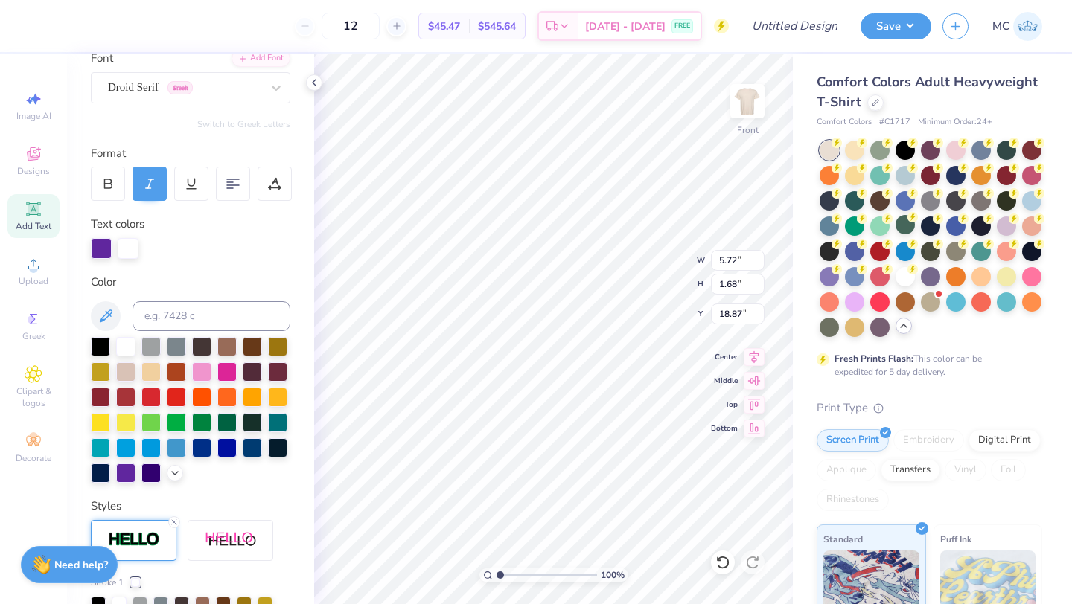
scroll to position [119, 0]
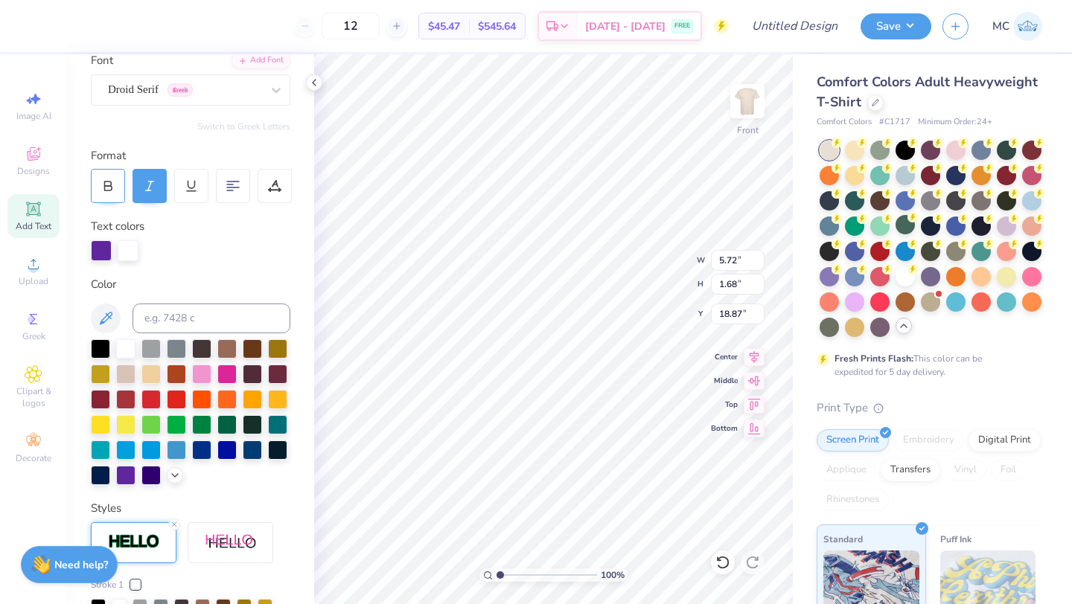
click at [105, 185] on icon at bounding box center [108, 184] width 7 height 4
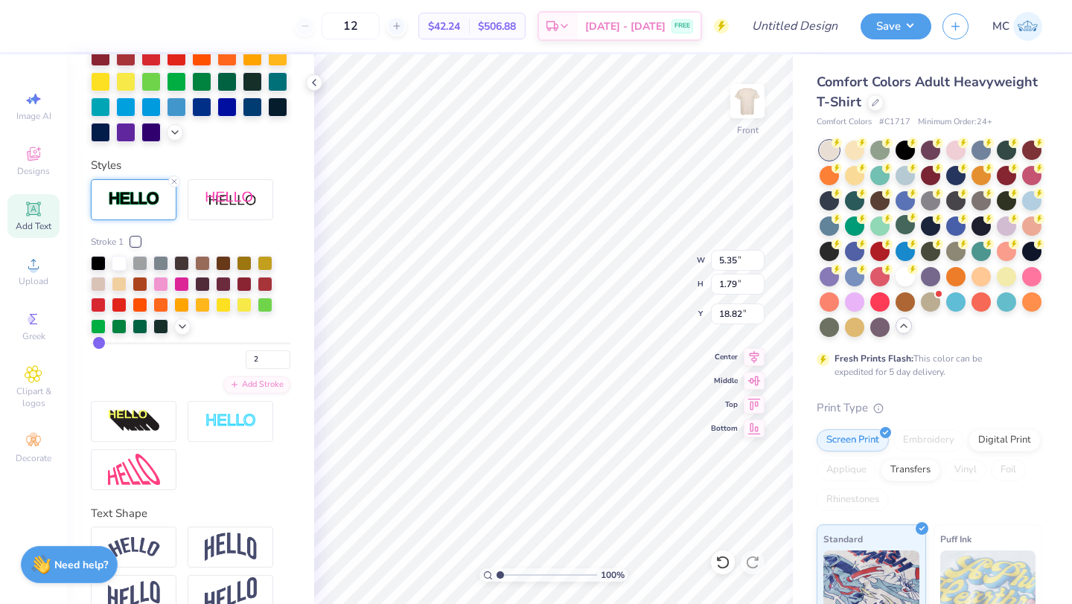
scroll to position [492, 0]
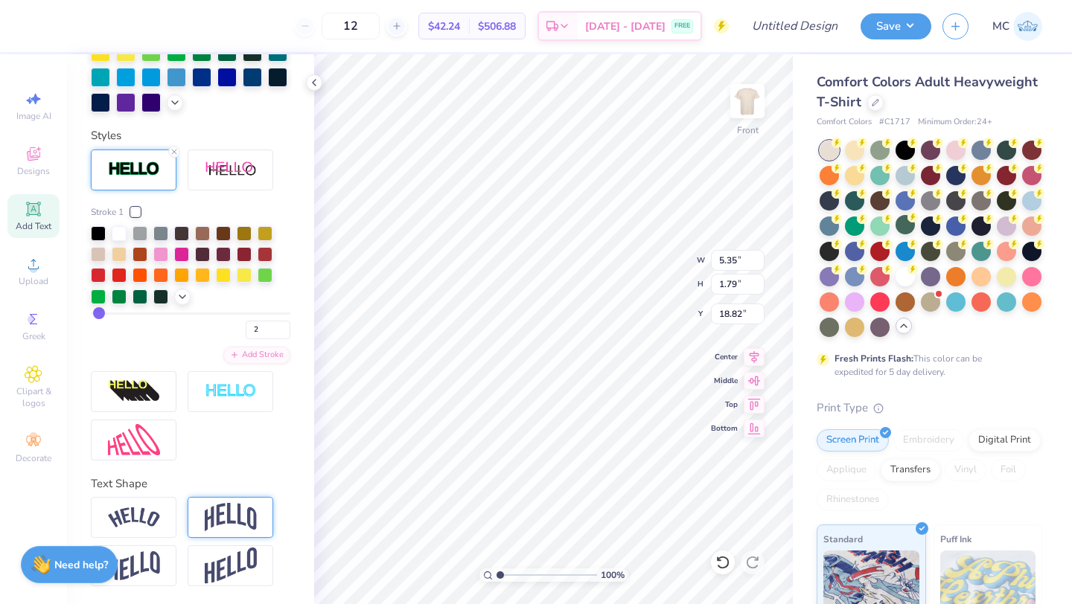
click at [229, 529] on img at bounding box center [231, 517] width 52 height 28
type input "2.83"
type input "18.29"
click at [131, 511] on img at bounding box center [134, 518] width 52 height 20
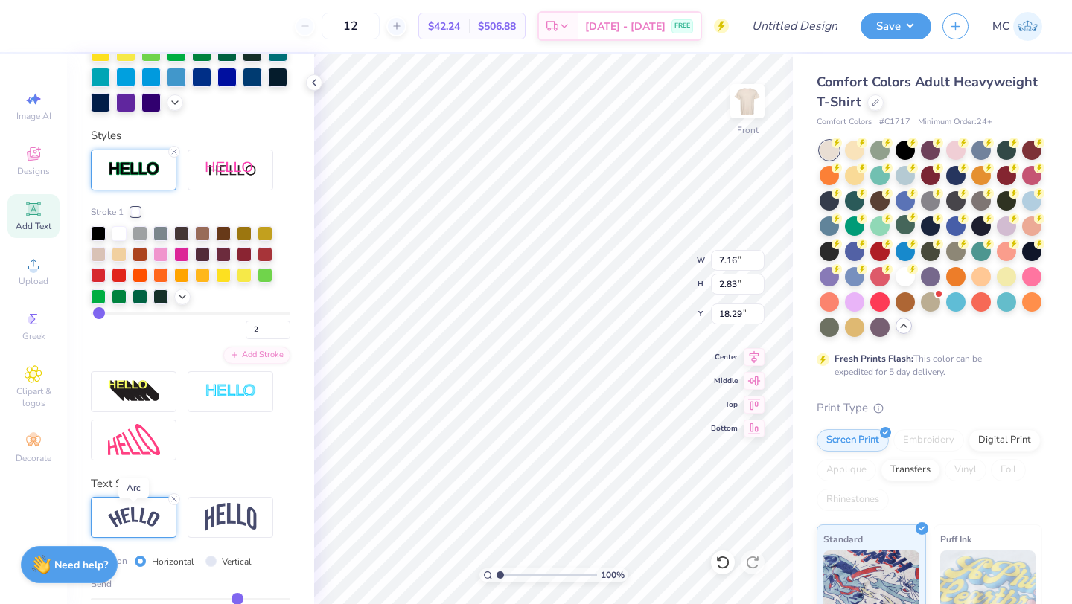
type input "7.16"
type input "2.52"
type input "18.45"
click at [245, 521] on img at bounding box center [231, 517] width 52 height 28
type input "5.35"
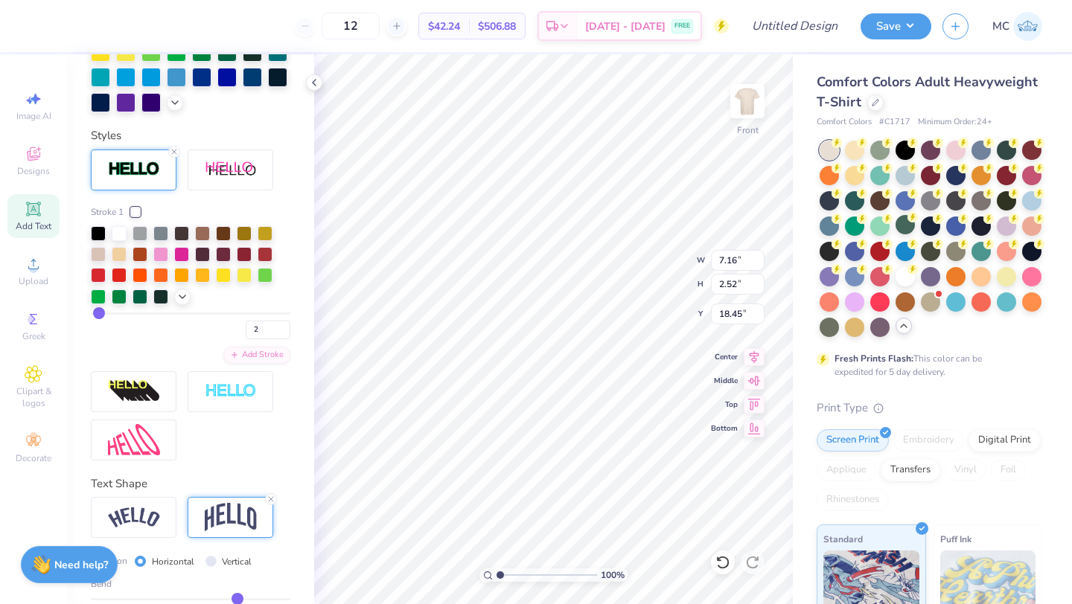
type input "2.83"
type input "18.29"
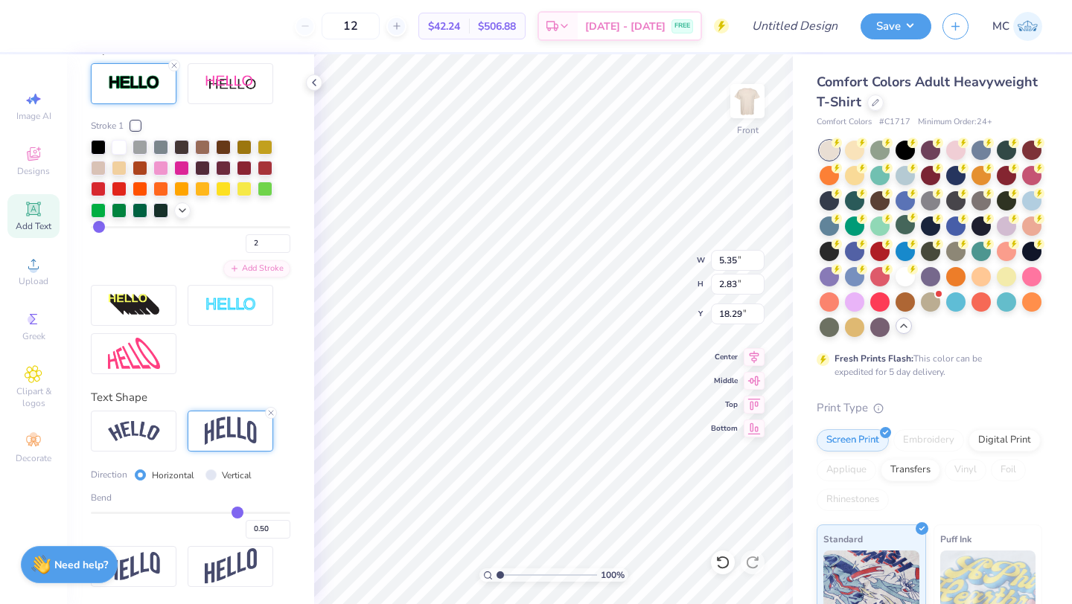
click at [238, 514] on input "range" at bounding box center [190, 513] width 199 height 2
type input "0.49"
type input "0.48"
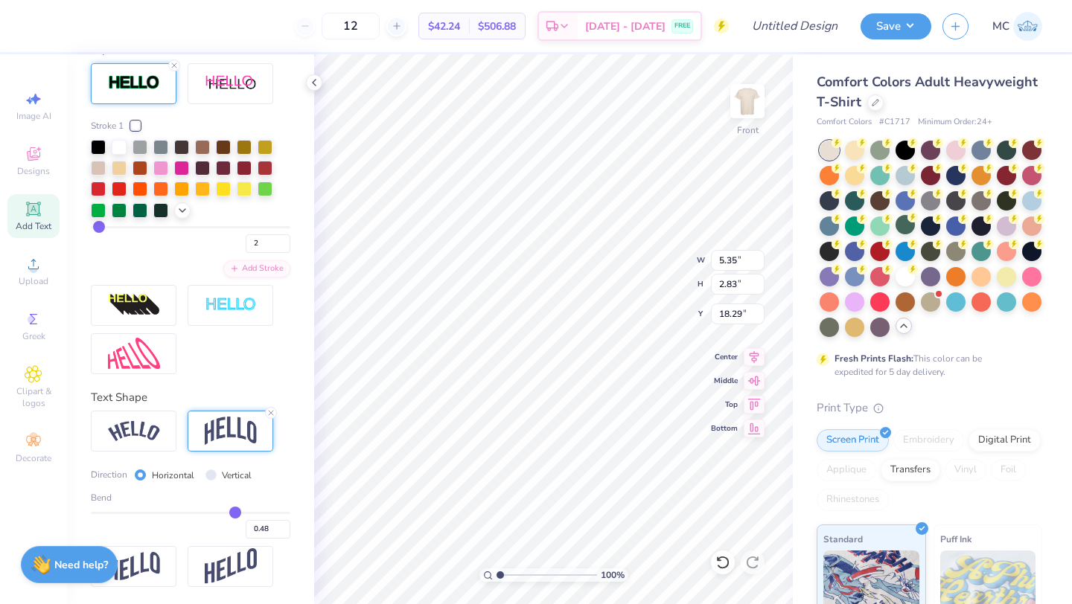
type input "0.47"
type input "0.46"
type input "0.45"
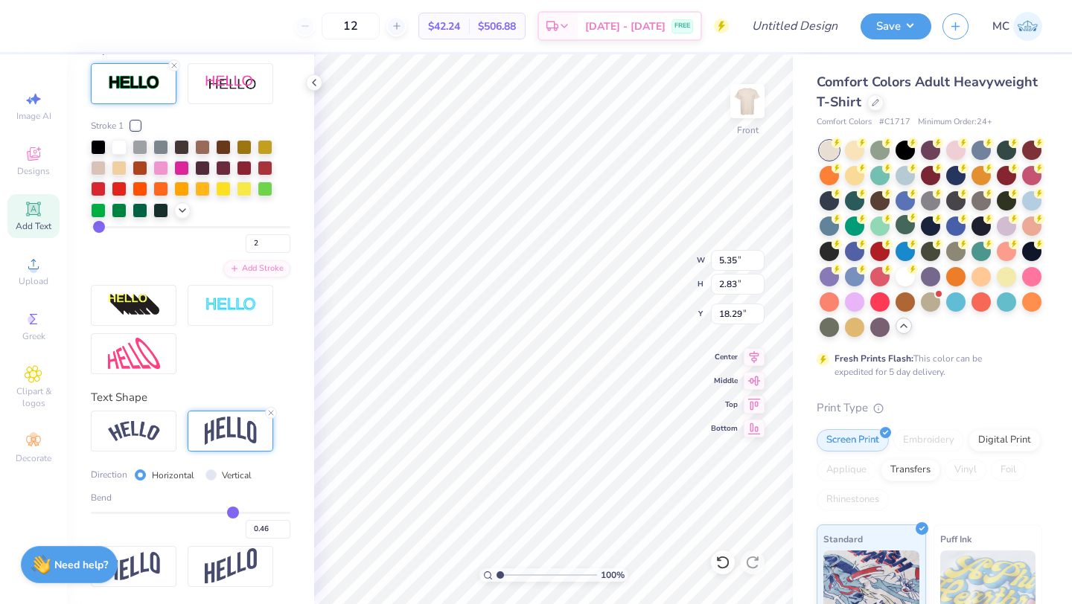
type input "0.45"
type input "0.44"
type input "0.43"
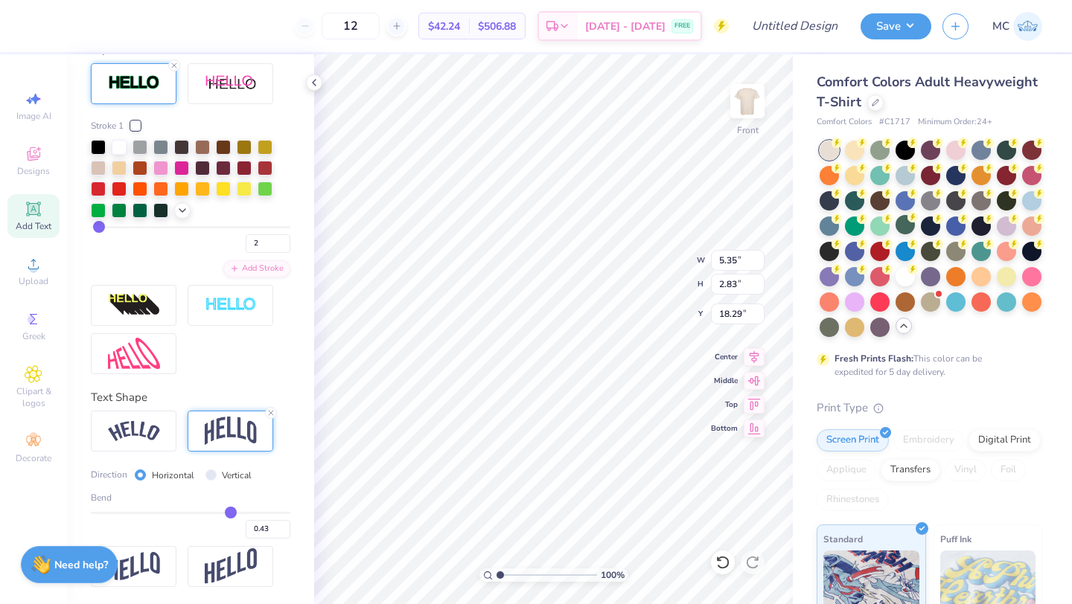
type input "0.42"
type input "2.64"
type input "18.39"
type input "0.41"
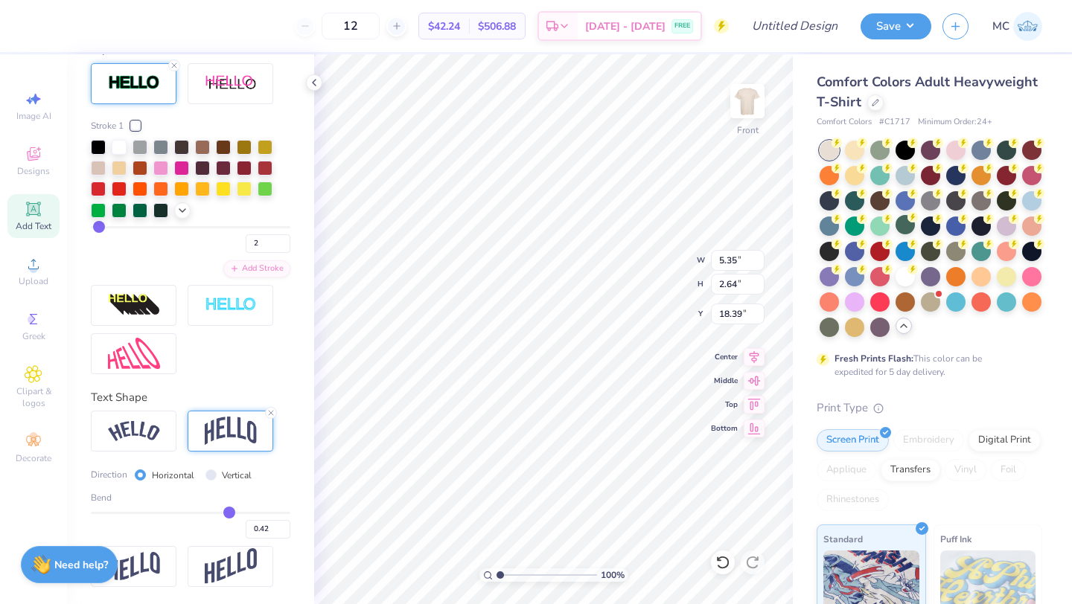
type input "0.41"
type input "0.4"
type input "0.40"
type input "0.39"
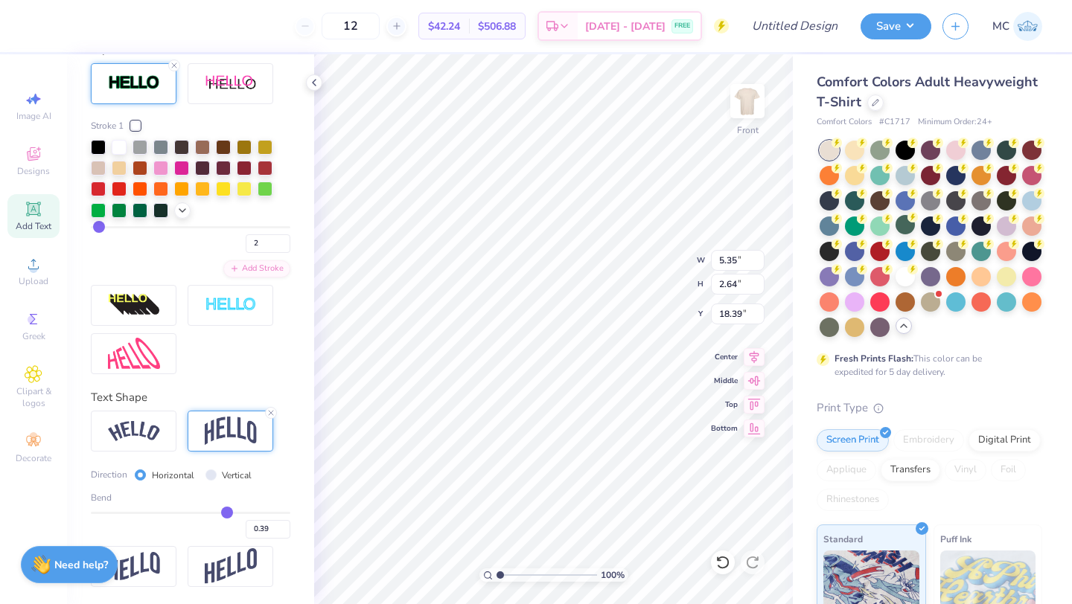
type input "2.58"
type input "18.42"
click at [220, 572] on img at bounding box center [231, 567] width 52 height 36
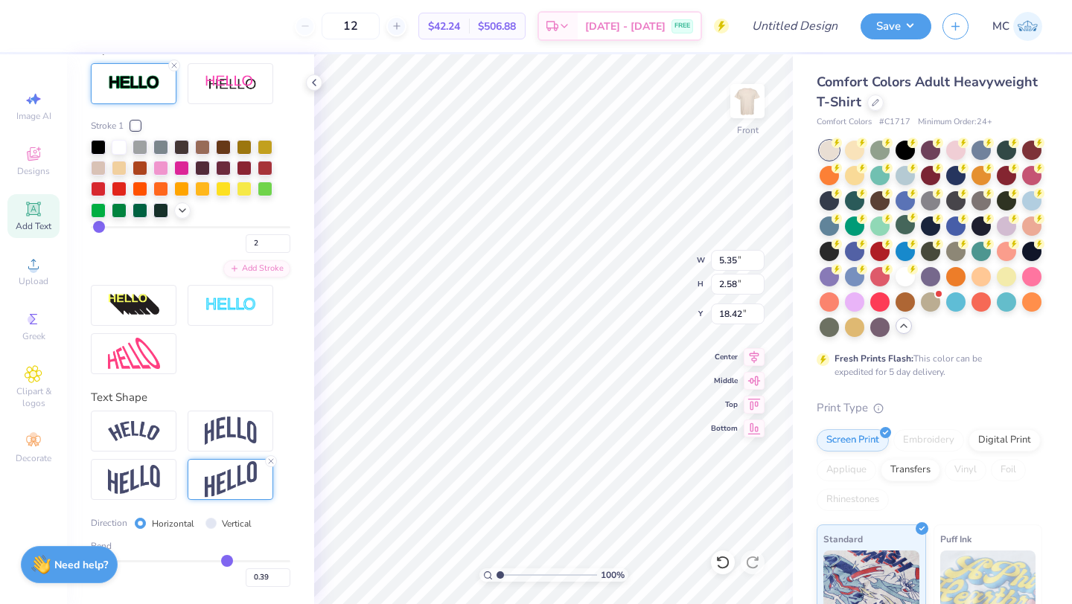
type input "3.08"
type input "18.17"
click at [226, 561] on input "range" at bounding box center [190, 562] width 199 height 2
type input "0.38"
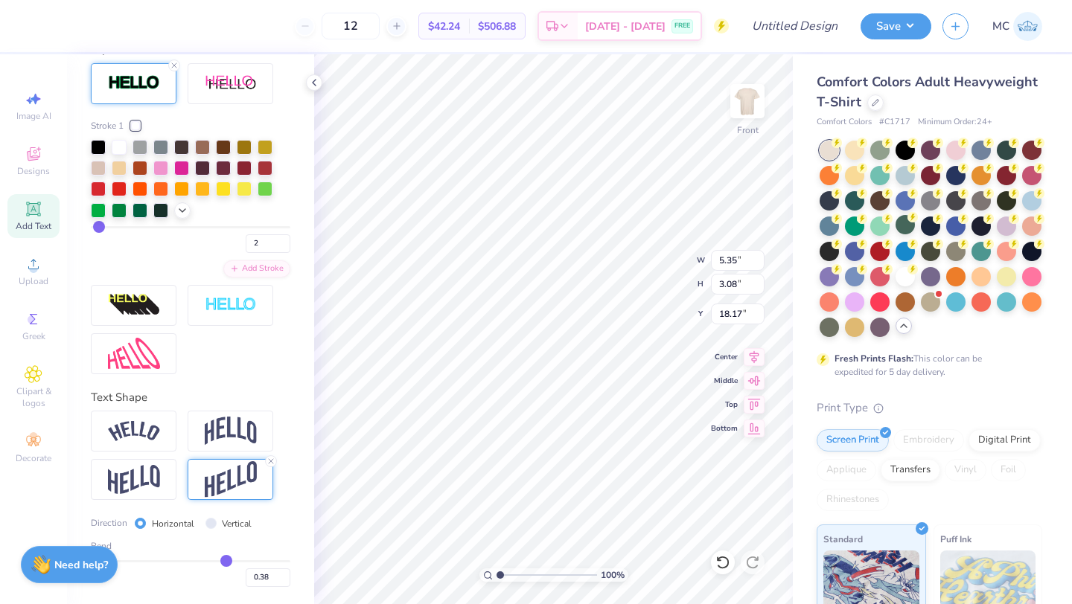
type input "0.37"
type input "3.05"
type input "18.19"
type input "0.35"
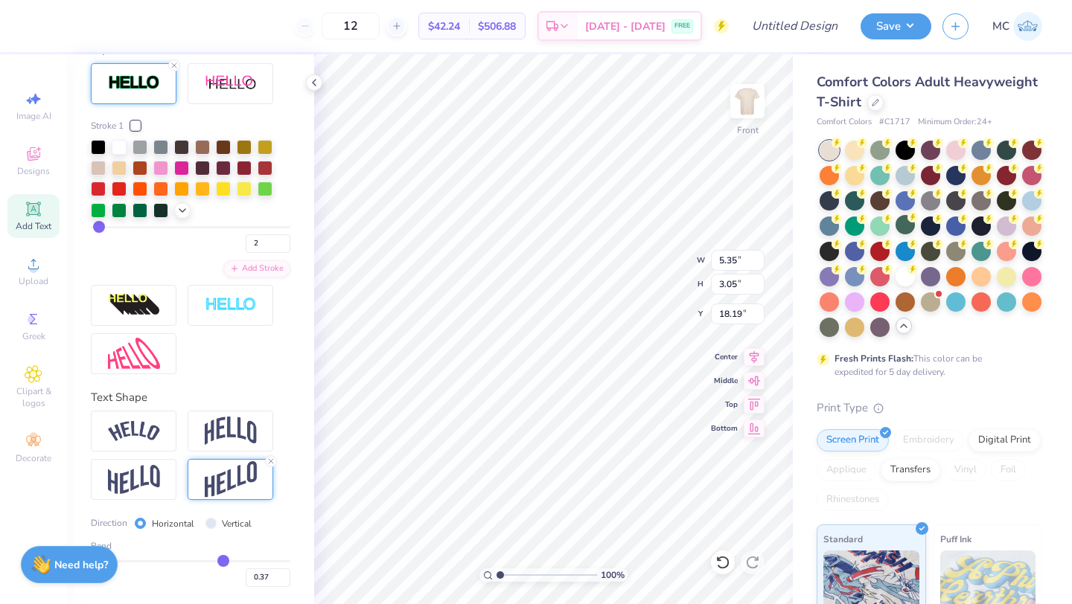
type input "0.35"
type input "0.34"
type input "3.01"
type input "18.21"
type input "0.34"
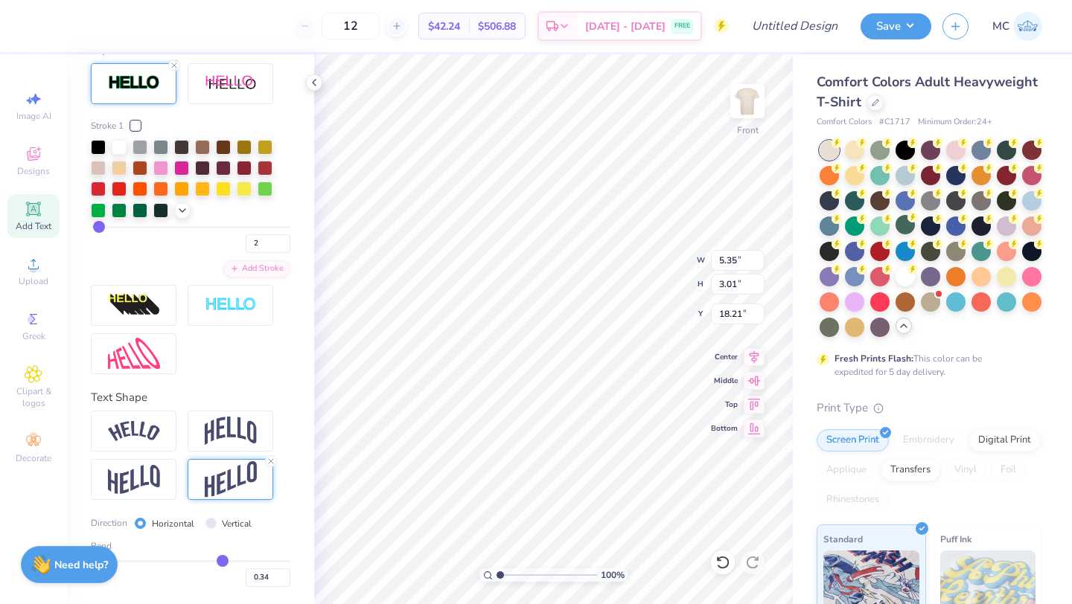
type input "0.33"
type input "0.32"
type input "0.31"
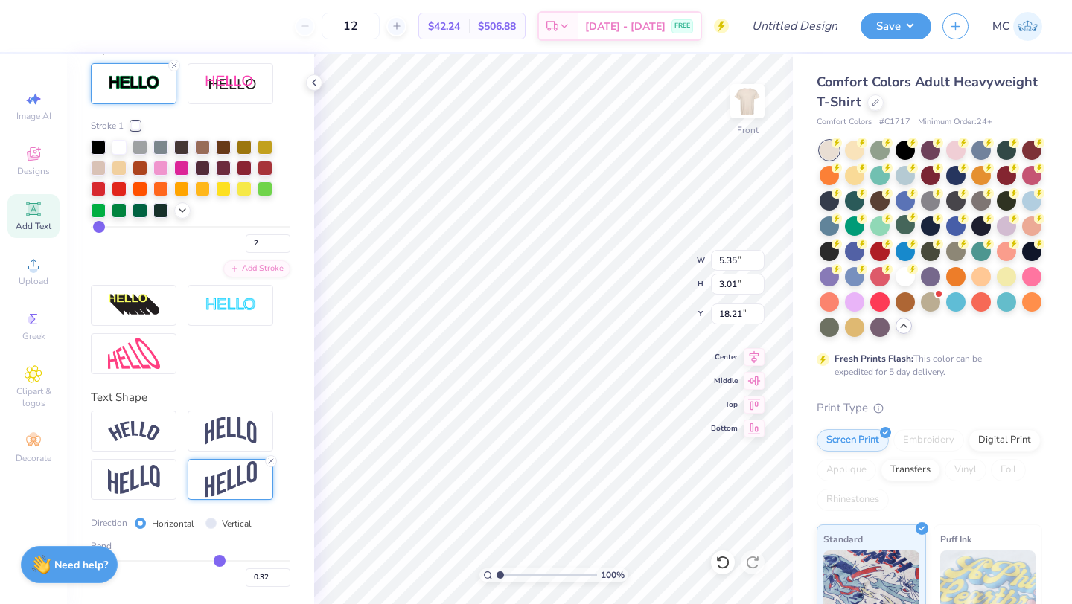
type input "0.31"
type input "0.29"
type input "2.81"
type input "18.31"
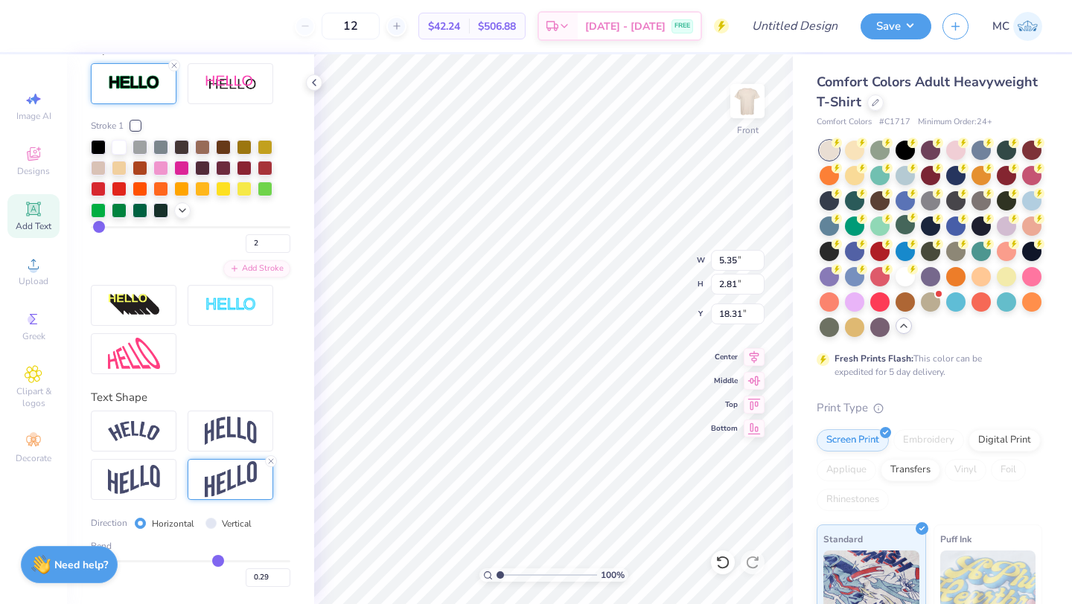
type input "0.28"
type input "2.71"
type input "18.36"
type input "3.15"
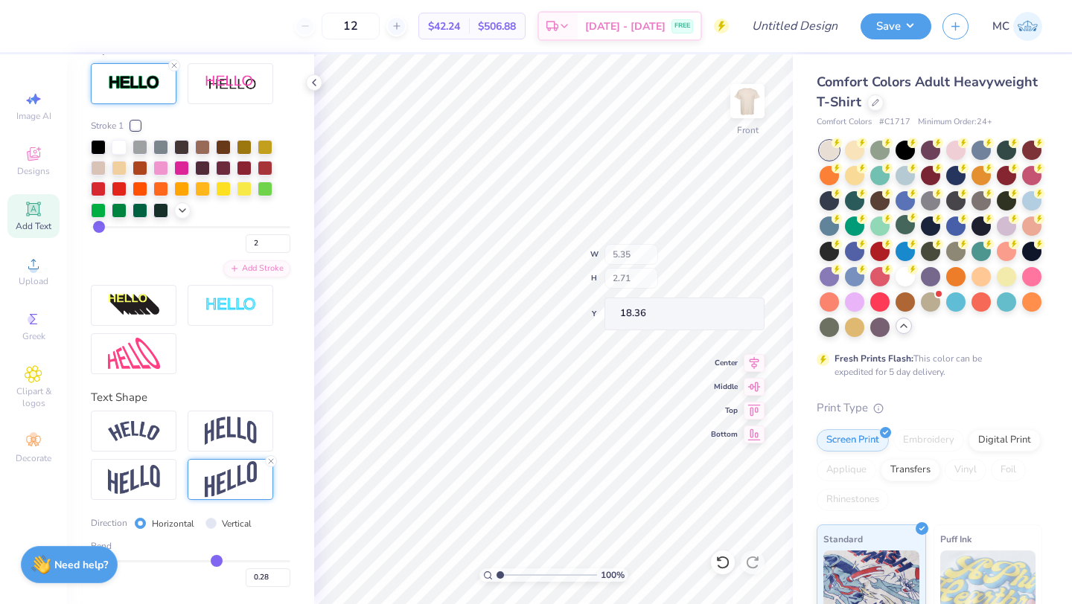
type input "1.60"
type input "22.18"
click at [226, 435] on img at bounding box center [231, 431] width 52 height 28
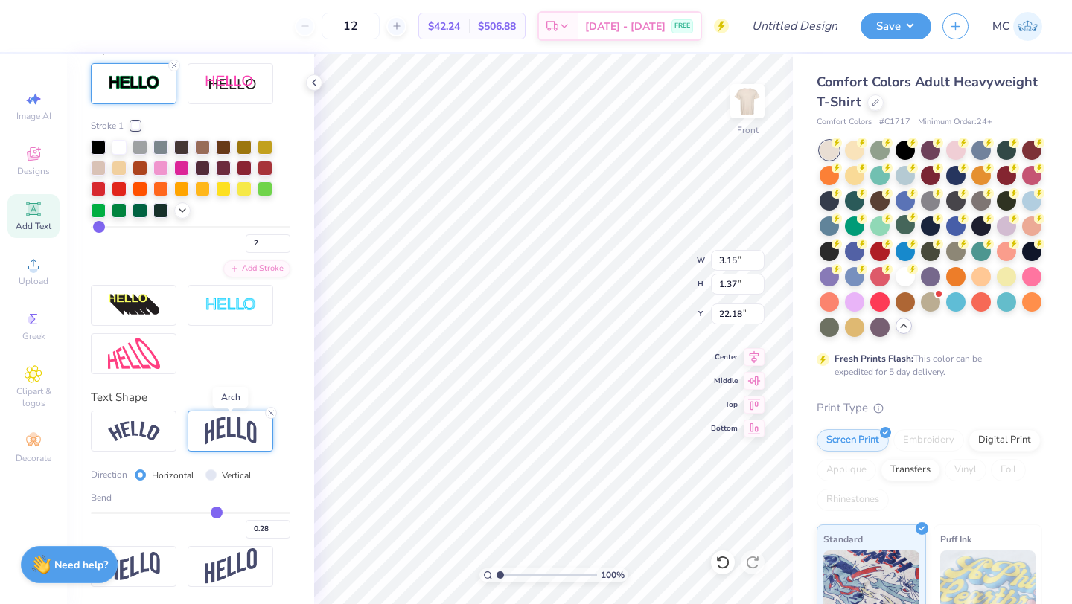
type input "1.37"
type input "22.29"
click at [216, 512] on input "range" at bounding box center [190, 513] width 199 height 2
type input "0.27"
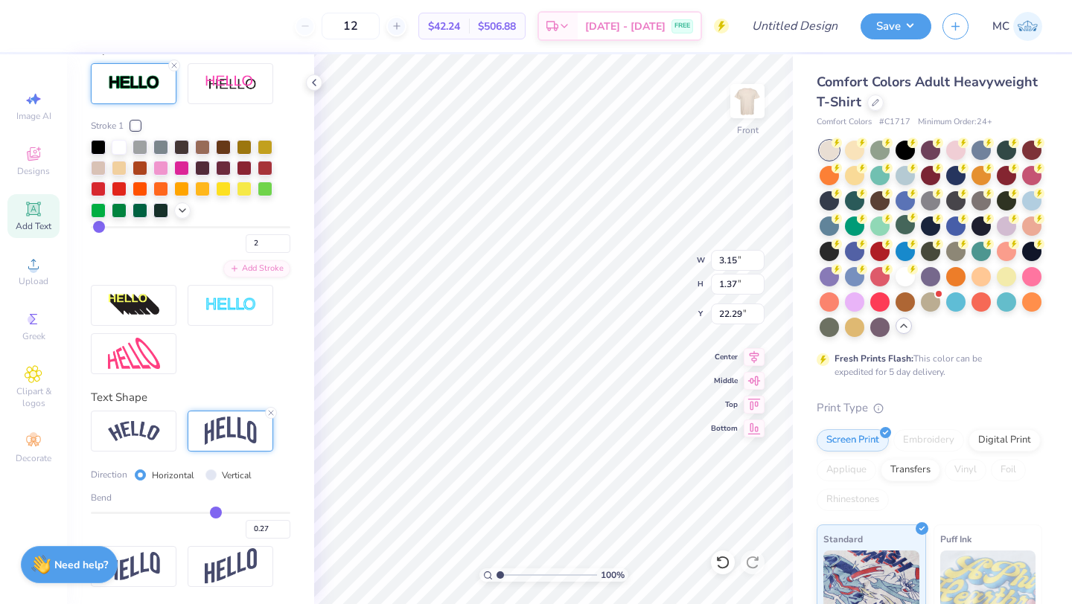
type input "0.26"
type input "0.25"
type input "1.34"
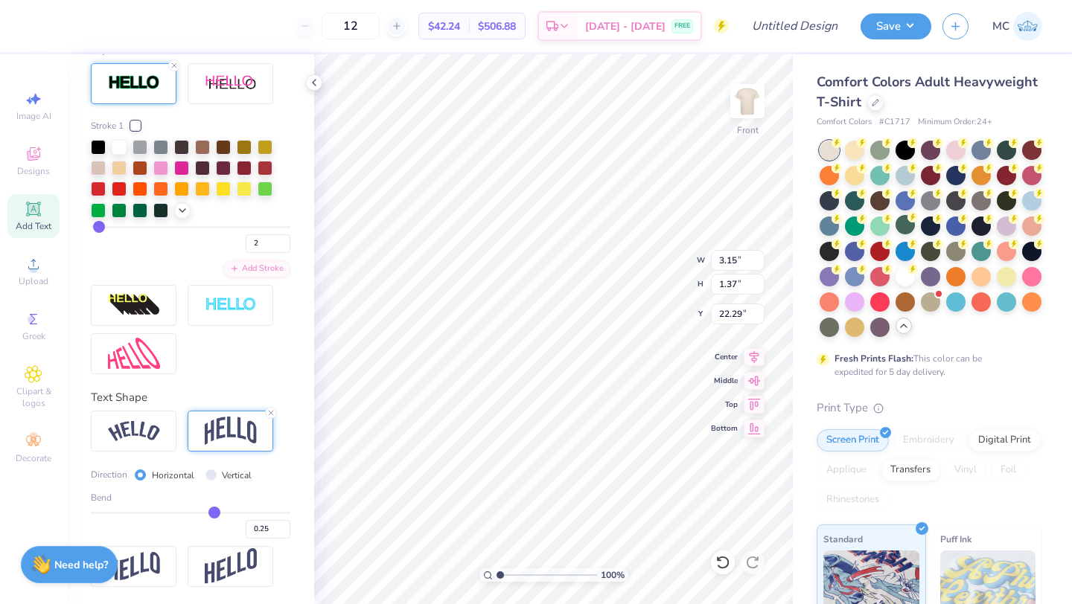
type input "22.31"
click at [232, 561] on img at bounding box center [231, 567] width 52 height 36
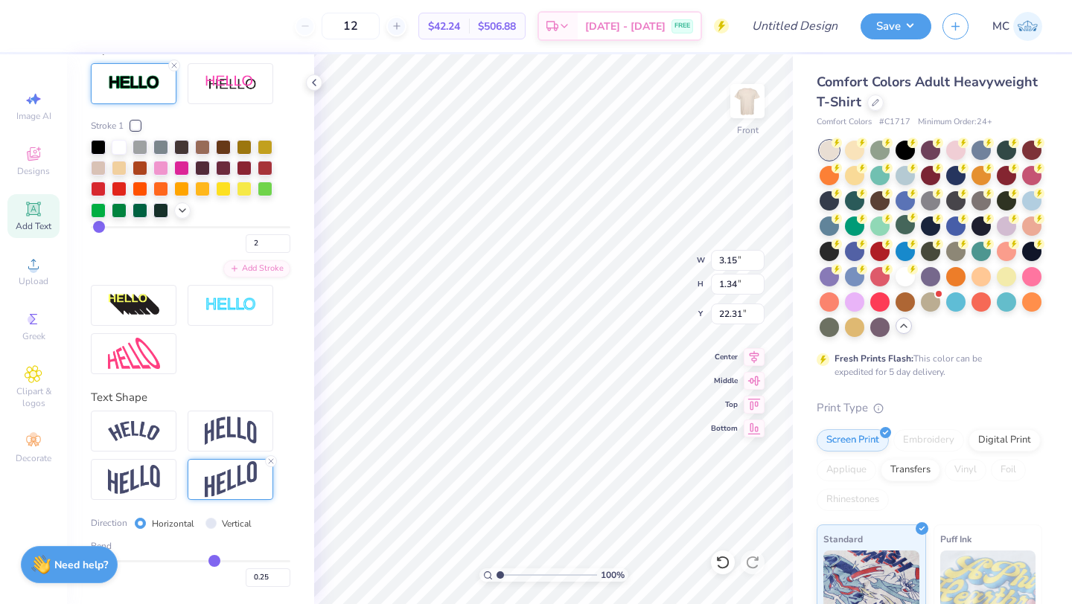
type input "1.54"
type input "22.21"
click at [210, 521] on input "Vertical" at bounding box center [210, 523] width 11 height 11
radio input "true"
type input "4.64"
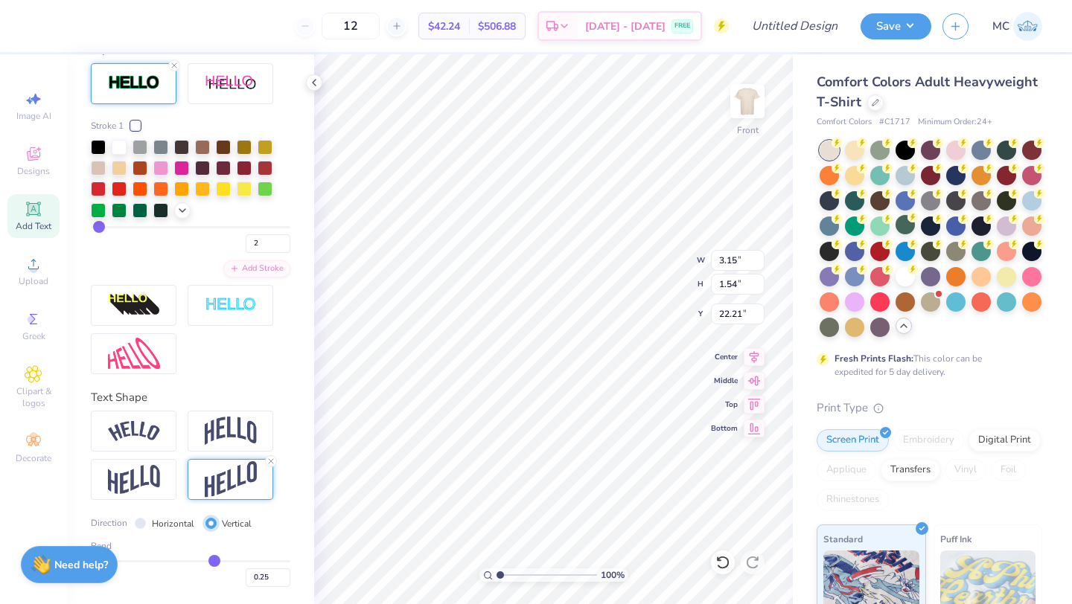
type input "1.05"
type input "22.45"
click at [139, 524] on input "Horizontal" at bounding box center [140, 523] width 11 height 11
radio input "true"
type input "3.15"
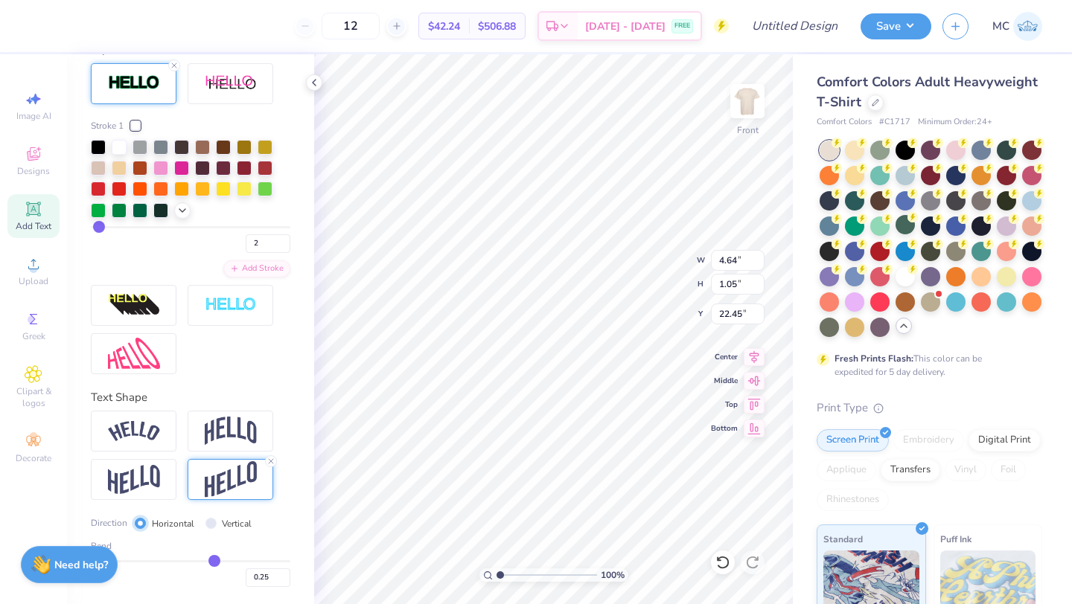
type input "1.54"
type input "22.21"
click at [121, 486] on img at bounding box center [134, 479] width 52 height 29
type input "1.27"
type input "22.34"
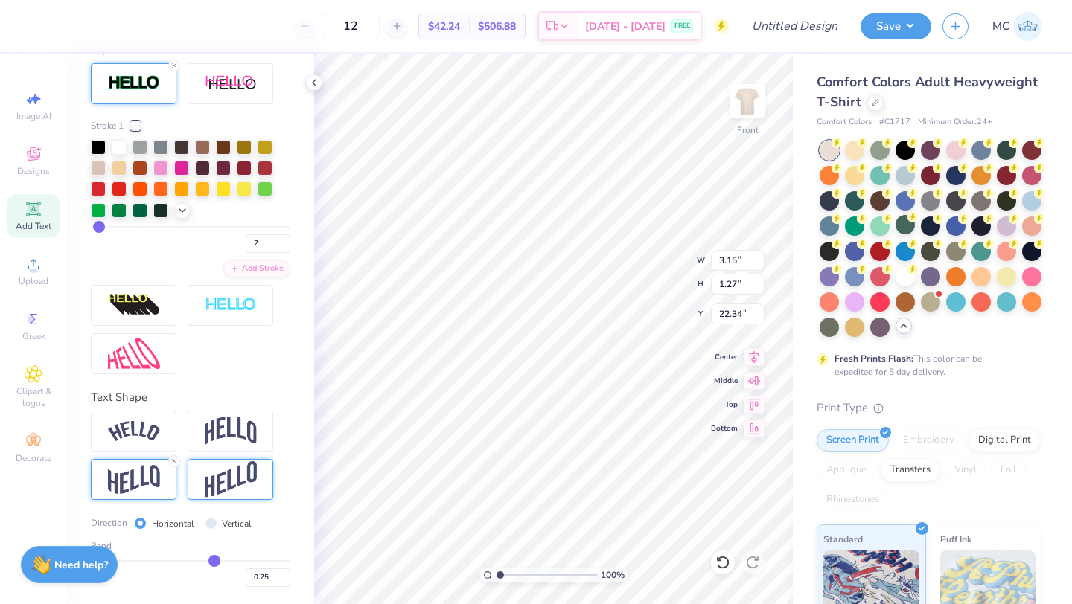
click at [234, 488] on img at bounding box center [231, 480] width 52 height 36
type input "1.54"
type input "22.21"
type input "0.28"
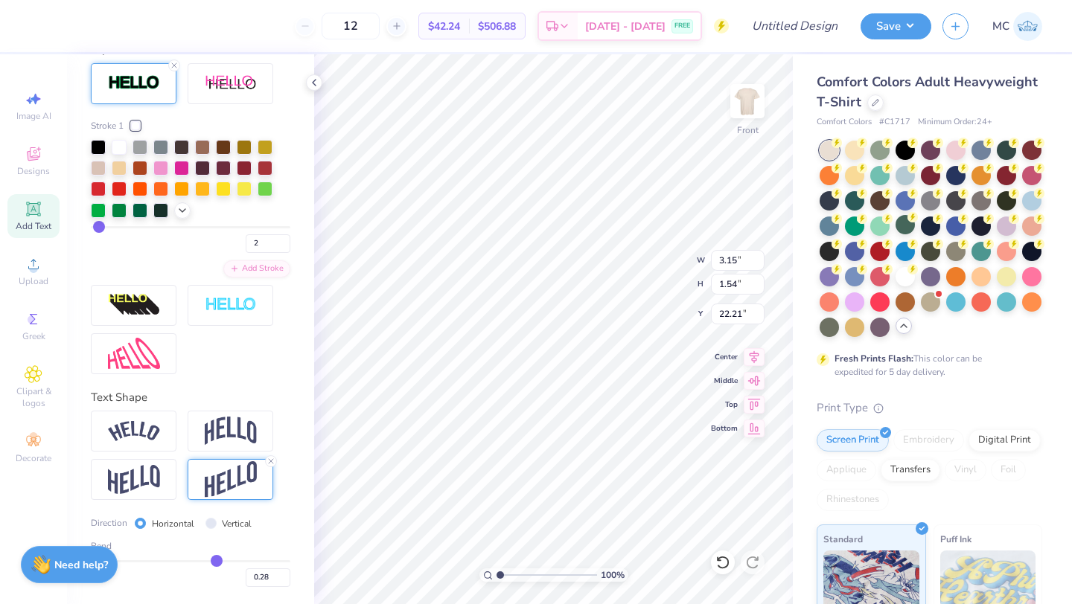
type input "0.31"
type input "0.35"
type input "0.4"
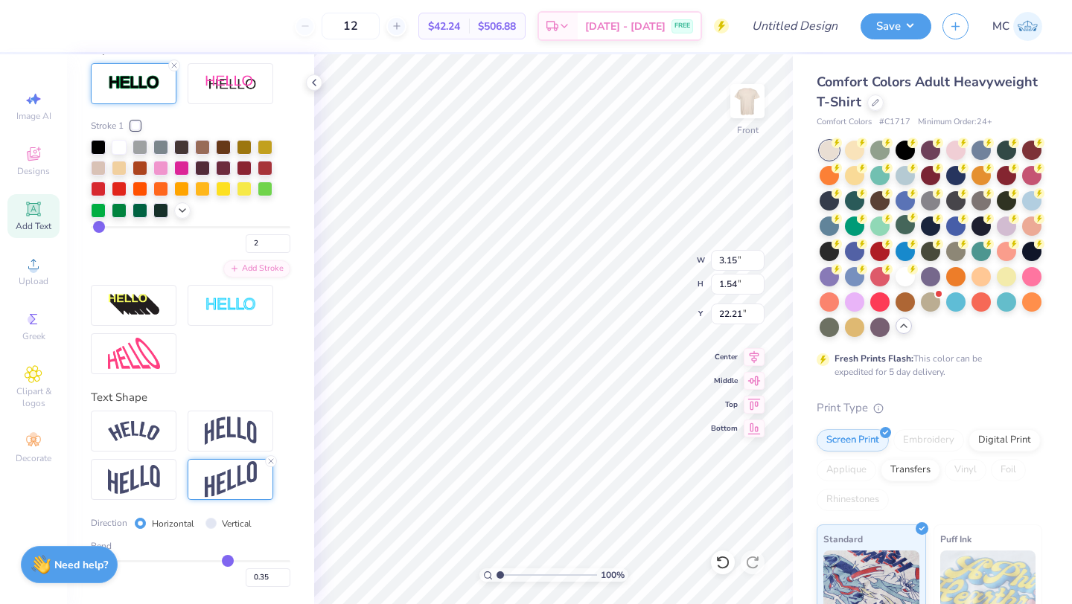
type input "0.40"
type input "0.46"
type input "0.51"
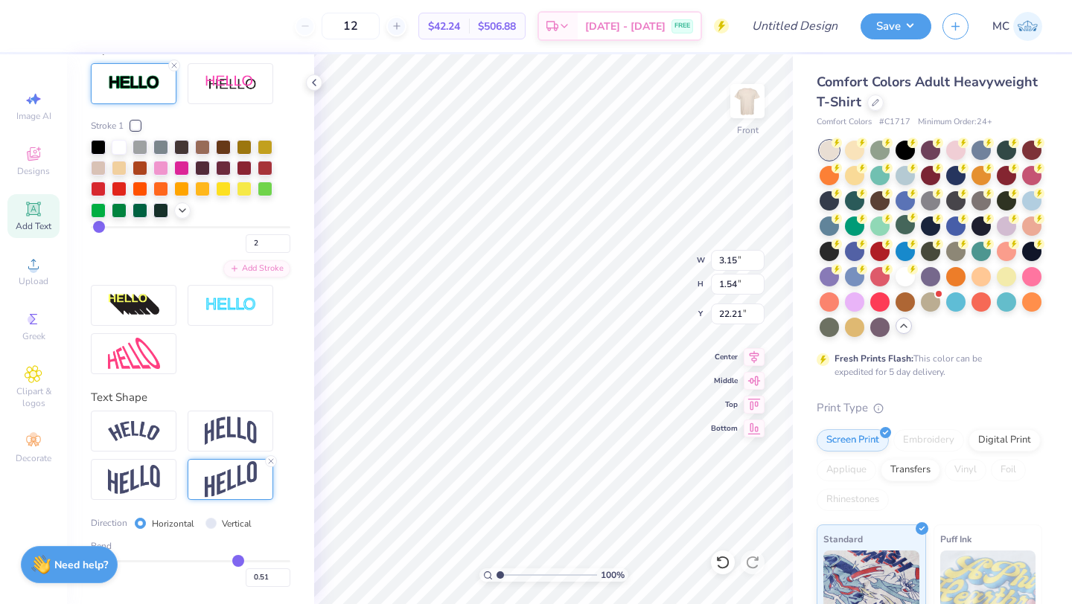
type input "0.56"
type input "0.6"
type input "0.60"
type input "0.64"
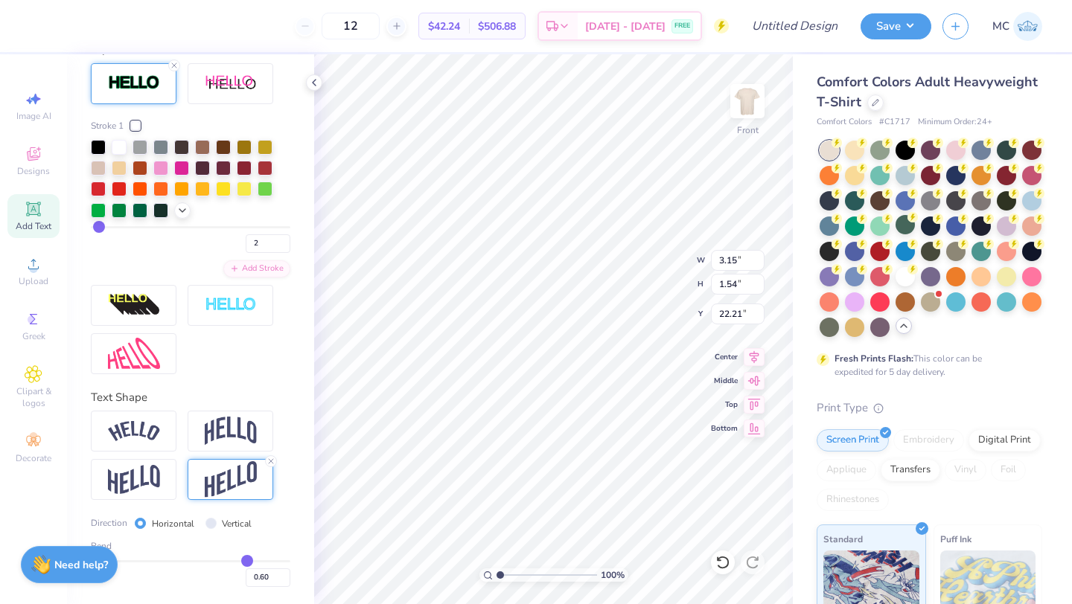
type input "0.64"
type input "0.68"
type input "0.73"
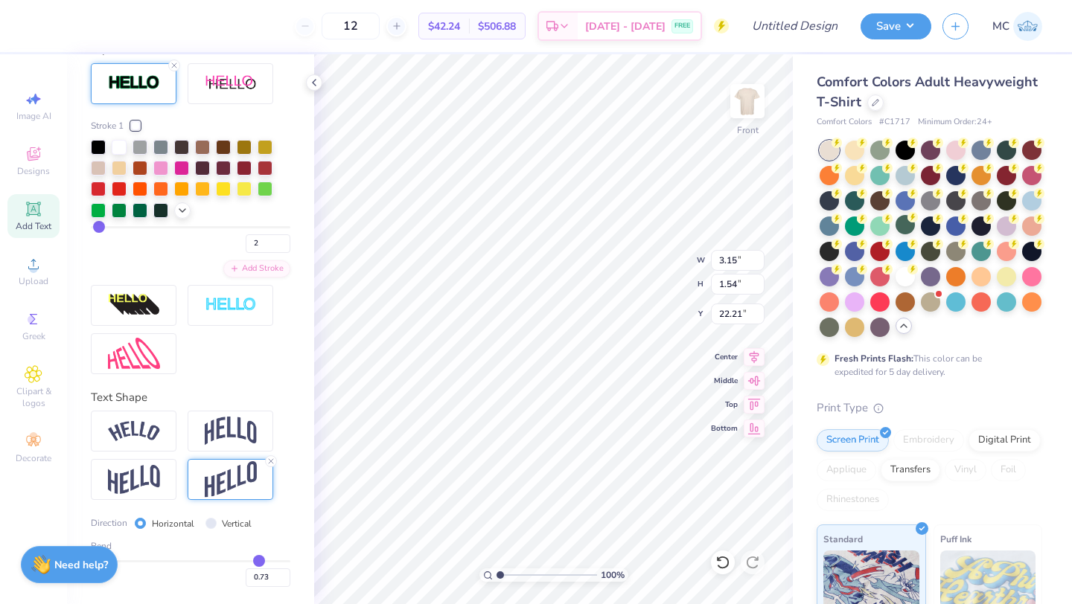
type input "0.76"
type input "0.8"
type input "0.80"
drag, startPoint x: 216, startPoint y: 559, endPoint x: 279, endPoint y: 566, distance: 63.6
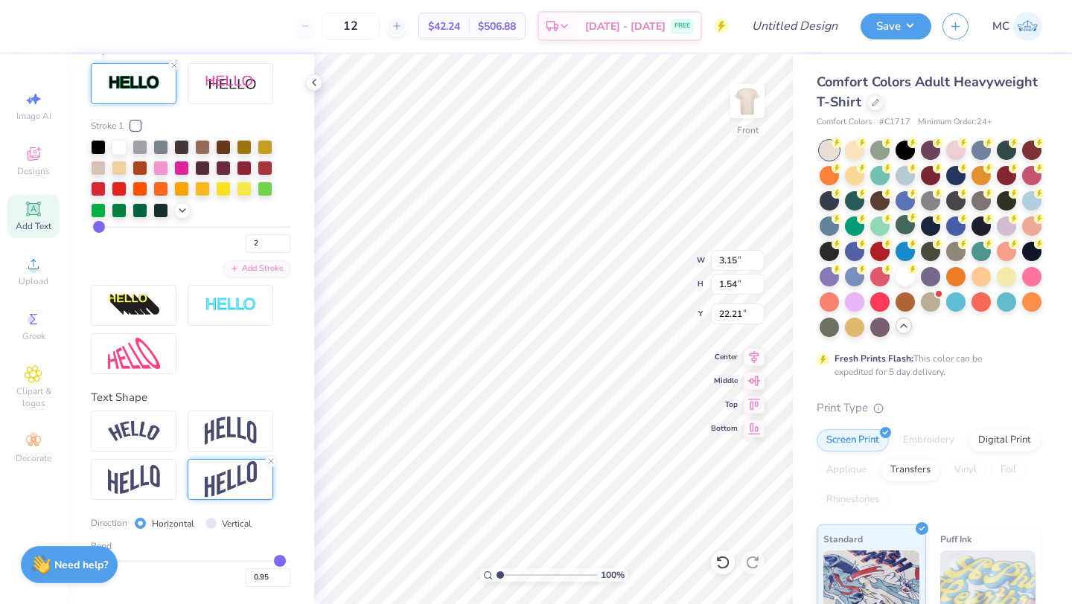
click at [279, 563] on input "range" at bounding box center [190, 562] width 199 height 2
drag, startPoint x: 278, startPoint y: 561, endPoint x: 220, endPoint y: 568, distance: 58.4
click at [220, 563] on input "range" at bounding box center [190, 562] width 199 height 2
click at [133, 435] on img at bounding box center [134, 431] width 52 height 20
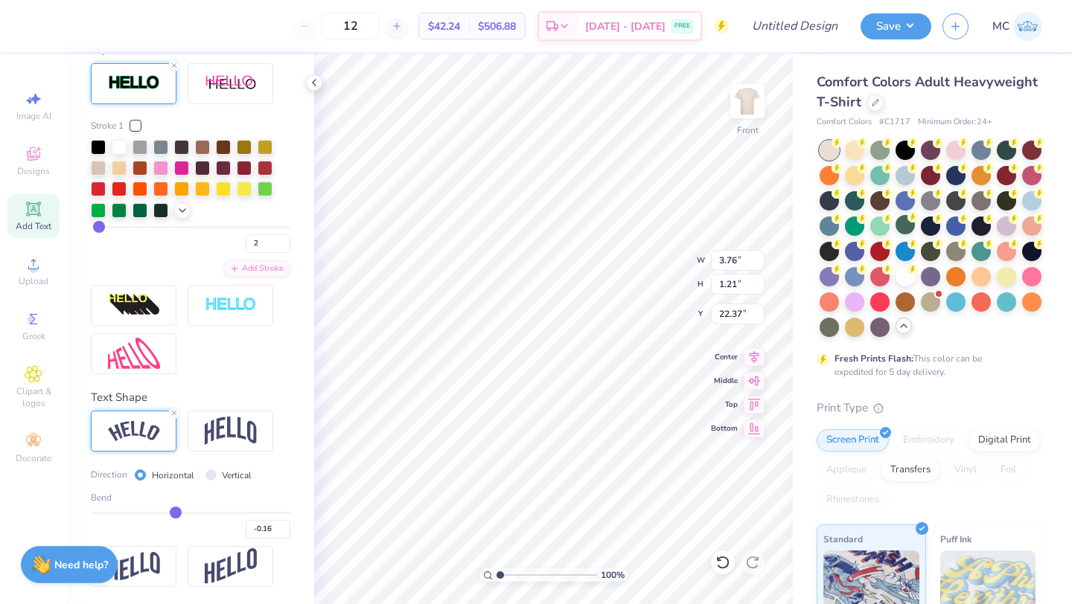
drag, startPoint x: 218, startPoint y: 511, endPoint x: 176, endPoint y: 511, distance: 42.4
click at [176, 512] on input "range" at bounding box center [190, 513] width 199 height 2
click at [233, 431] on img at bounding box center [231, 431] width 52 height 28
click at [139, 566] on img at bounding box center [134, 566] width 52 height 29
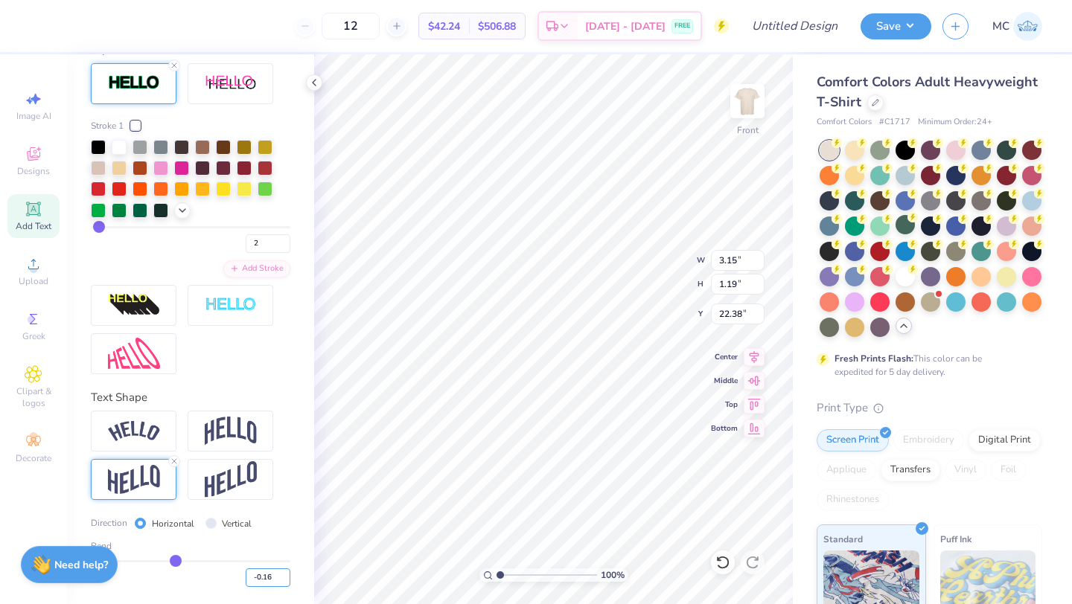
click at [251, 572] on input "-0.16" at bounding box center [268, 578] width 45 height 19
click at [227, 483] on img at bounding box center [231, 480] width 52 height 36
click at [271, 460] on line at bounding box center [271, 461] width 4 height 4
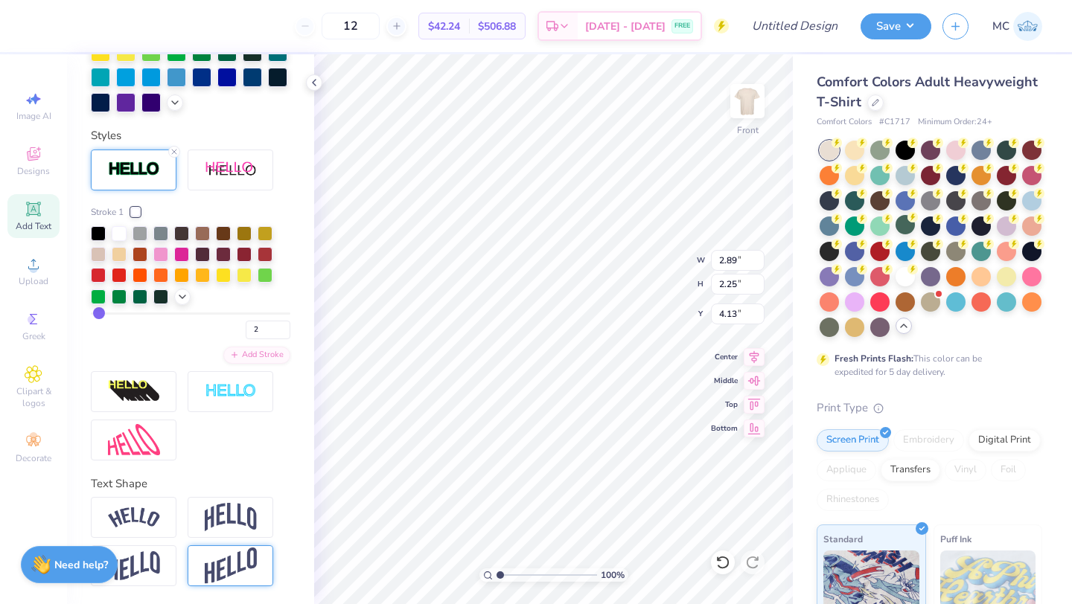
scroll to position [492, 0]
click at [226, 513] on img at bounding box center [231, 517] width 52 height 28
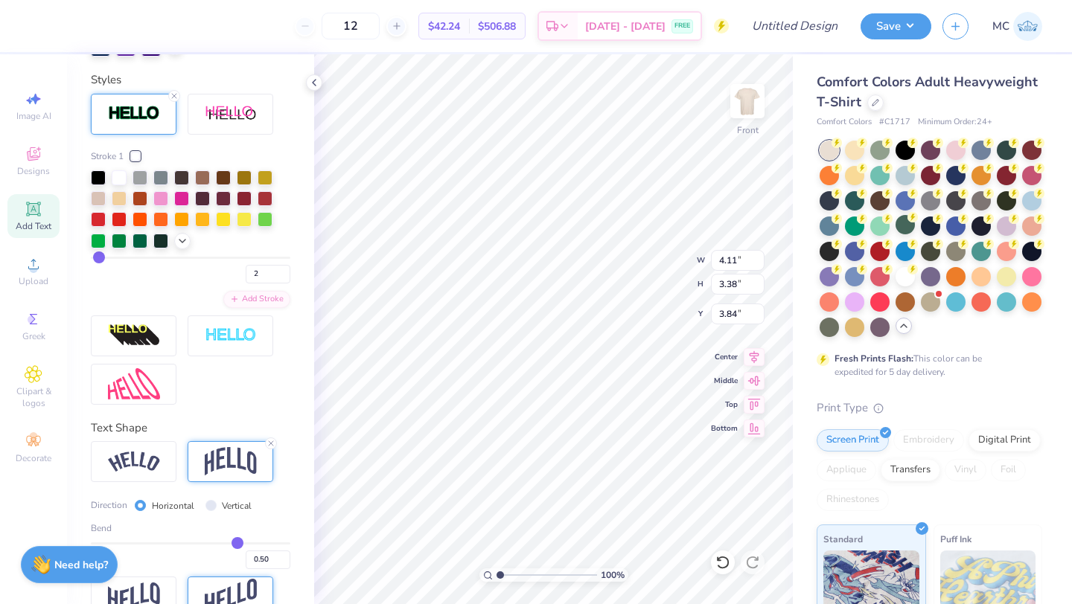
scroll to position [547, 0]
drag, startPoint x: 237, startPoint y: 543, endPoint x: 196, endPoint y: 544, distance: 40.9
click at [196, 544] on input "range" at bounding box center [190, 544] width 199 height 2
click at [200, 544] on input "range" at bounding box center [190, 544] width 199 height 2
click at [199, 543] on input "range" at bounding box center [190, 544] width 199 height 2
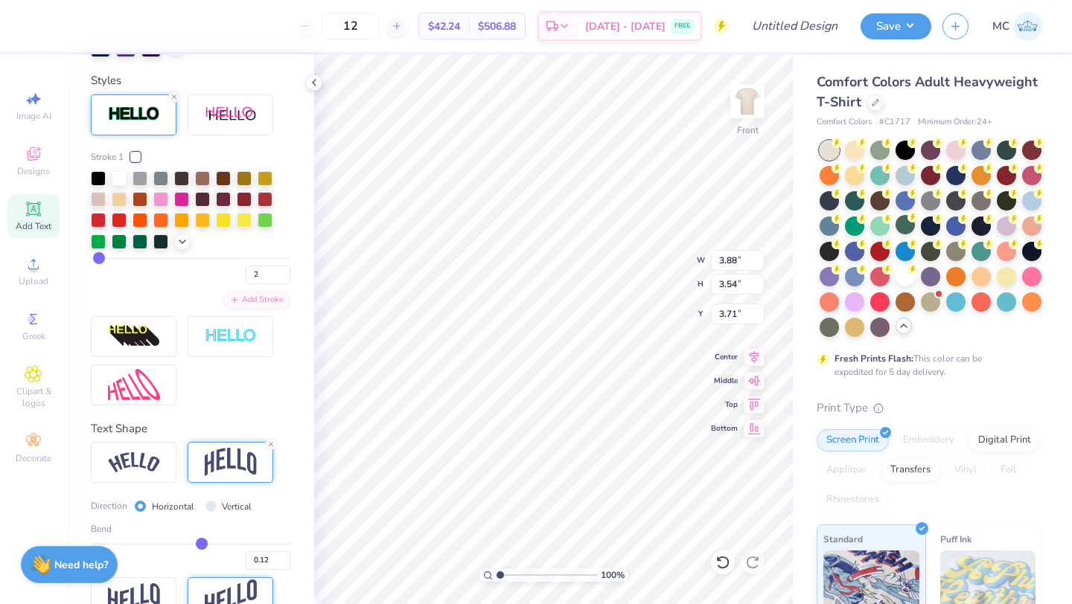
click at [202, 544] on input "range" at bounding box center [190, 544] width 199 height 2
click at [740, 109] on img at bounding box center [748, 101] width 60 height 60
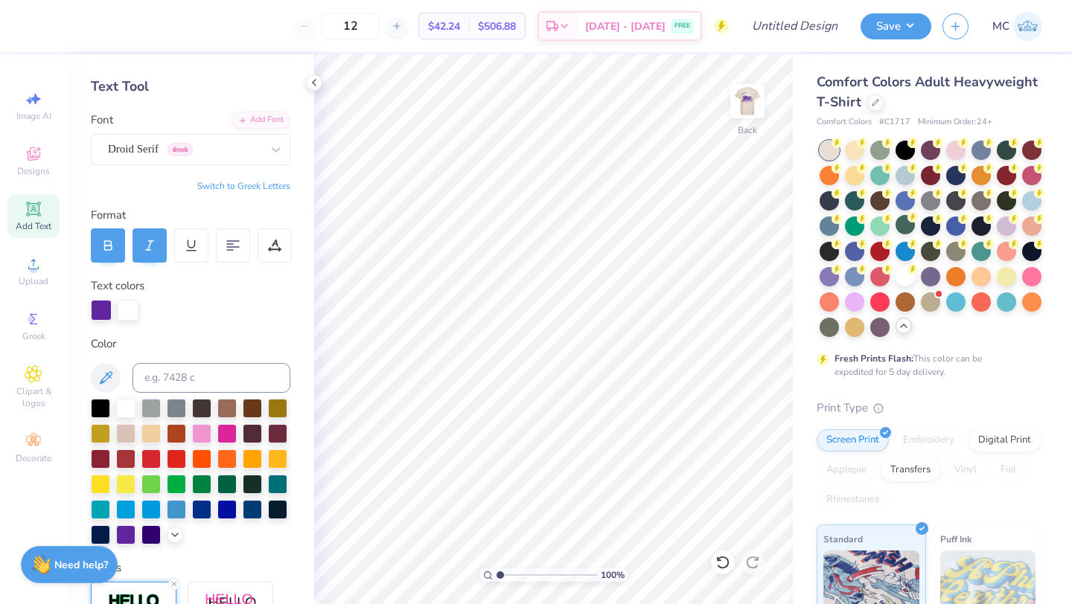
scroll to position [0, 0]
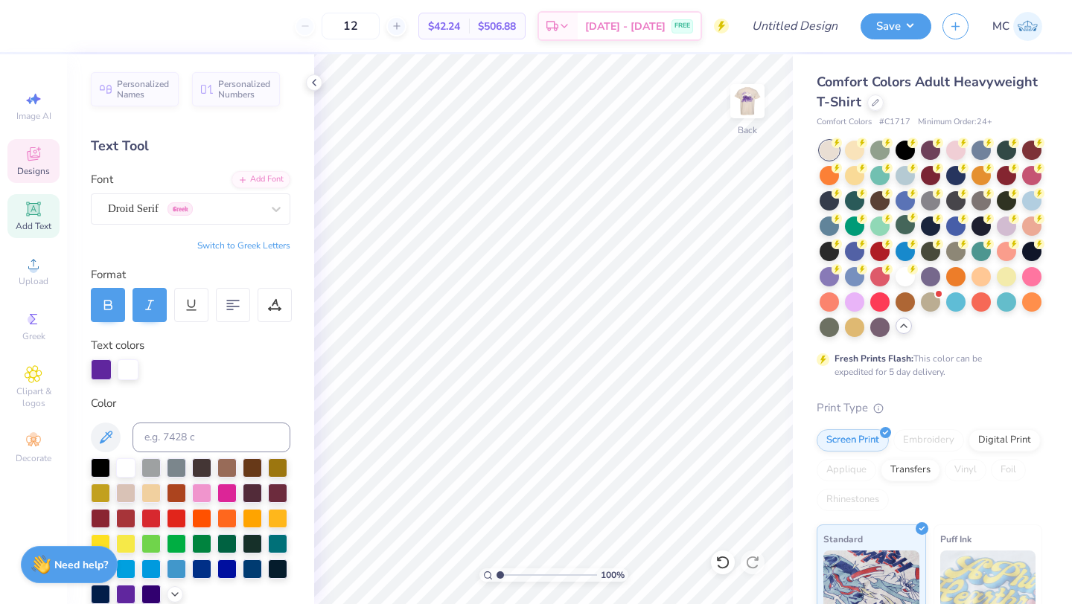
click at [42, 157] on div "Designs" at bounding box center [33, 161] width 52 height 44
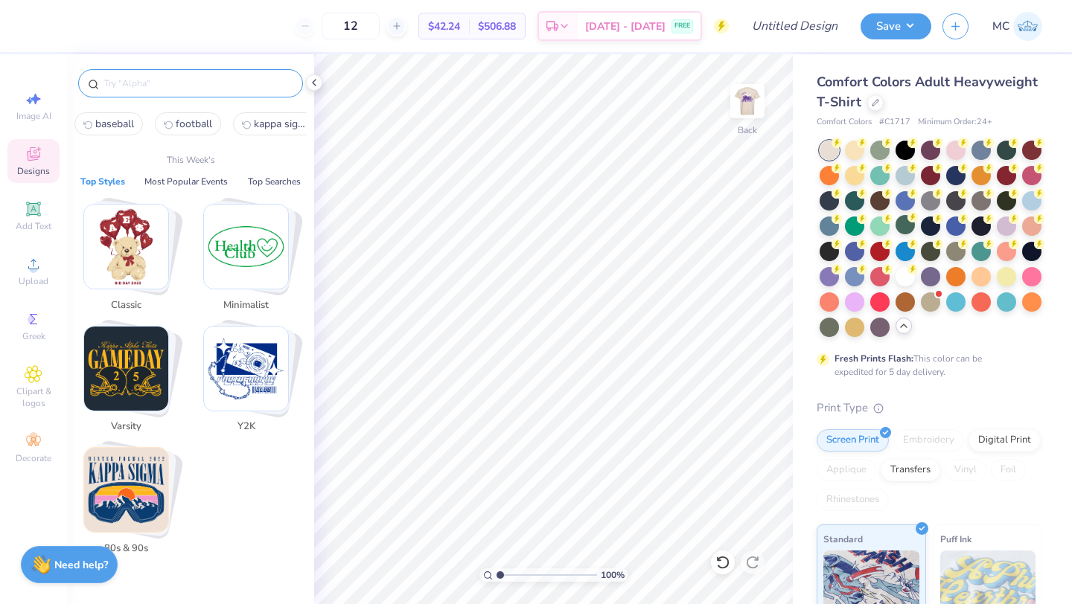
click at [116, 90] on input "text" at bounding box center [198, 83] width 191 height 15
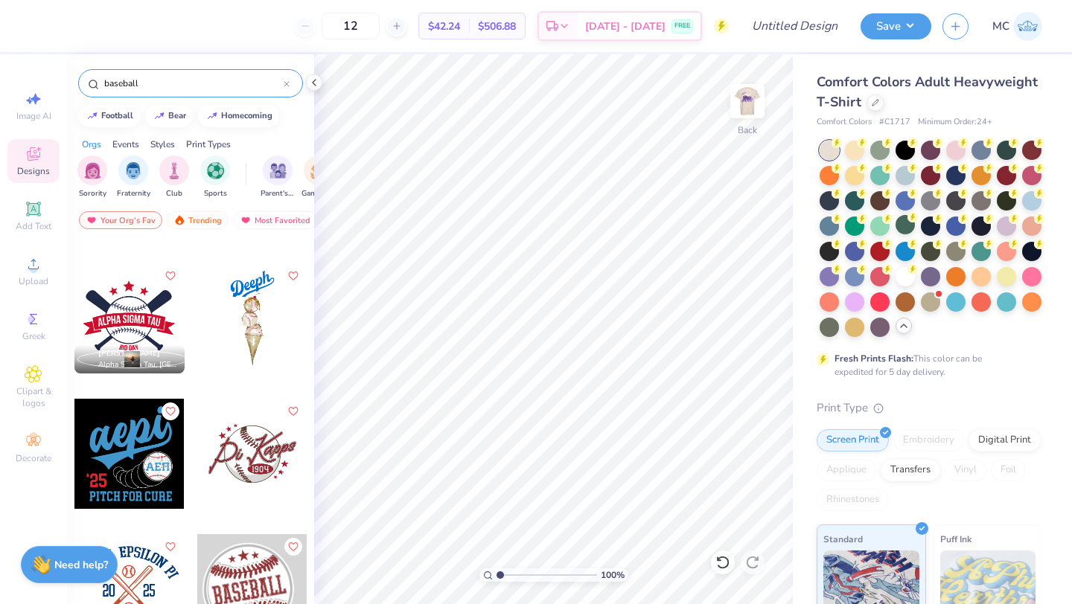
scroll to position [112, 0]
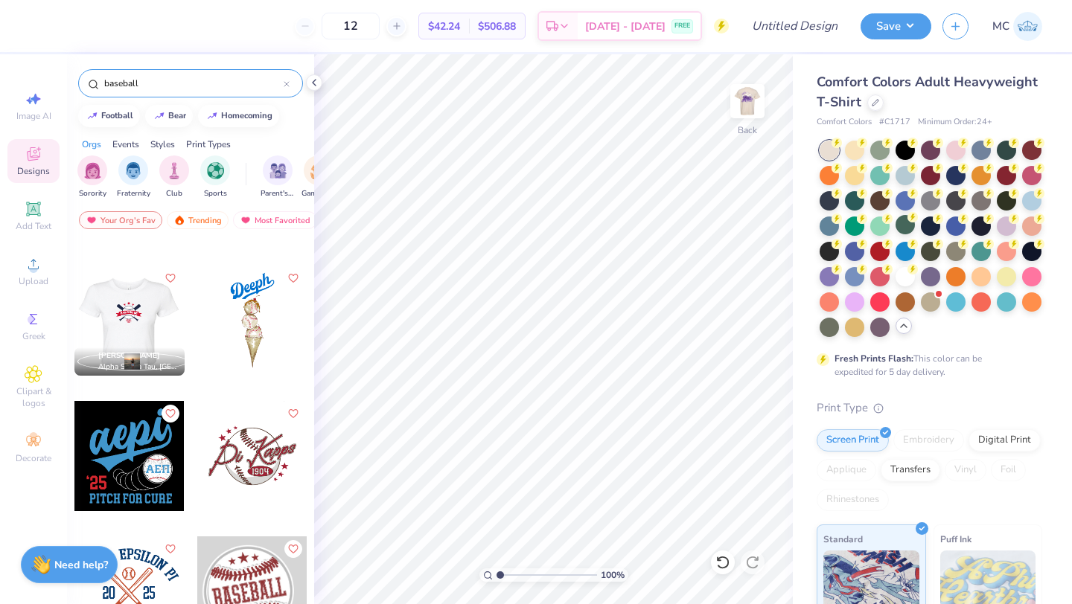
click at [124, 328] on div at bounding box center [129, 321] width 331 height 110
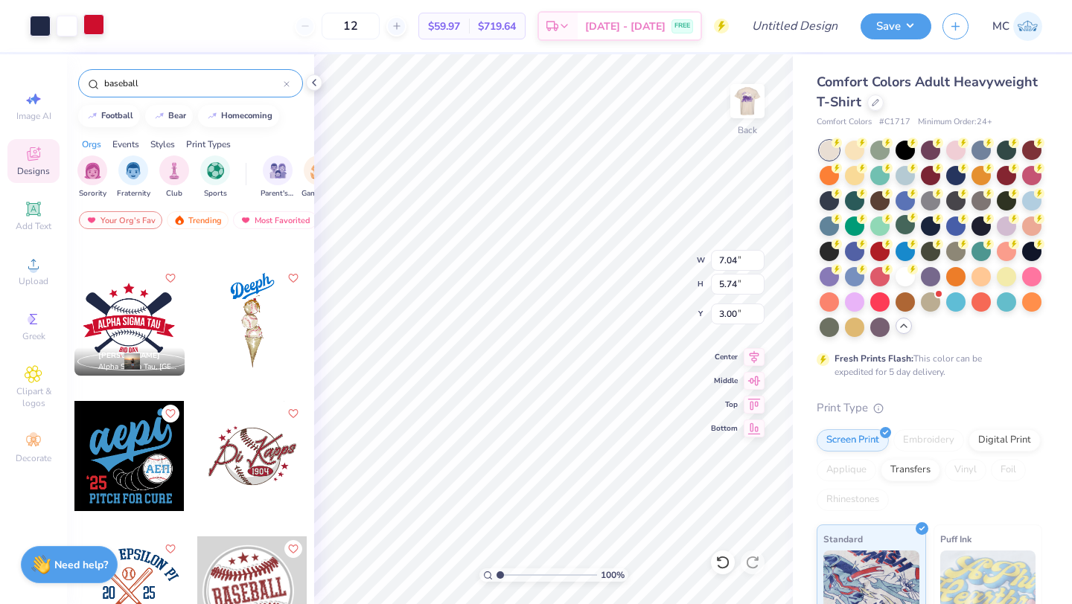
click at [94, 28] on div at bounding box center [93, 24] width 21 height 21
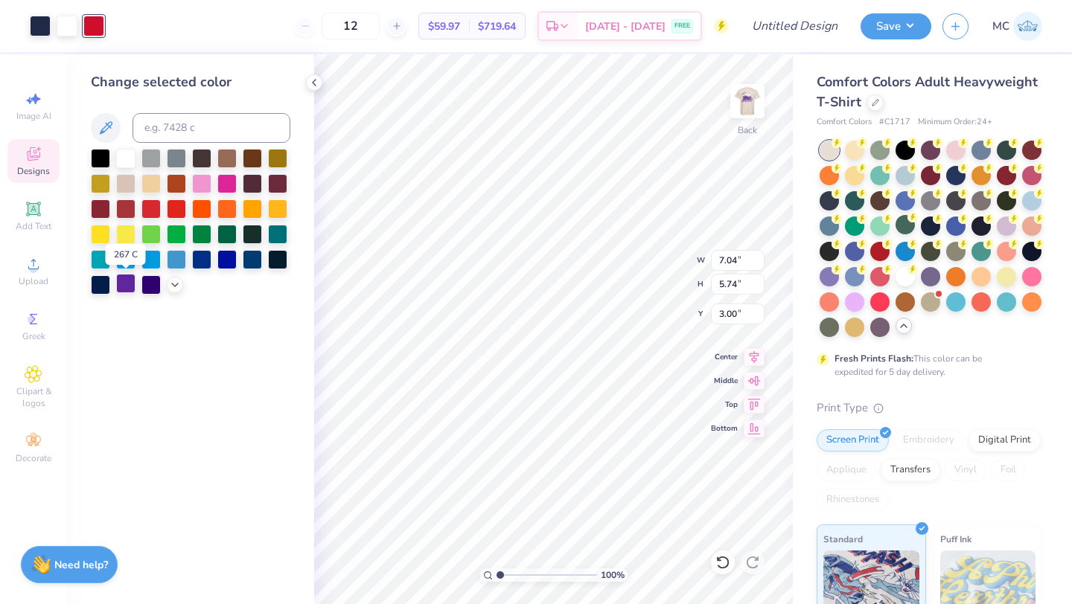
click at [121, 284] on div at bounding box center [125, 283] width 19 height 19
click at [42, 27] on div at bounding box center [40, 24] width 21 height 21
click at [149, 284] on div at bounding box center [150, 283] width 19 height 19
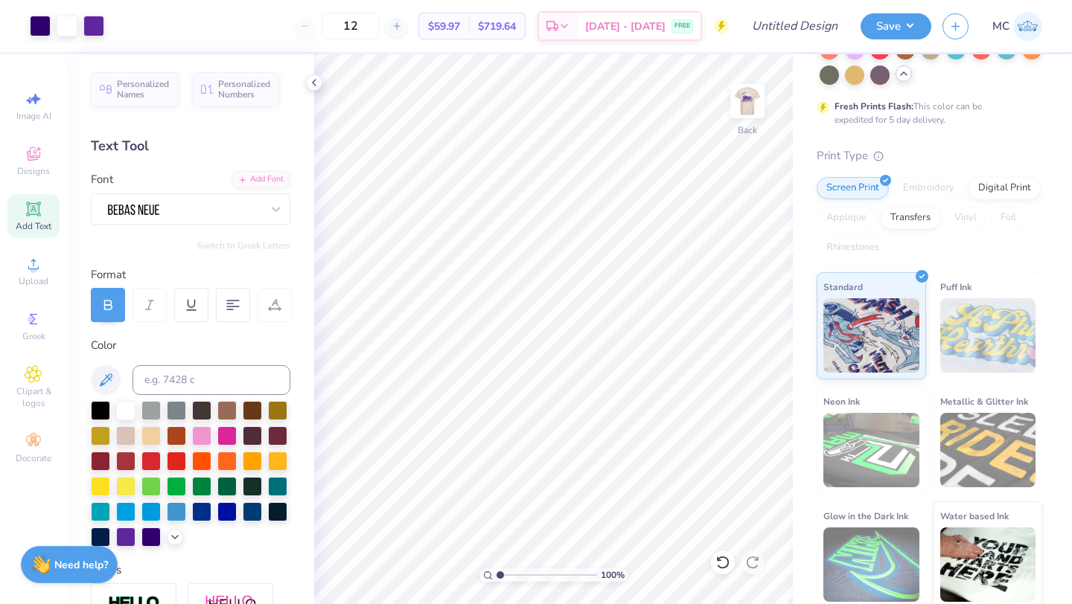
scroll to position [257, 0]
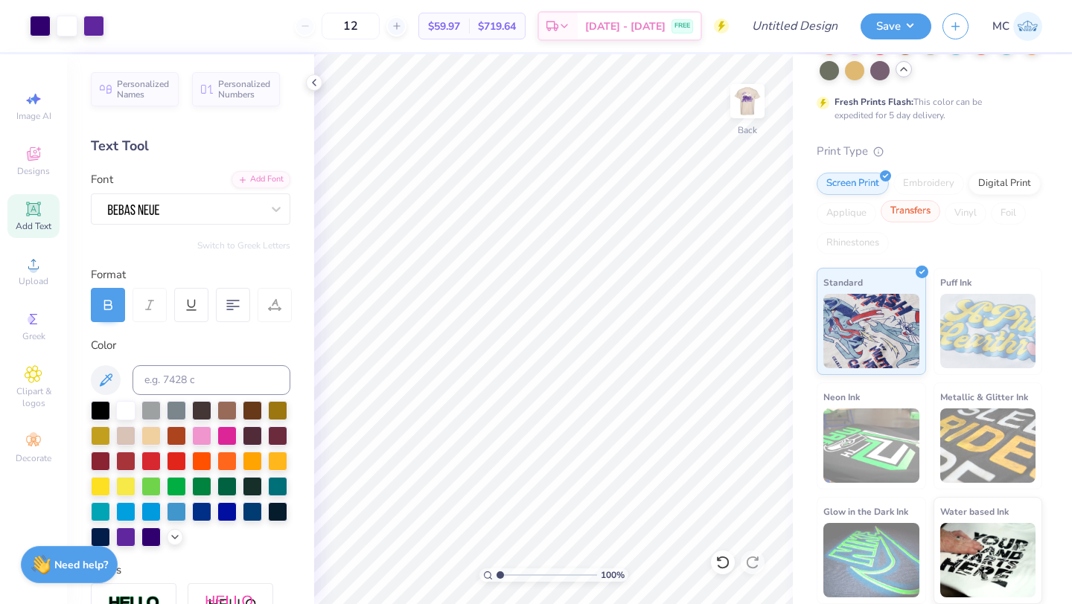
click at [901, 214] on div "Transfers" at bounding box center [911, 211] width 60 height 22
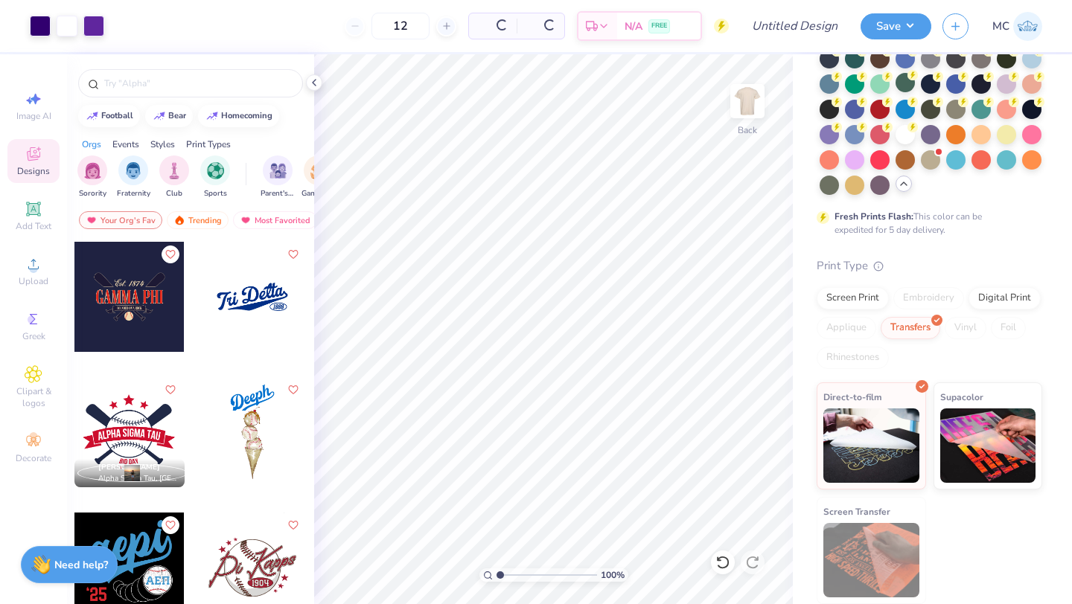
scroll to position [142, 0]
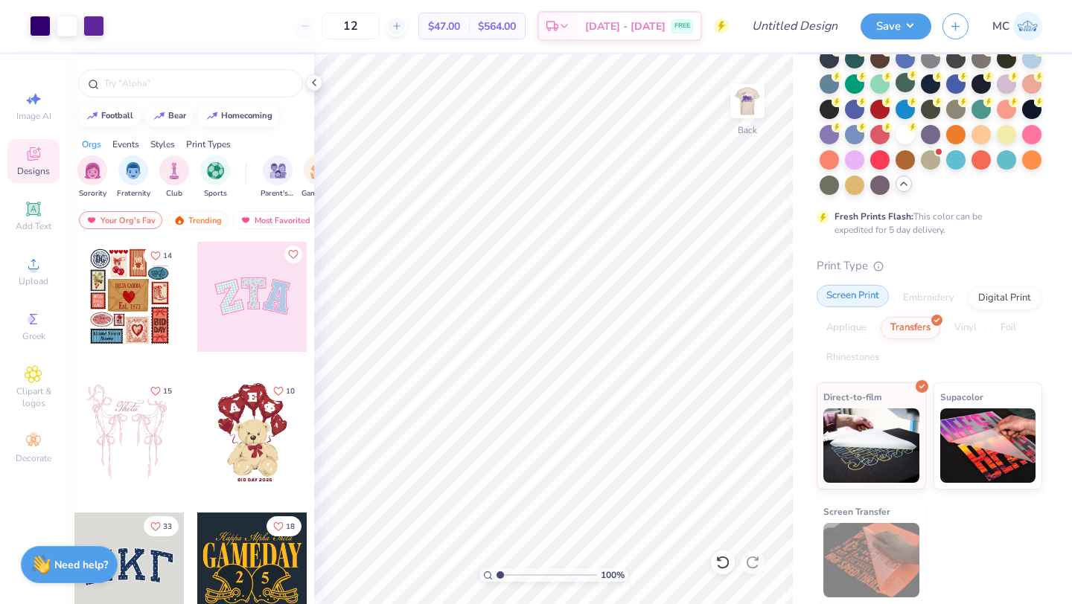
click at [844, 301] on div "Screen Print" at bounding box center [853, 296] width 72 height 22
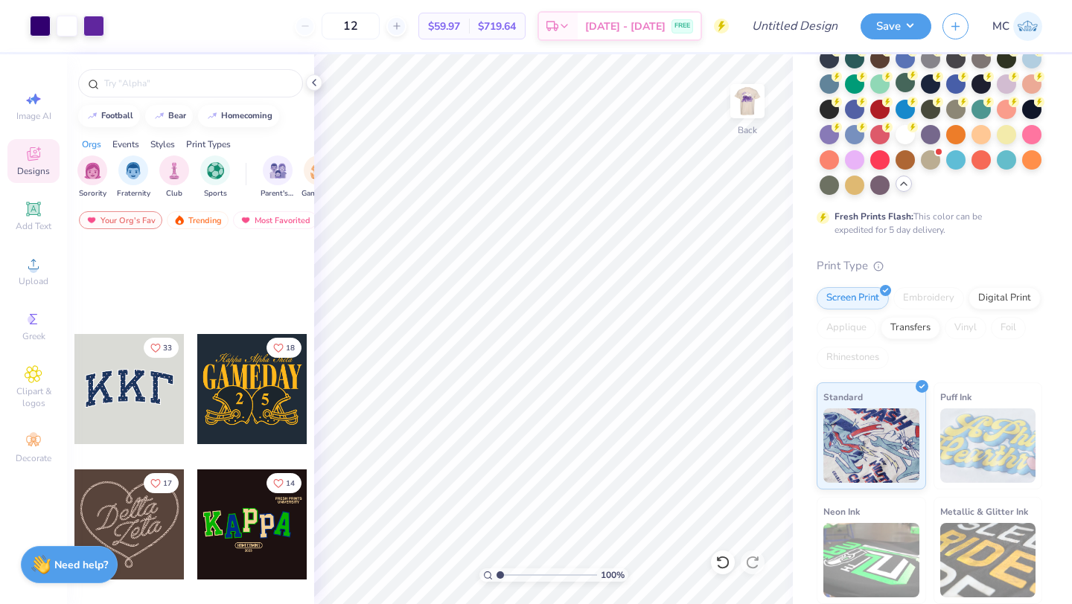
scroll to position [72, 0]
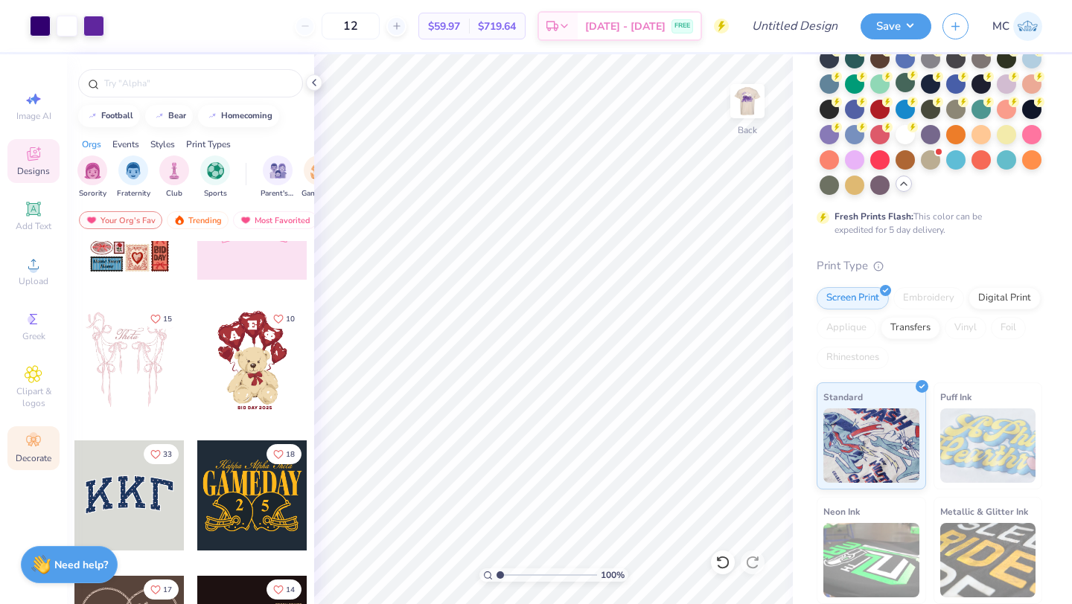
click at [32, 454] on span "Decorate" at bounding box center [34, 459] width 36 height 12
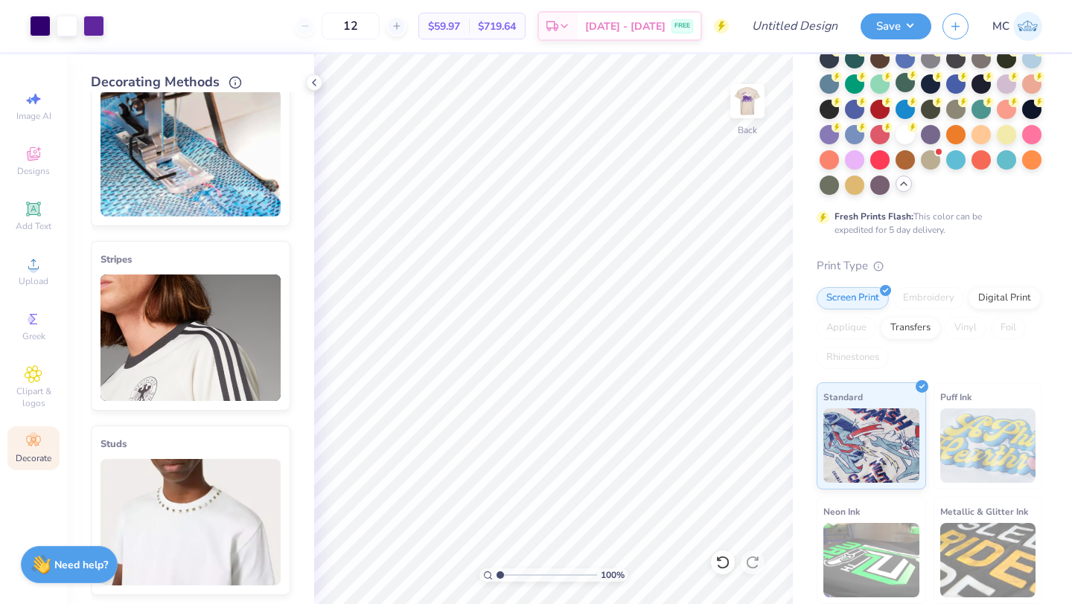
scroll to position [0, 0]
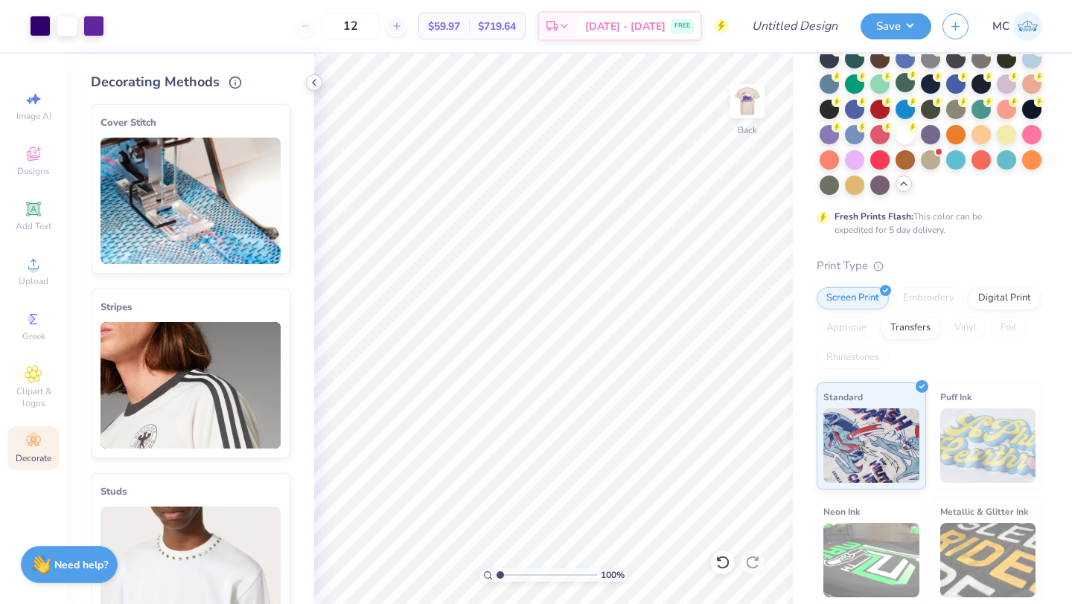
click at [316, 82] on icon at bounding box center [314, 83] width 12 height 12
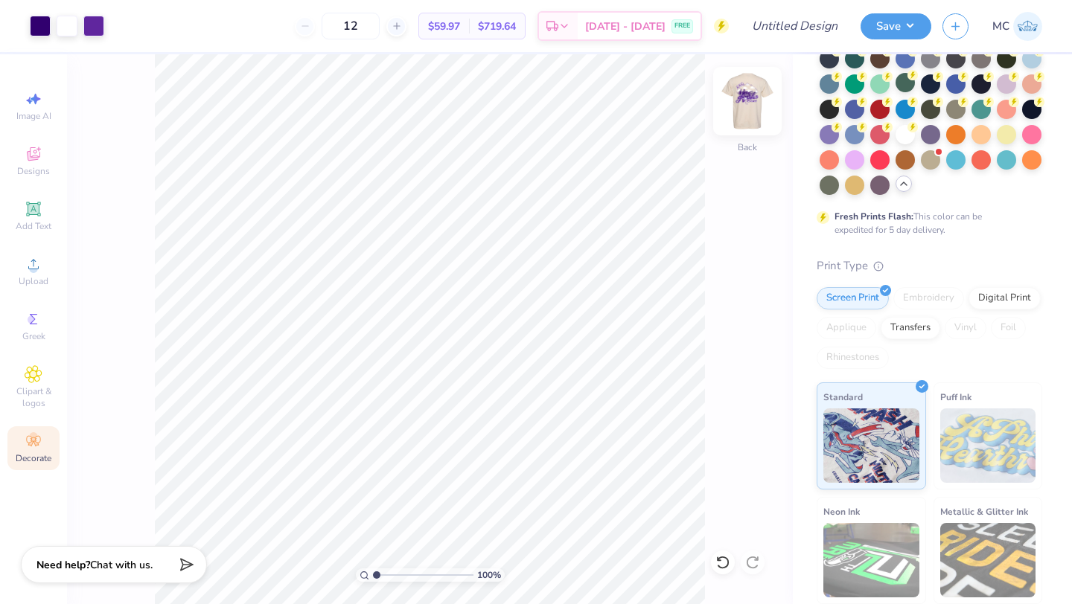
click at [756, 98] on img at bounding box center [748, 101] width 60 height 60
click at [741, 117] on div at bounding box center [747, 101] width 34 height 34
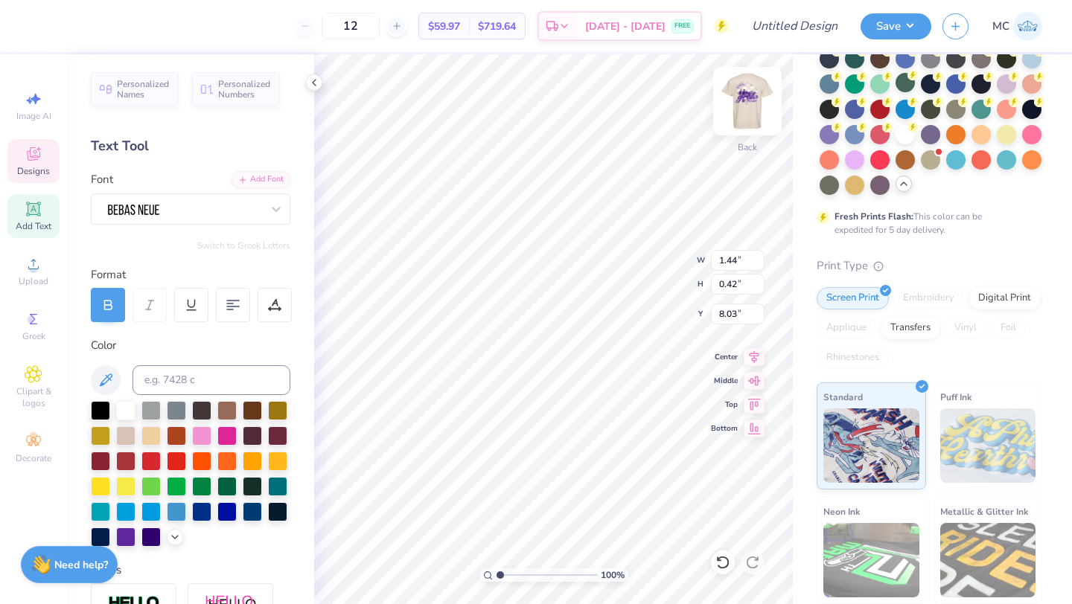
scroll to position [0, 1]
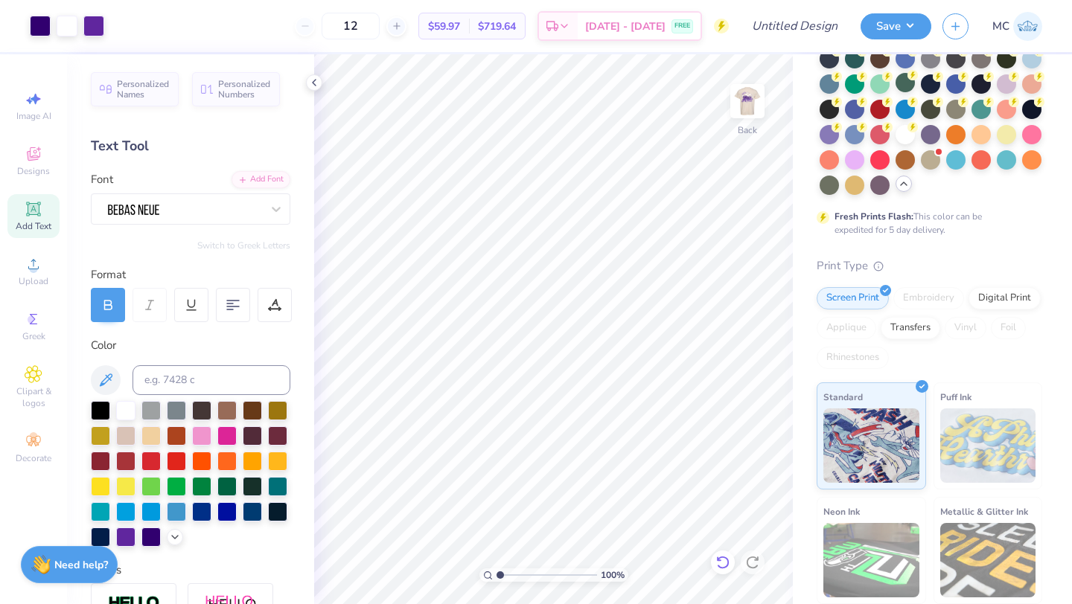
click at [724, 561] on icon at bounding box center [722, 562] width 15 height 15
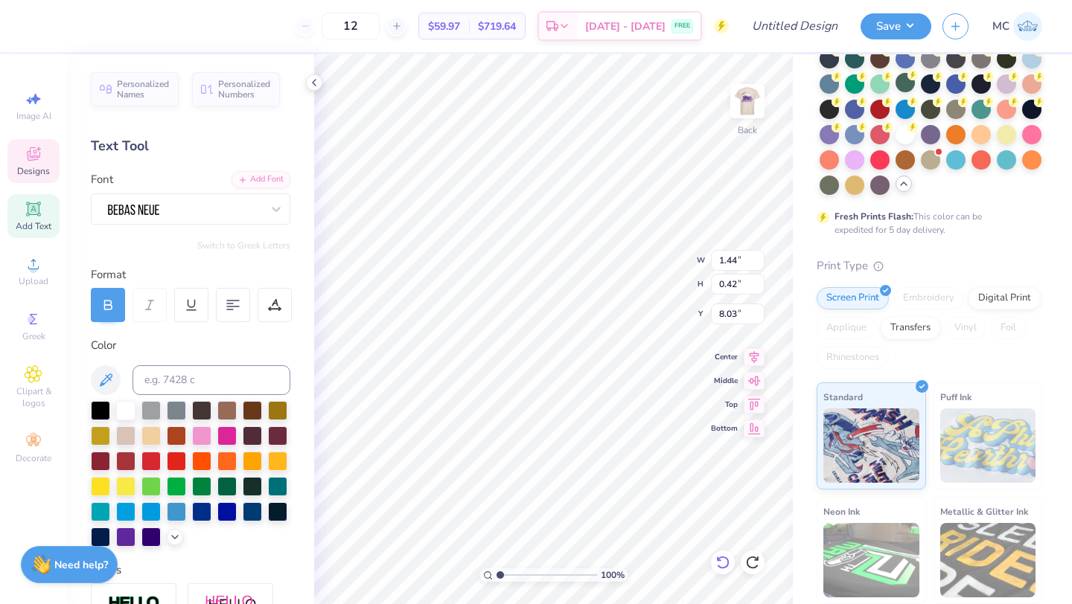
scroll to position [0, 1]
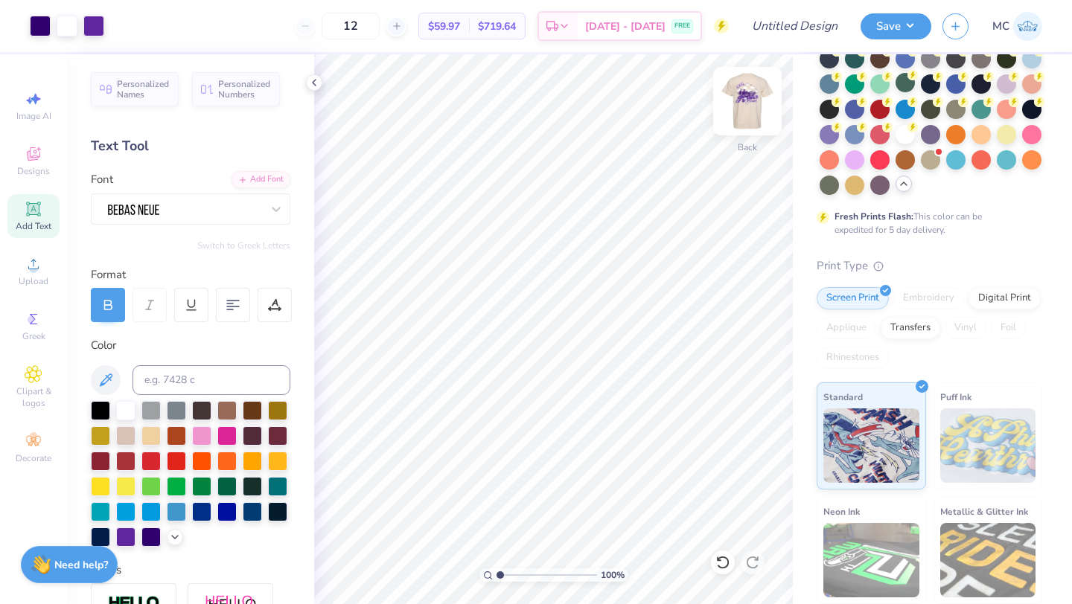
click at [742, 102] on img at bounding box center [748, 101] width 60 height 60
click at [745, 112] on img at bounding box center [748, 101] width 60 height 60
click at [762, 95] on img at bounding box center [748, 101] width 60 height 60
click at [750, 103] on img at bounding box center [748, 101] width 60 height 60
click at [747, 97] on img at bounding box center [748, 101] width 60 height 60
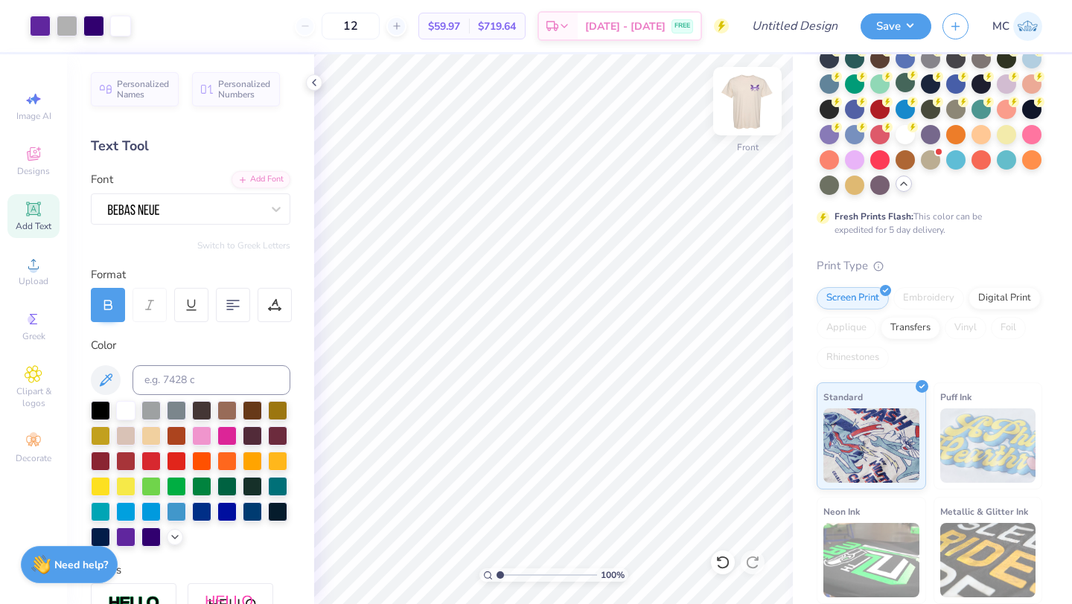
click at [747, 105] on img at bounding box center [748, 101] width 60 height 60
click at [791, 25] on input "Design Title" at bounding box center [812, 26] width 73 height 30
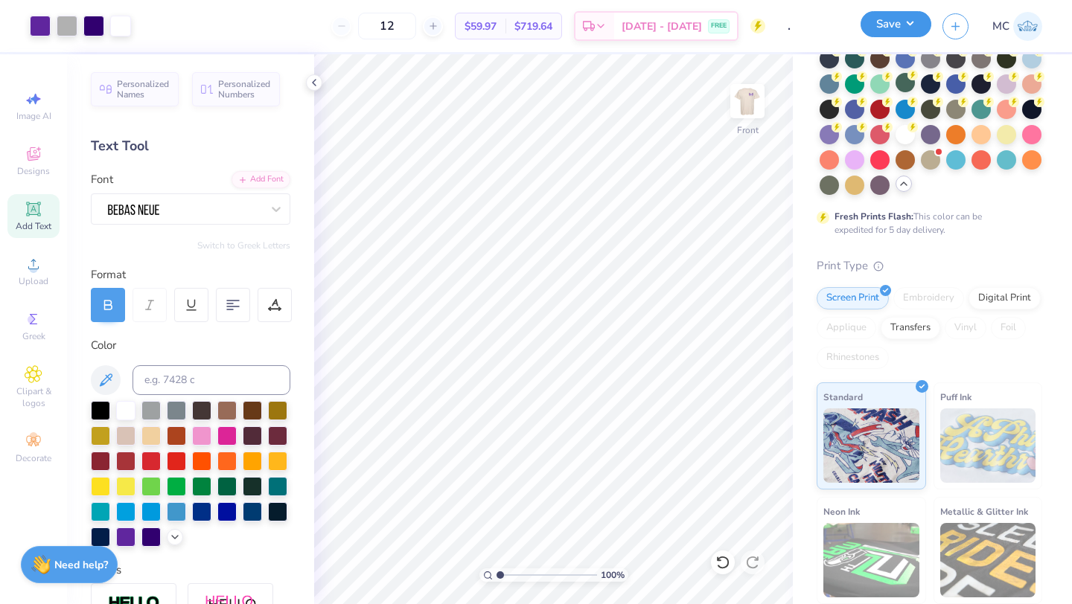
click at [886, 27] on button "Save" at bounding box center [896, 24] width 71 height 26
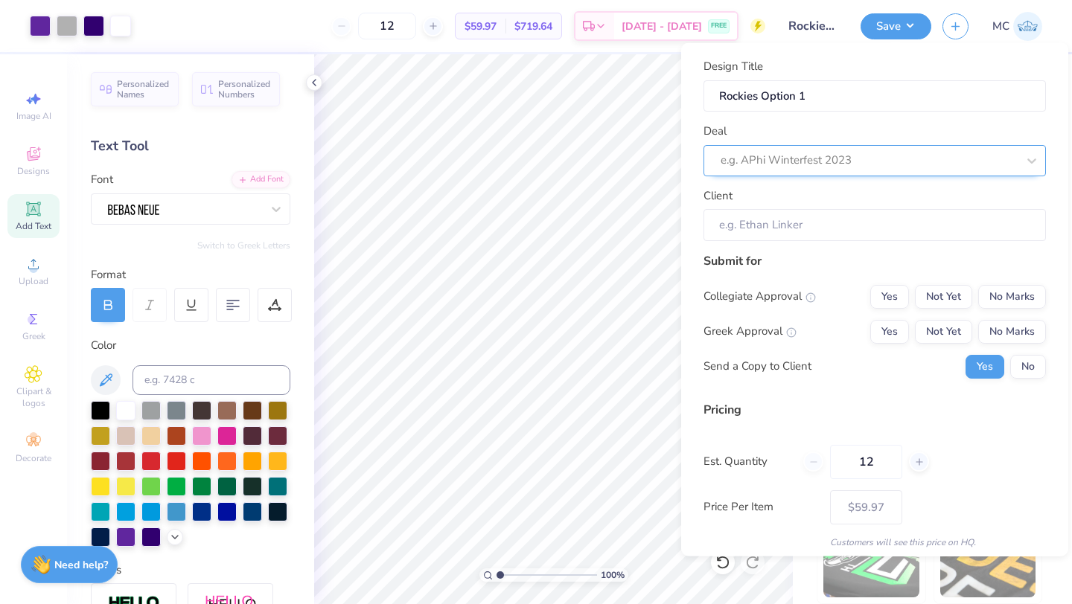
click at [823, 160] on div at bounding box center [869, 160] width 296 height 20
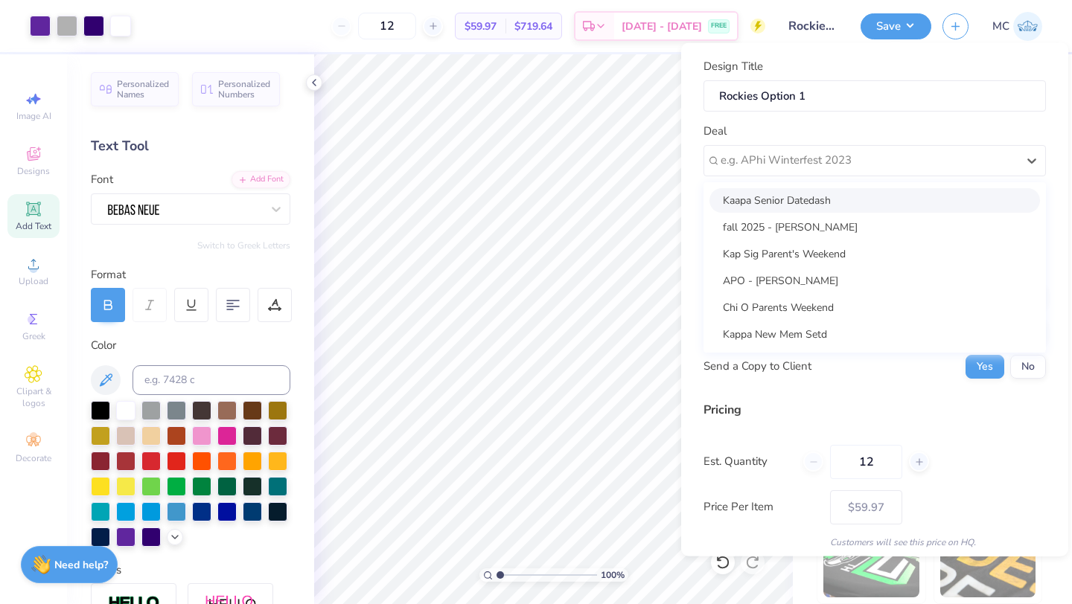
click at [814, 199] on div "Kaapa Senior Datedash" at bounding box center [874, 200] width 331 height 25
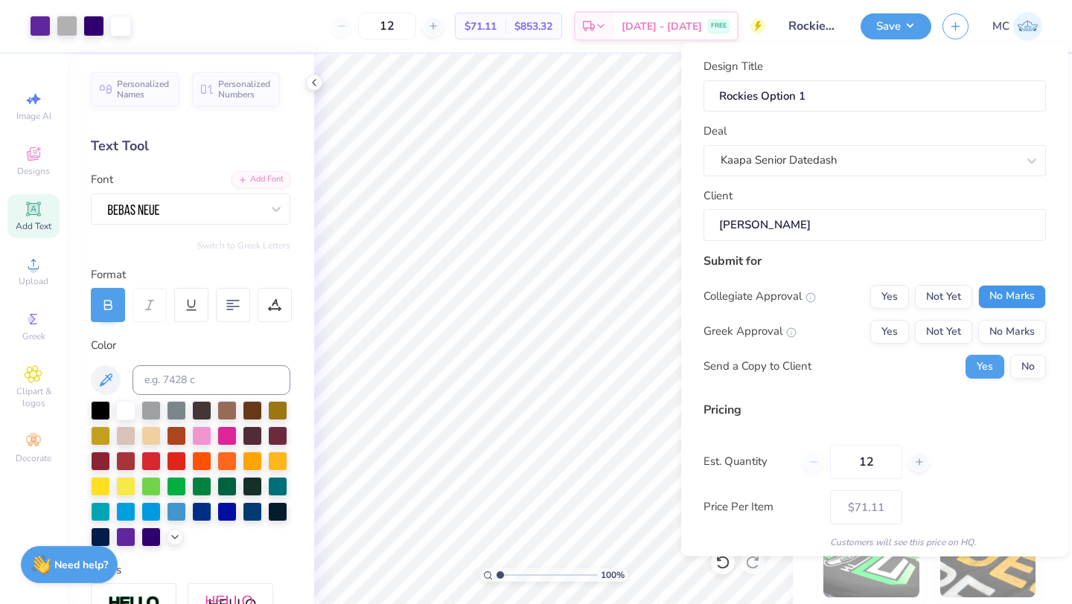
click at [1013, 300] on button "No Marks" at bounding box center [1012, 296] width 68 height 24
click at [875, 331] on button "Yes" at bounding box center [889, 331] width 39 height 24
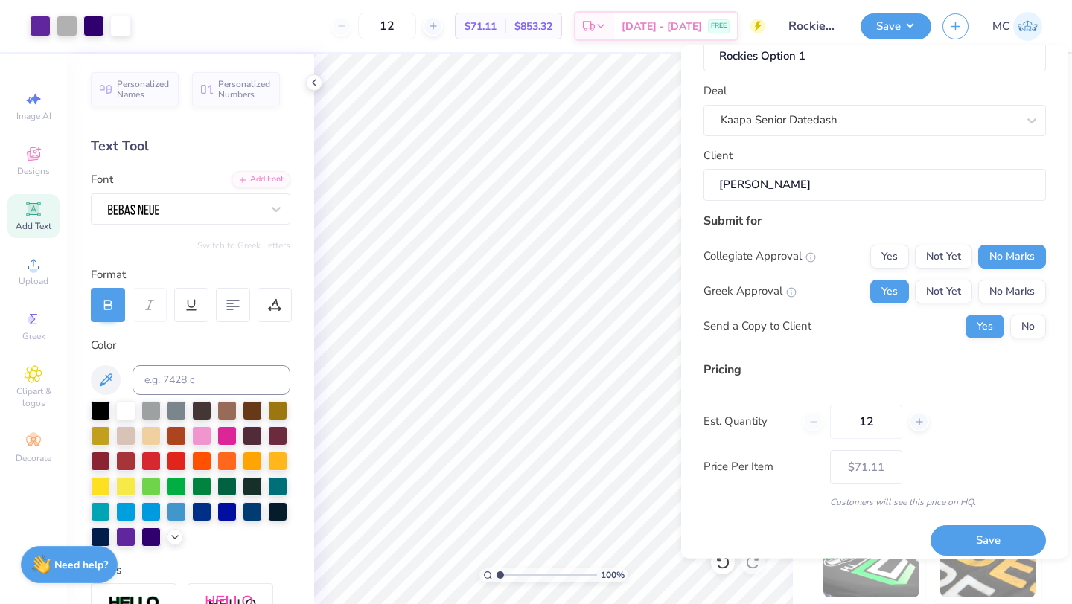
scroll to position [54, 0]
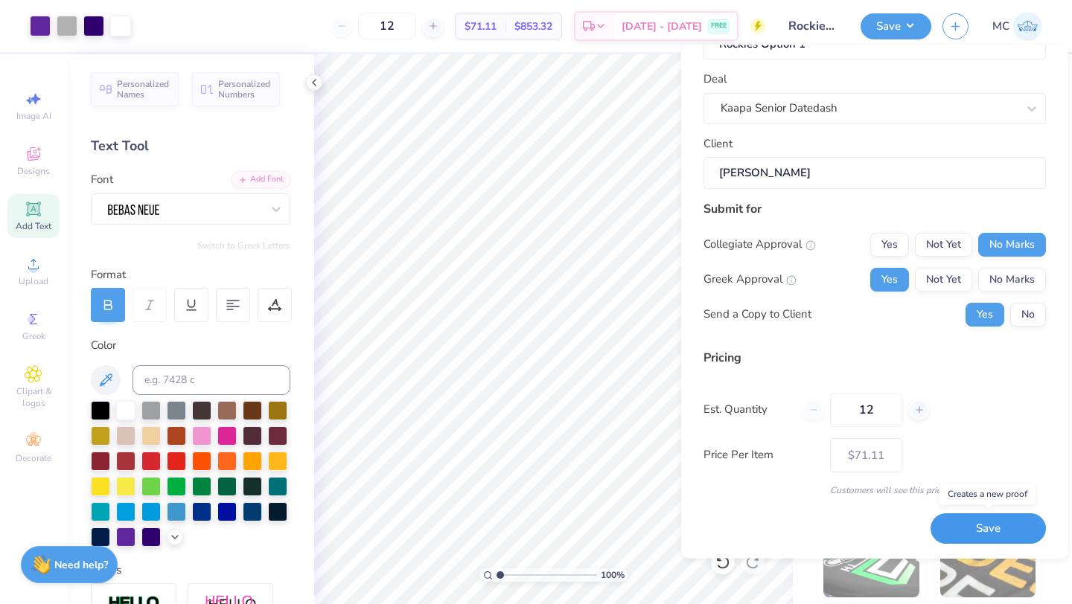
click at [989, 531] on button "Save" at bounding box center [988, 529] width 115 height 31
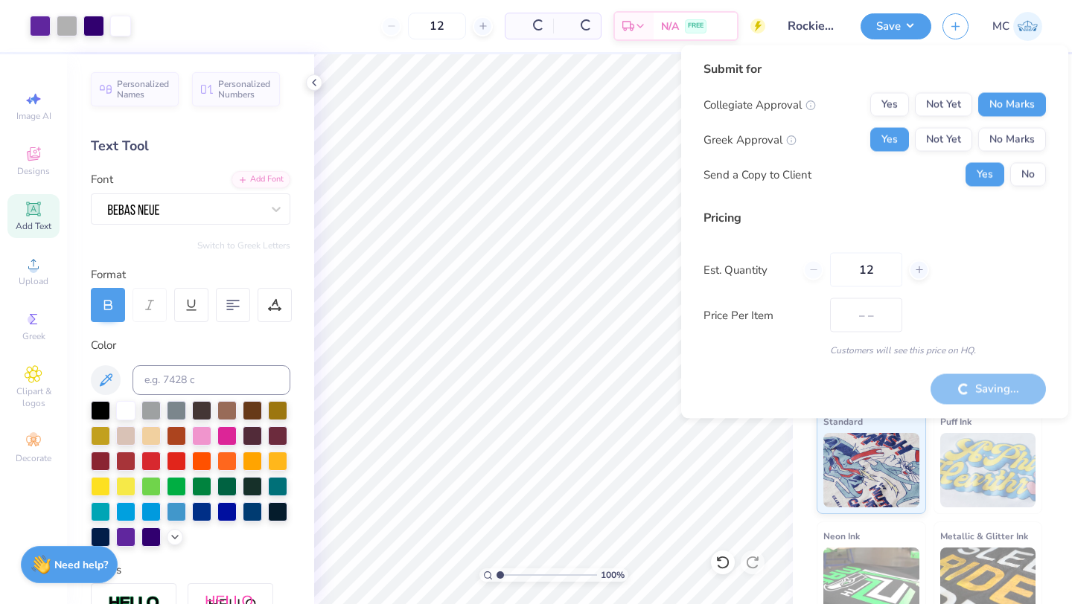
scroll to position [167, 0]
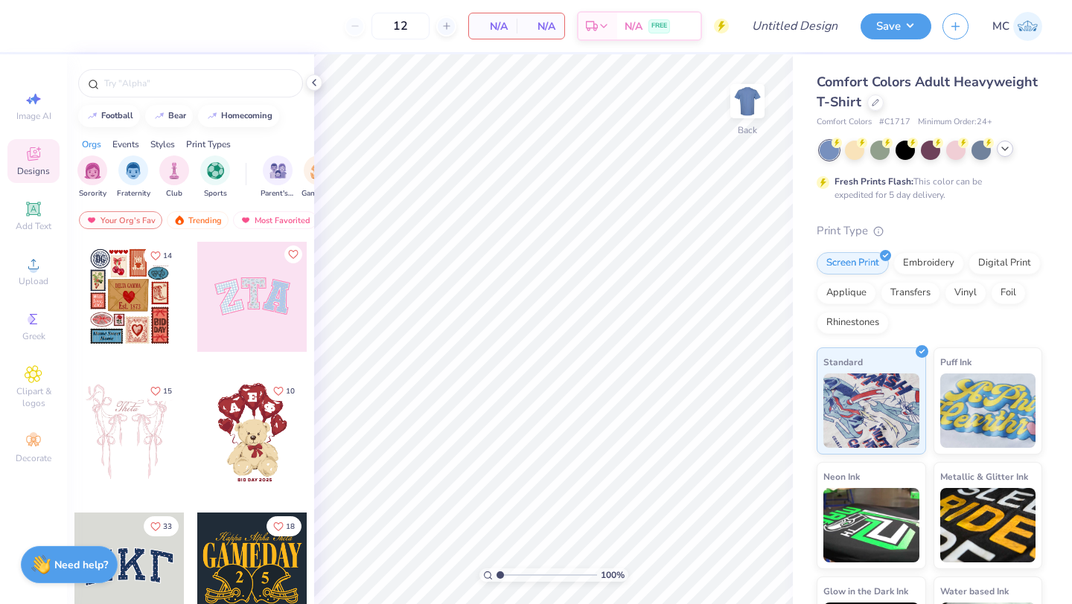
click at [1010, 153] on icon at bounding box center [1005, 149] width 12 height 12
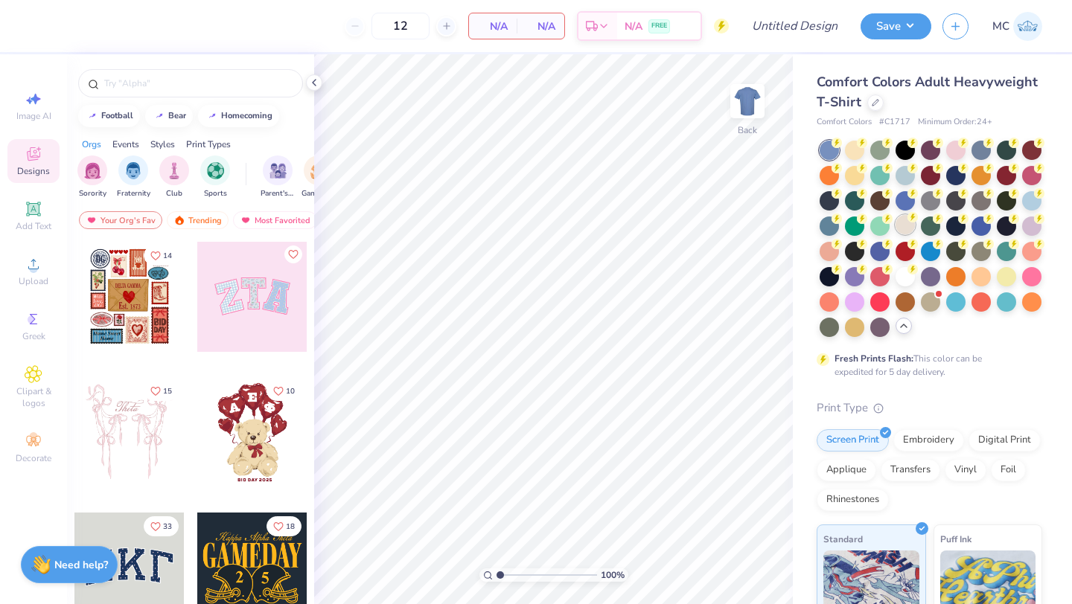
click at [902, 225] on div at bounding box center [905, 224] width 19 height 19
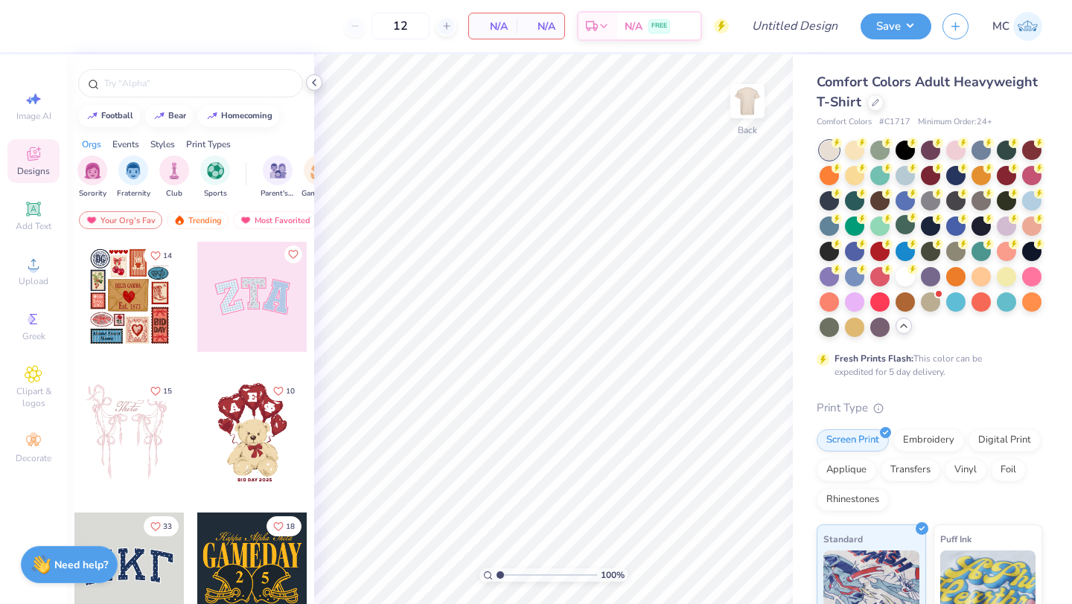
click at [309, 81] on icon at bounding box center [314, 83] width 12 height 12
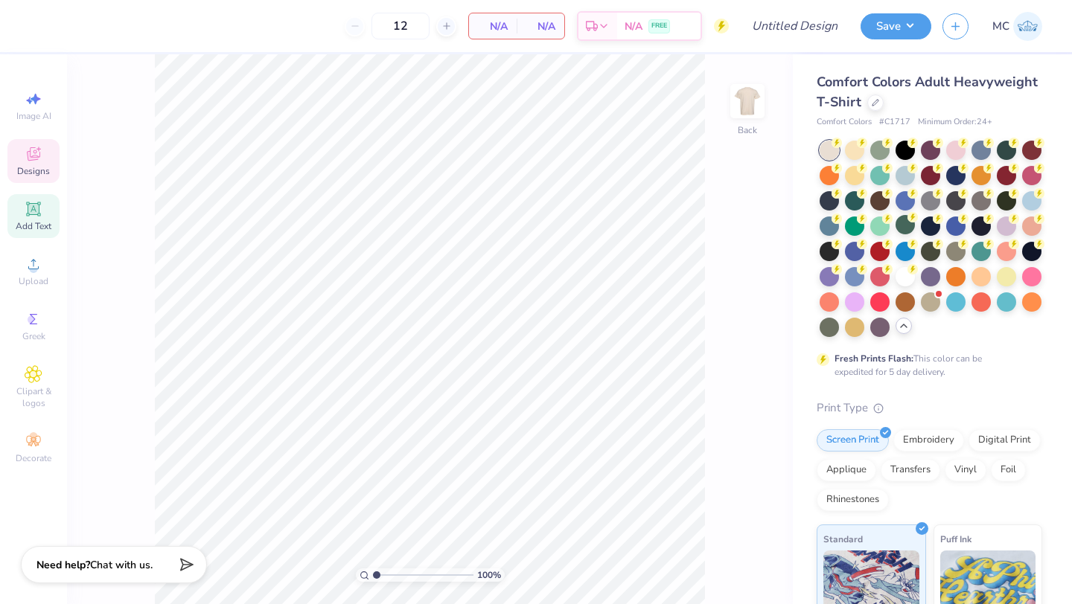
click at [32, 220] on span "Add Text" at bounding box center [34, 226] width 36 height 12
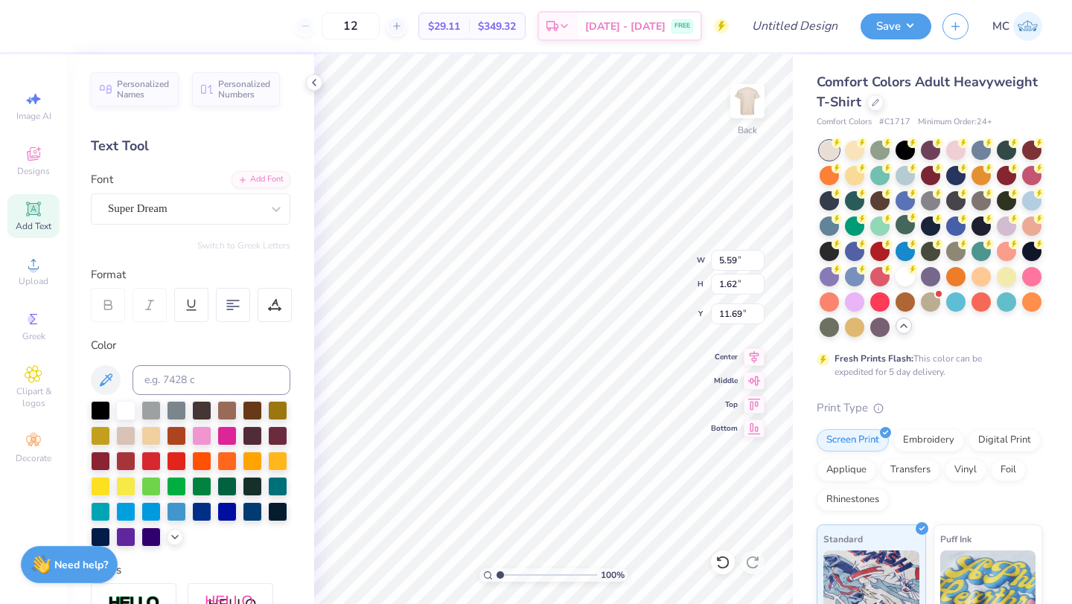
scroll to position [0, 7]
type textarea "KAPPA KAPPA GAMMA"
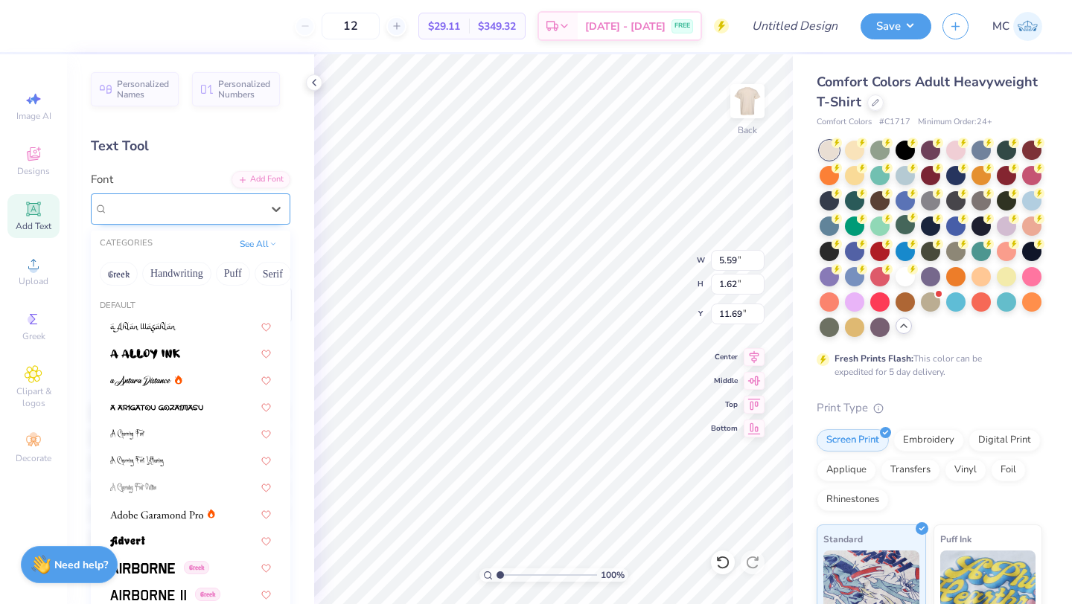
click at [198, 206] on div "Super Dream" at bounding box center [184, 208] width 156 height 23
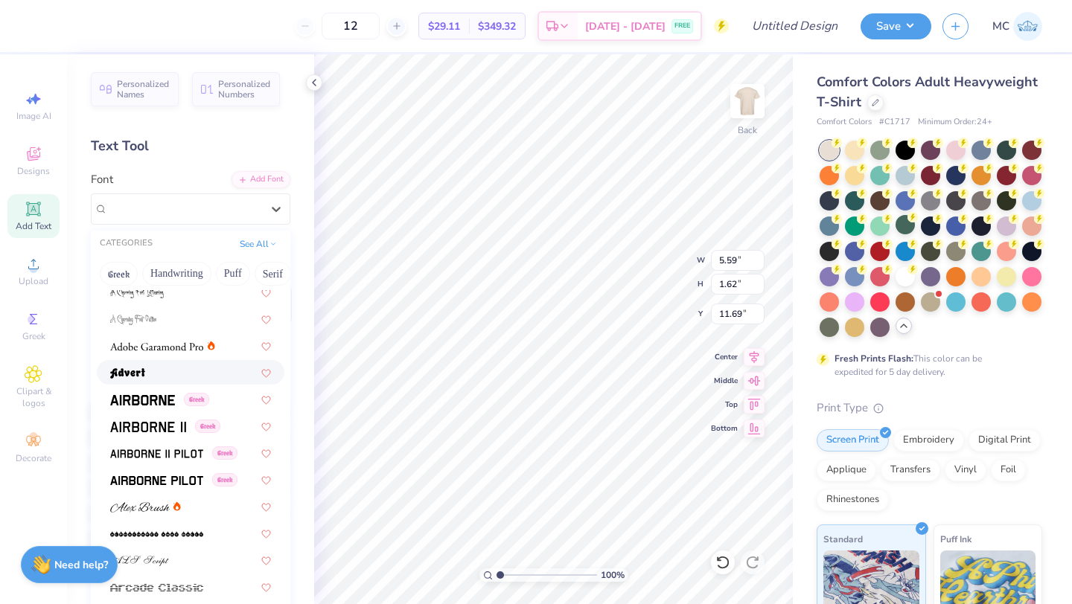
scroll to position [169, 0]
click at [149, 398] on img at bounding box center [142, 400] width 65 height 10
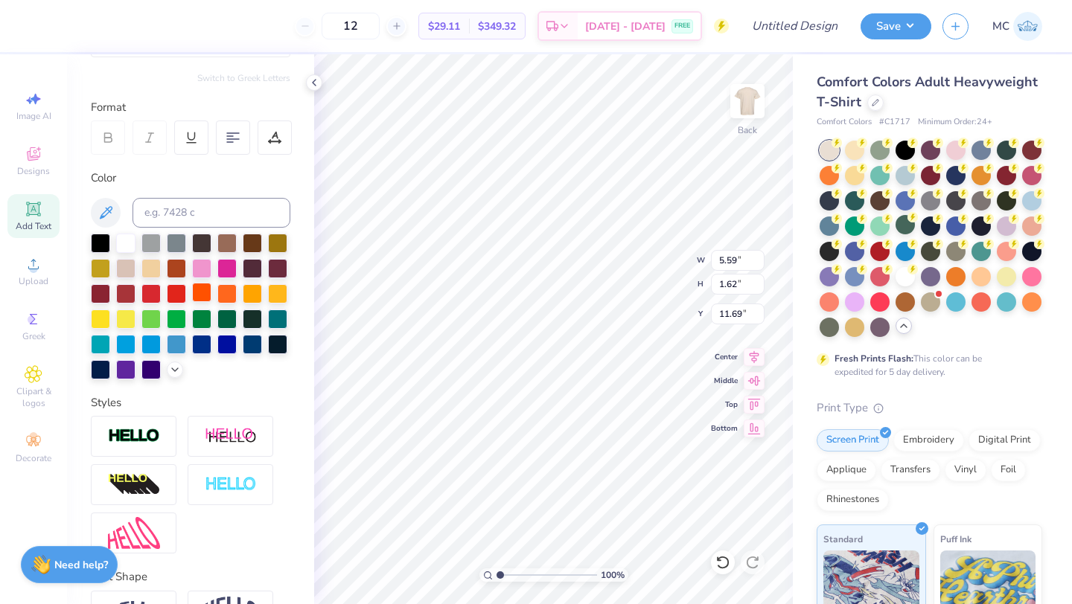
scroll to position [261, 0]
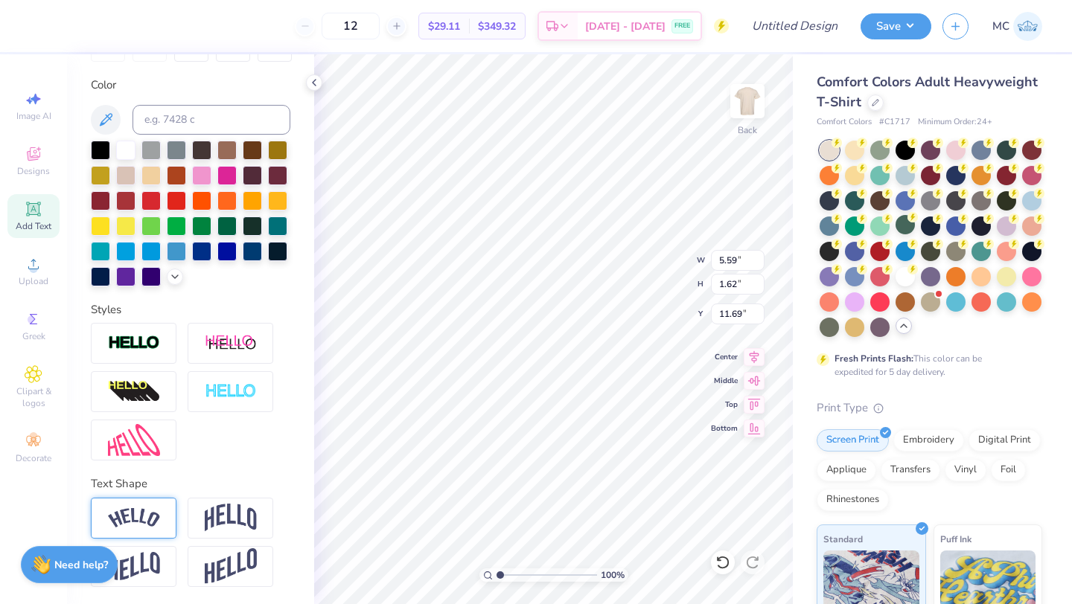
click at [108, 523] on img at bounding box center [134, 518] width 52 height 20
type input "11.54"
type input "2.32"
type input "4.26"
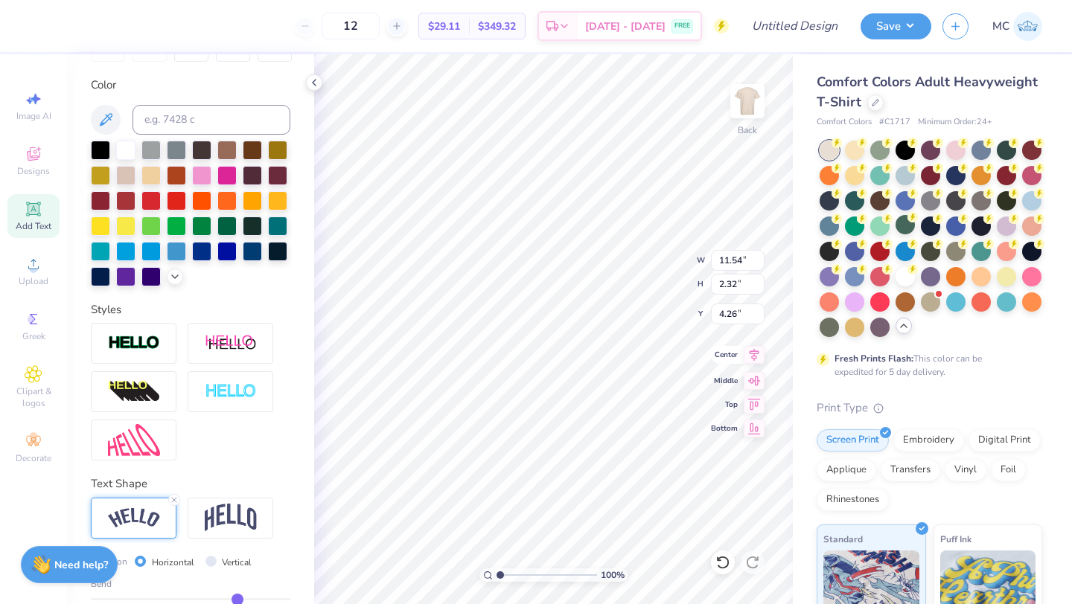
click at [759, 357] on icon at bounding box center [754, 355] width 21 height 18
click at [124, 276] on div at bounding box center [125, 275] width 19 height 19
click at [745, 106] on img at bounding box center [748, 101] width 60 height 60
click at [32, 287] on div "Upload" at bounding box center [33, 271] width 52 height 44
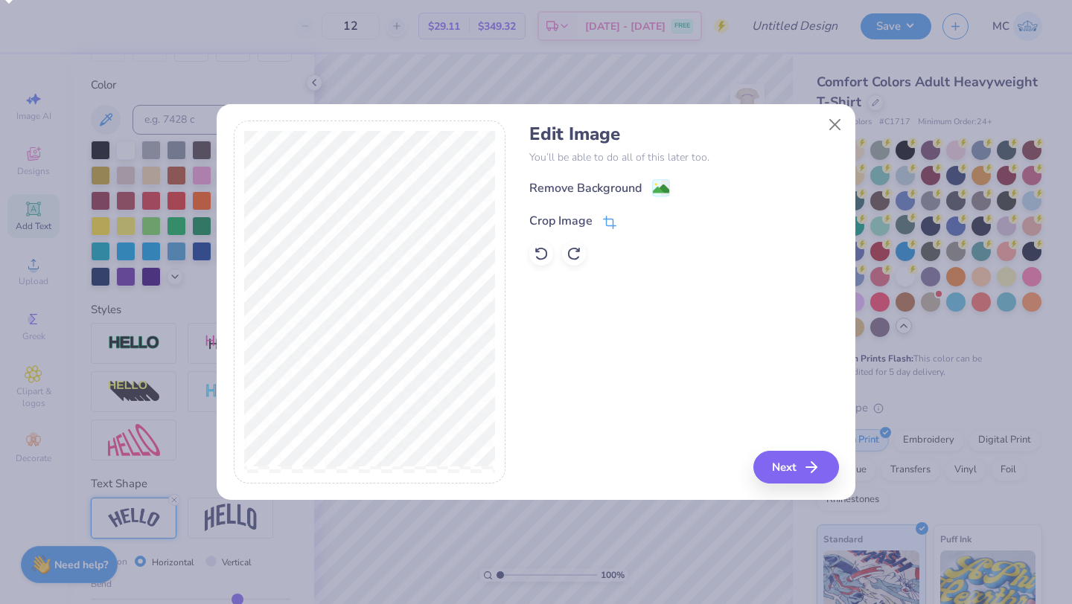
click at [611, 220] on icon at bounding box center [609, 222] width 13 height 13
click at [635, 220] on polyline at bounding box center [635, 219] width 6 height 4
click at [800, 467] on button "Next" at bounding box center [799, 467] width 86 height 33
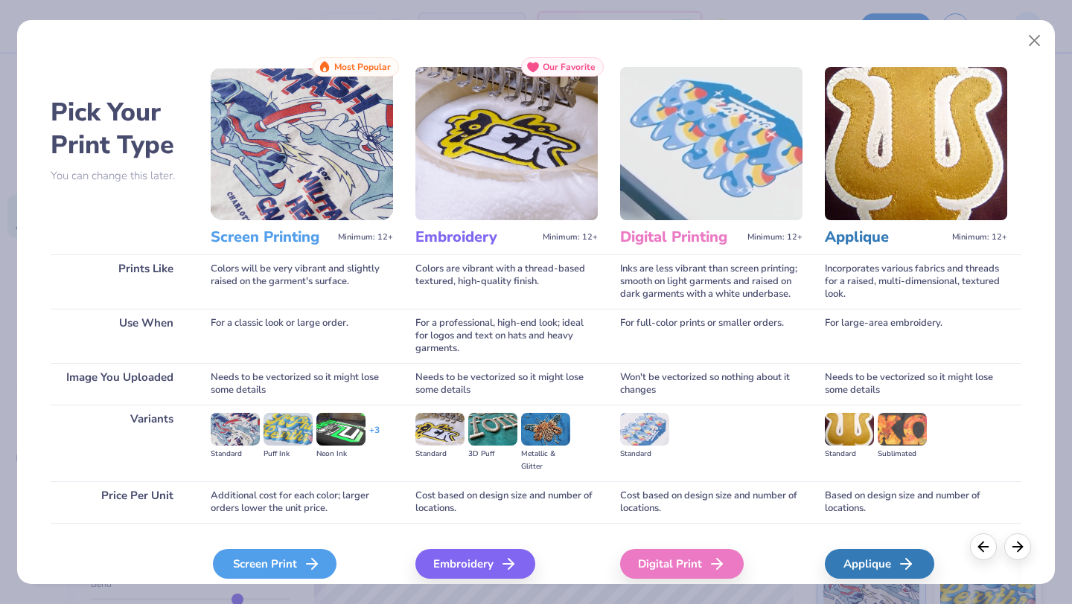
click at [293, 567] on div "Screen Print" at bounding box center [275, 564] width 124 height 30
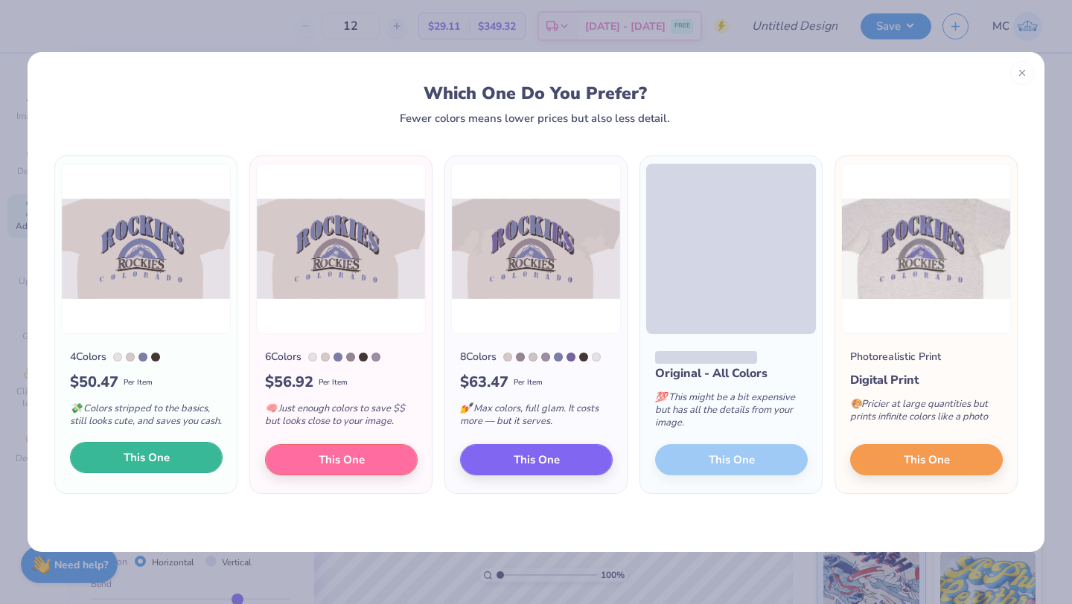
click at [97, 471] on button "This One" at bounding box center [146, 457] width 153 height 31
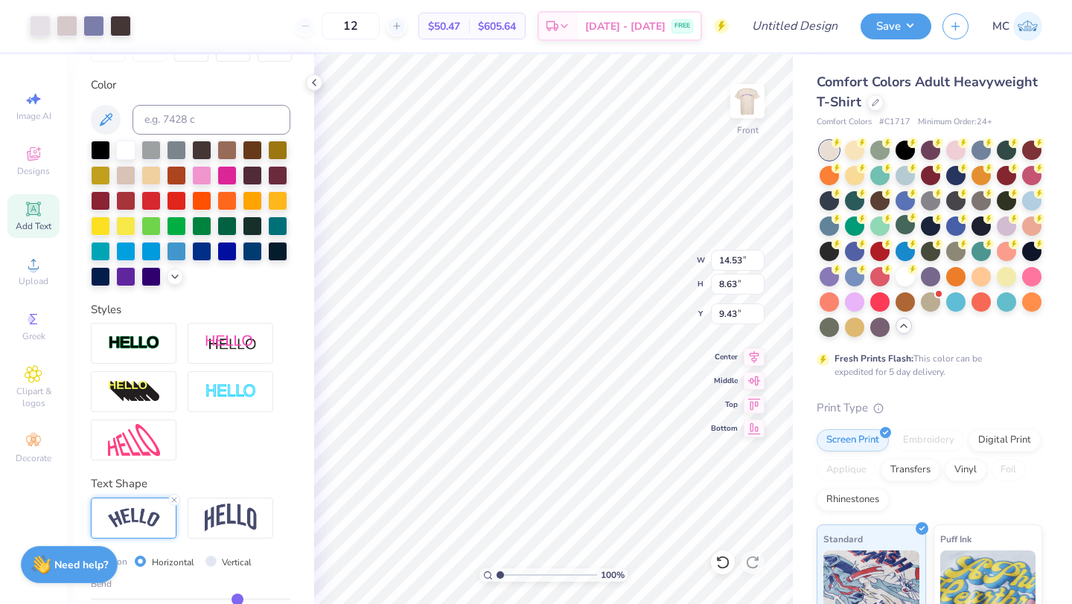
type input "4.42"
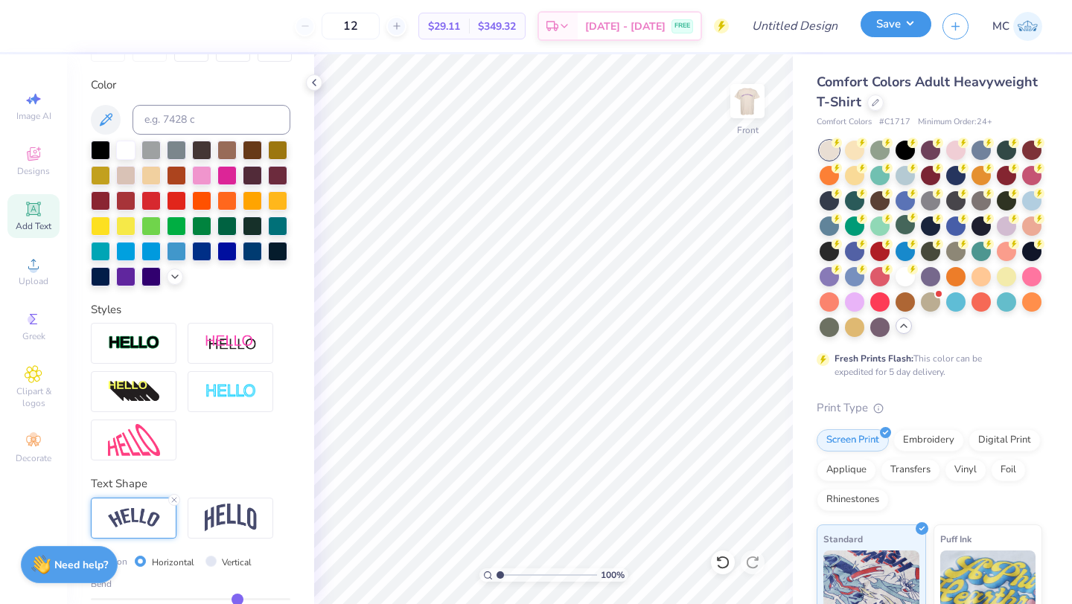
click at [898, 33] on button "Save" at bounding box center [896, 24] width 71 height 26
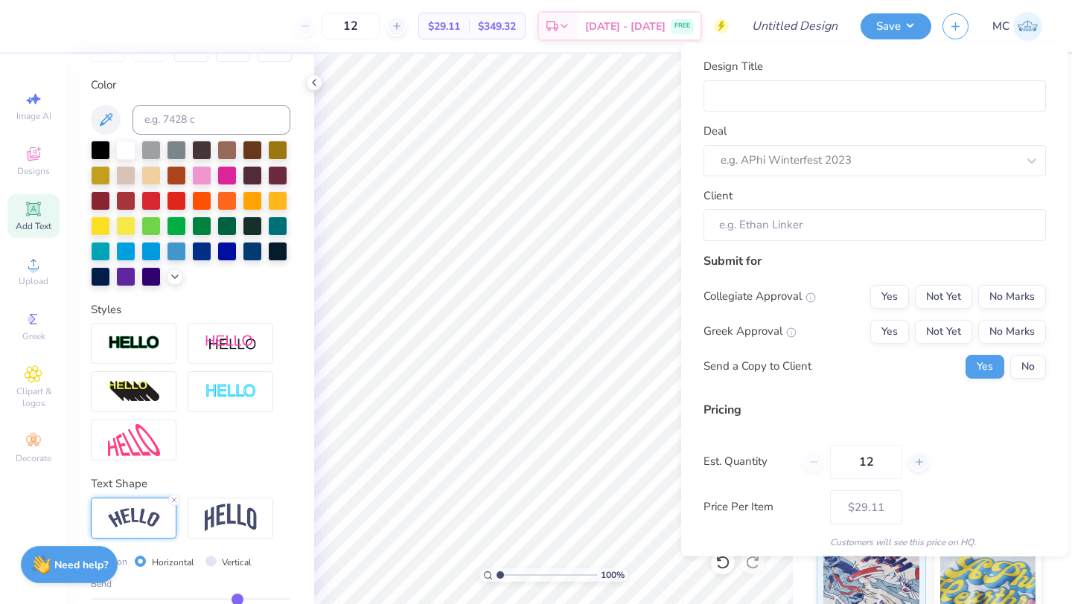
click at [878, 118] on div "Design Title Deal e.g. APhi Winterfest 2023 Client" at bounding box center [874, 149] width 342 height 183
click at [866, 95] on input "Design Title" at bounding box center [874, 96] width 342 height 32
type input "R"
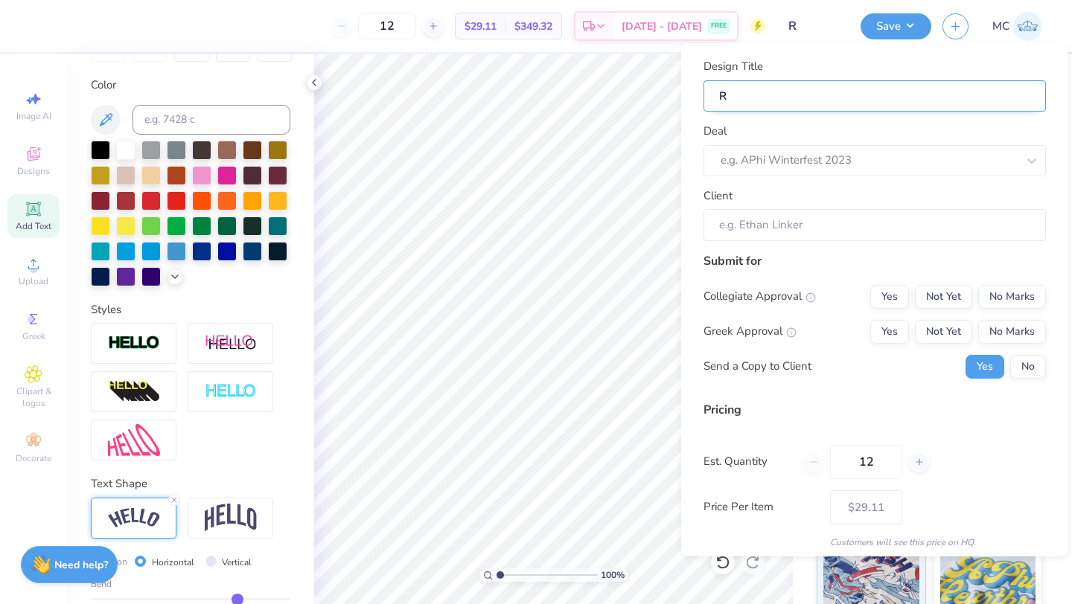
type input "Ro"
type input "Roc"
type input "Roci"
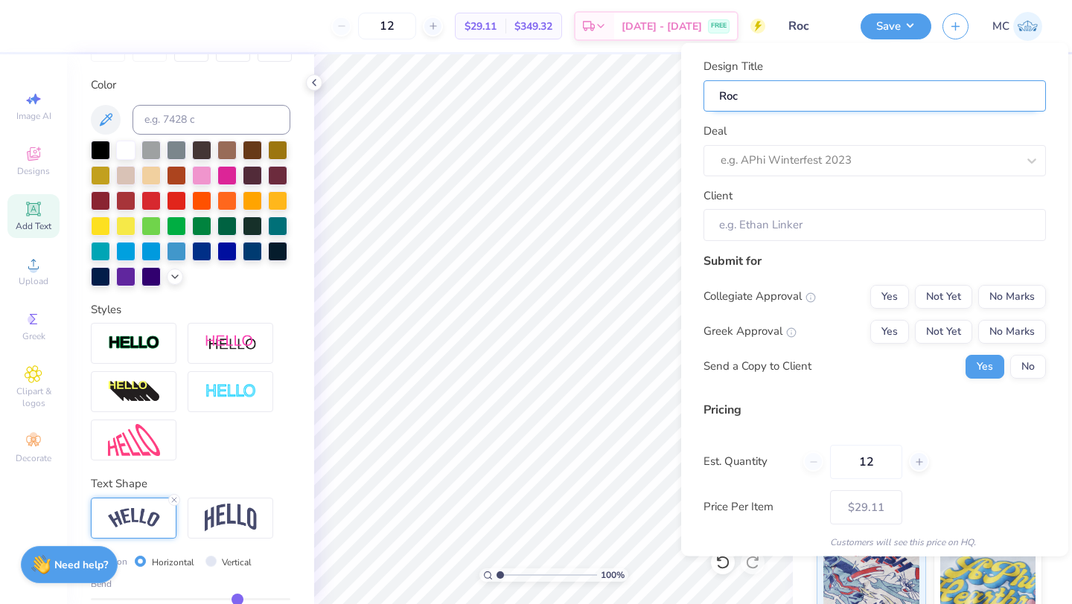
type input "Roci"
type input "Rocie"
type input "Rocies"
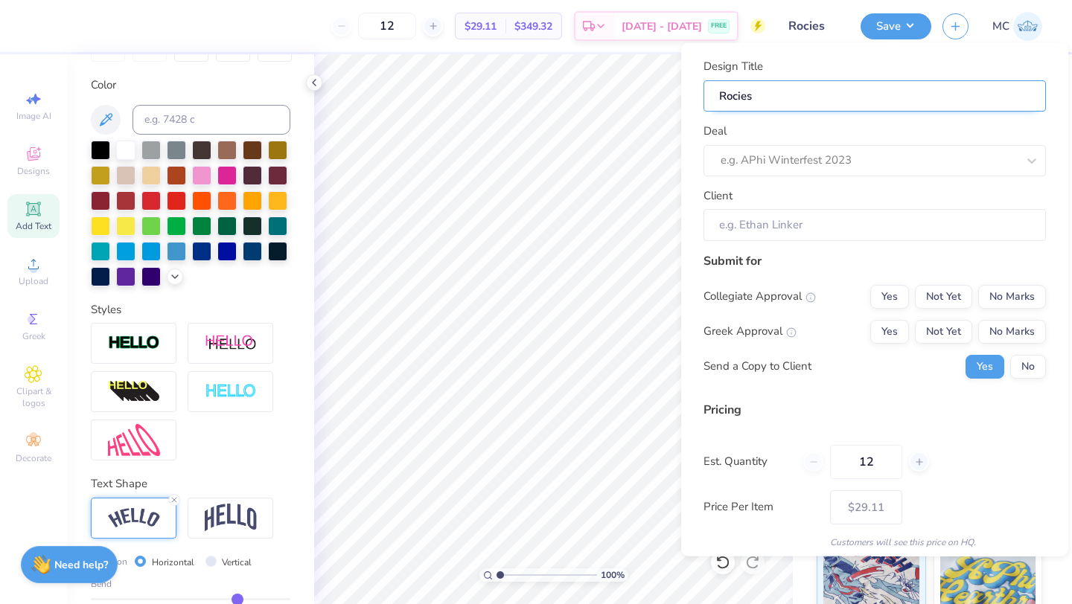
type input "Rocies"
type input "Rocies o"
type input "Rocies op"
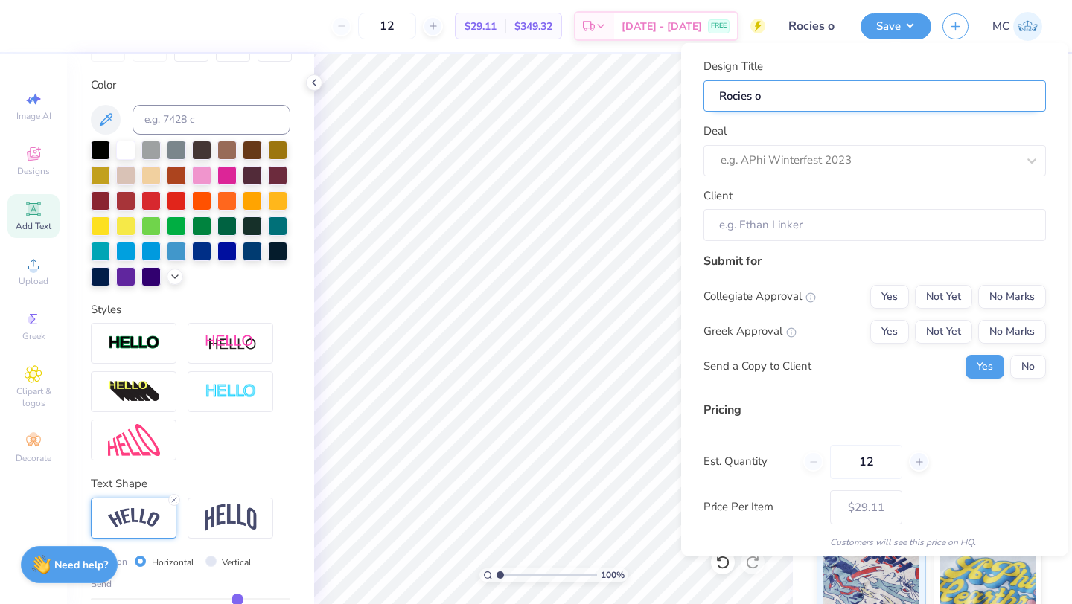
type input "Rocies op"
type input "Rocies opt"
type input "Rocies opti"
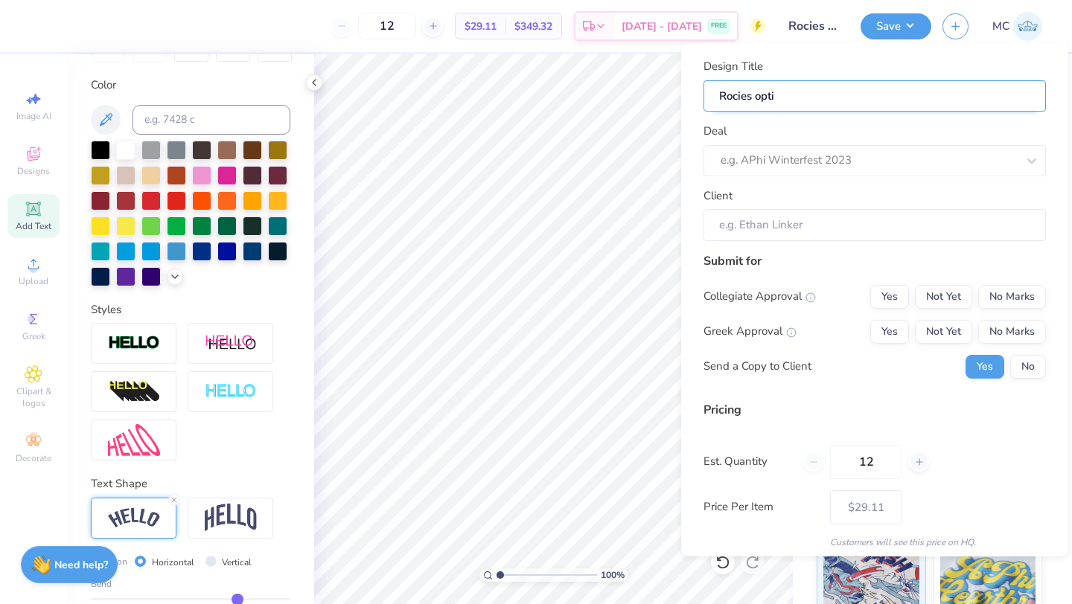
type input "Rocies optio"
type input "Rocies option"
type input "Rocies option2"
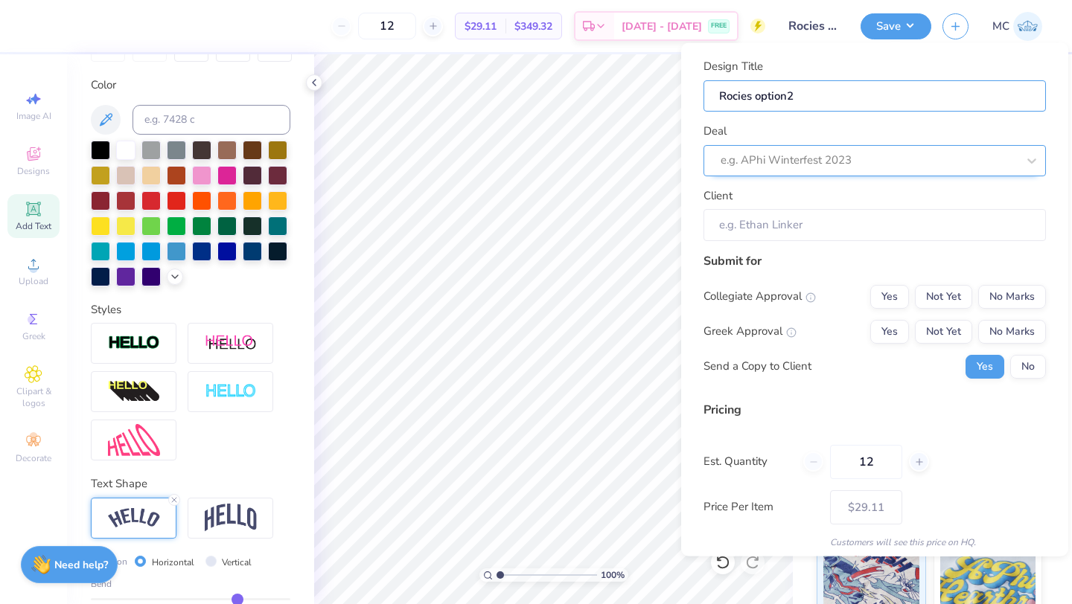
type input "Rocies option2"
click at [820, 164] on div at bounding box center [869, 160] width 296 height 20
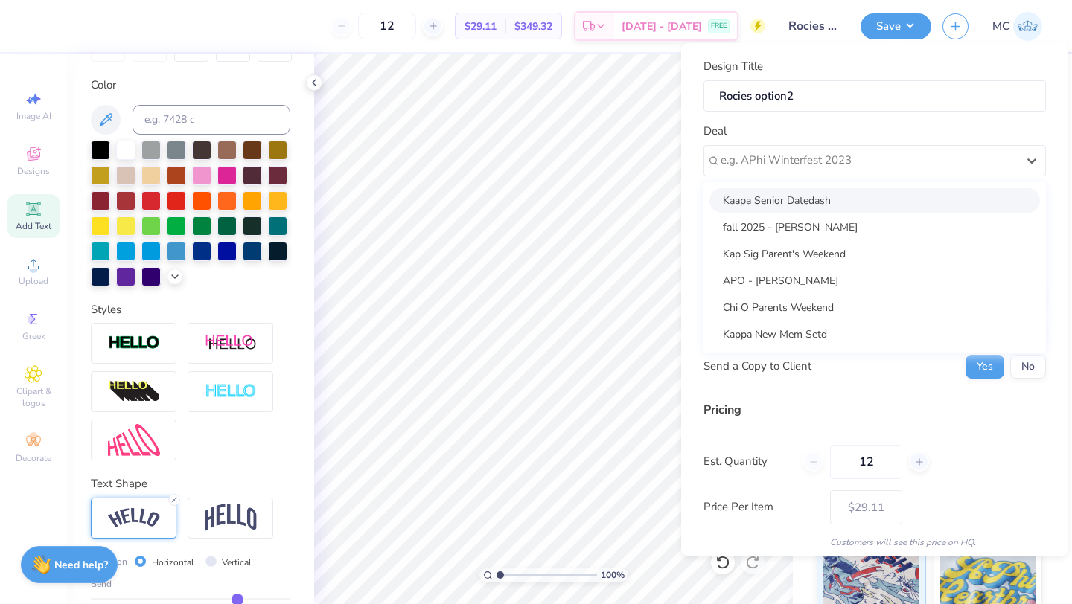
click at [791, 199] on div "Kaapa Senior Datedash" at bounding box center [874, 200] width 331 height 25
type input "[PERSON_NAME]"
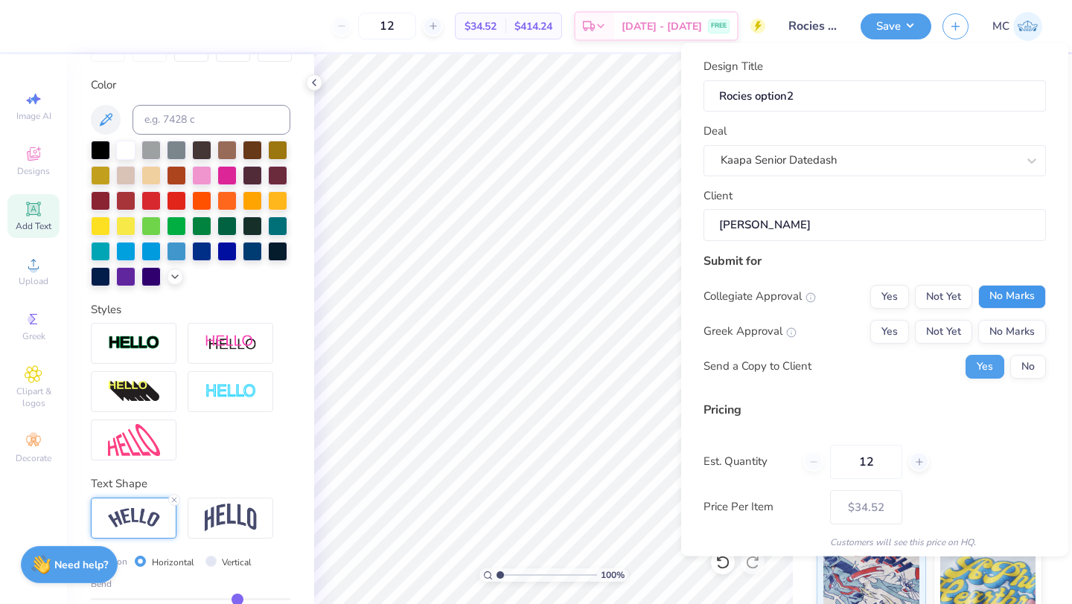
click at [1006, 290] on button "No Marks" at bounding box center [1012, 296] width 68 height 24
click at [898, 328] on button "Yes" at bounding box center [889, 331] width 39 height 24
click at [1032, 363] on button "No" at bounding box center [1028, 366] width 36 height 24
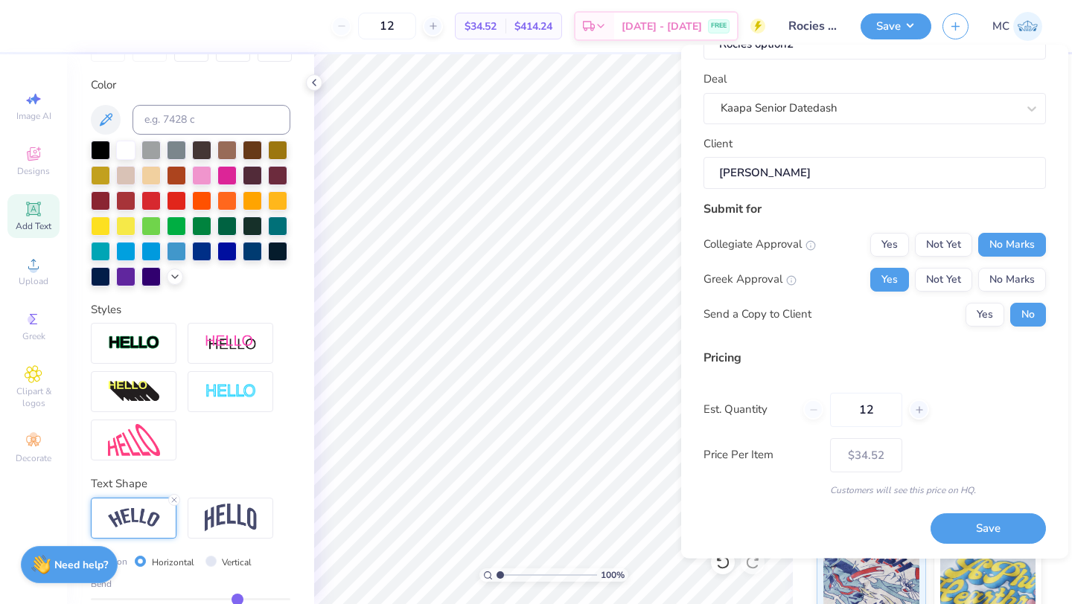
scroll to position [53, 0]
click at [1020, 534] on button "Save" at bounding box center [988, 530] width 115 height 31
type input "– –"
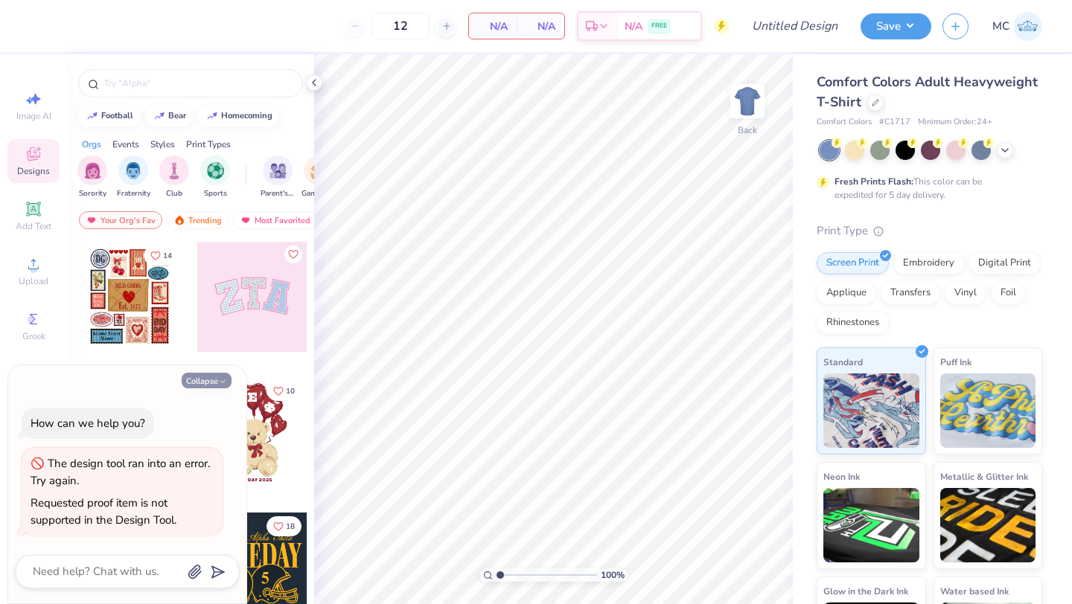
click at [208, 386] on button "Collapse" at bounding box center [207, 381] width 50 height 16
type textarea "x"
